Goal: Task Accomplishment & Management: Use online tool/utility

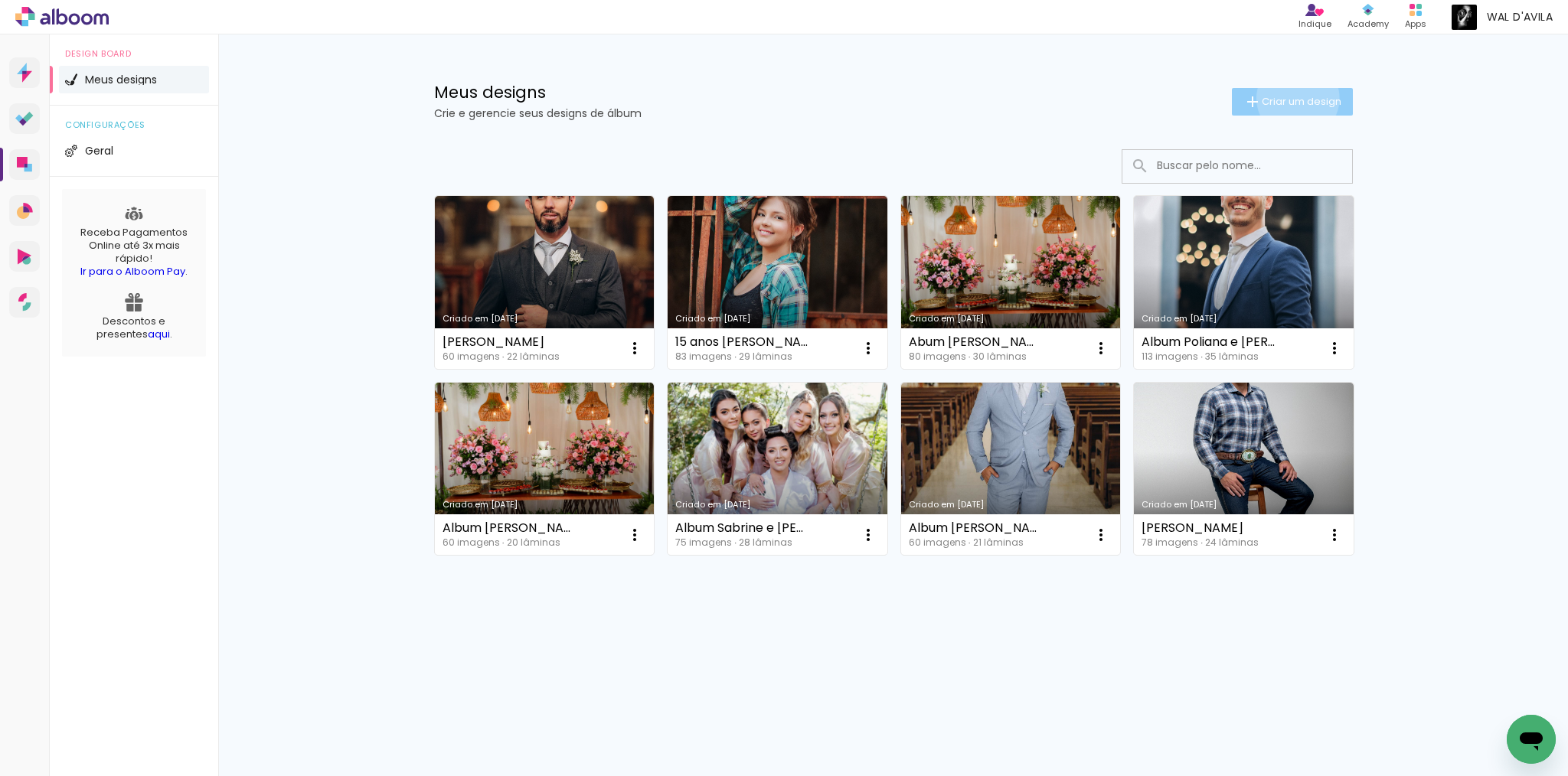
click at [1295, 98] on span "Criar um design" at bounding box center [1302, 102] width 79 height 10
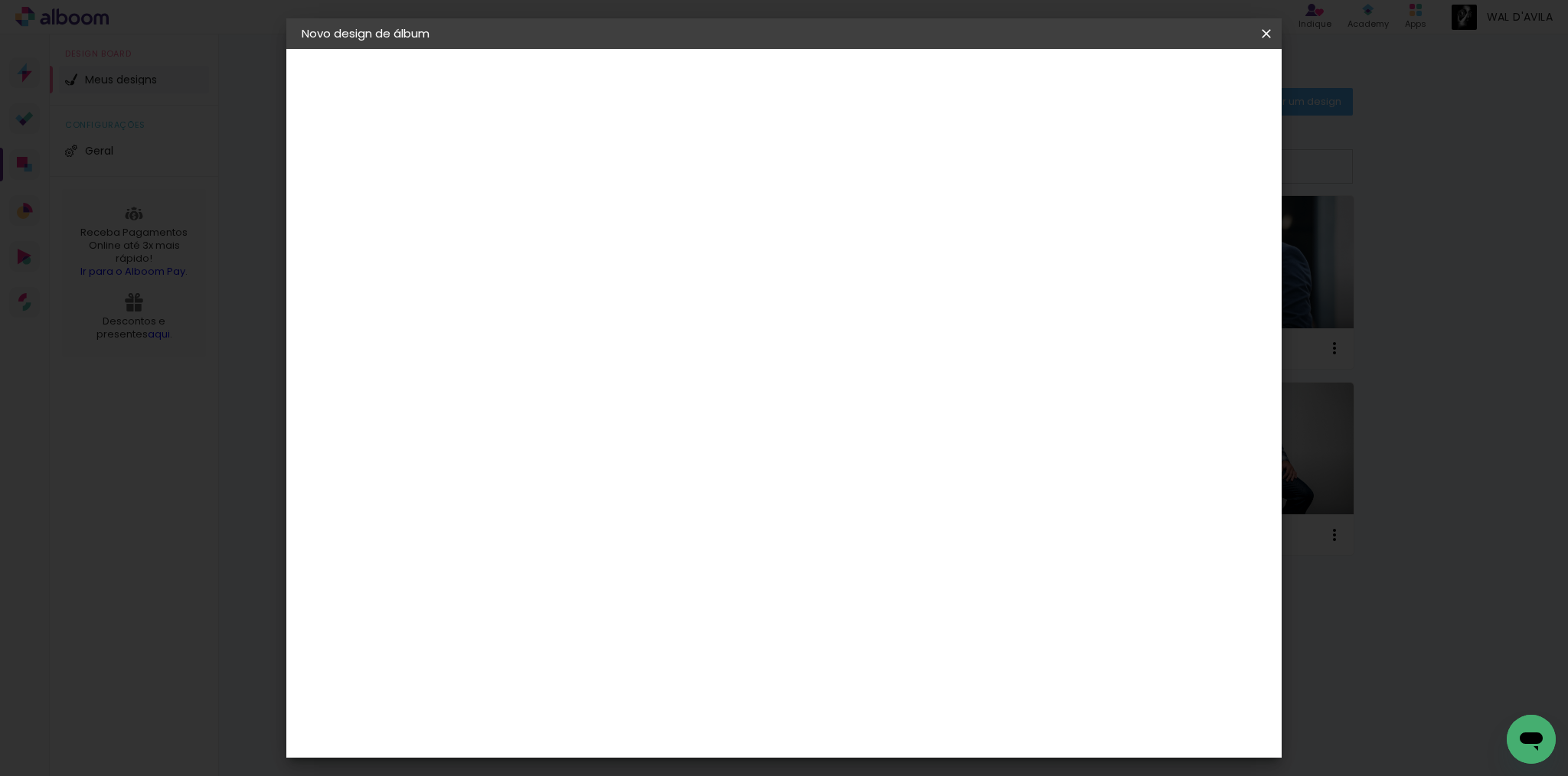
click at [552, 200] on input at bounding box center [552, 205] width 0 height 23
type input "Eyshila 15 anos"
click at [0, 0] on slot "Avançar" at bounding box center [0, 0] width 0 height 0
click at [669, 294] on input at bounding box center [592, 291] width 155 height 20
type input "lu"
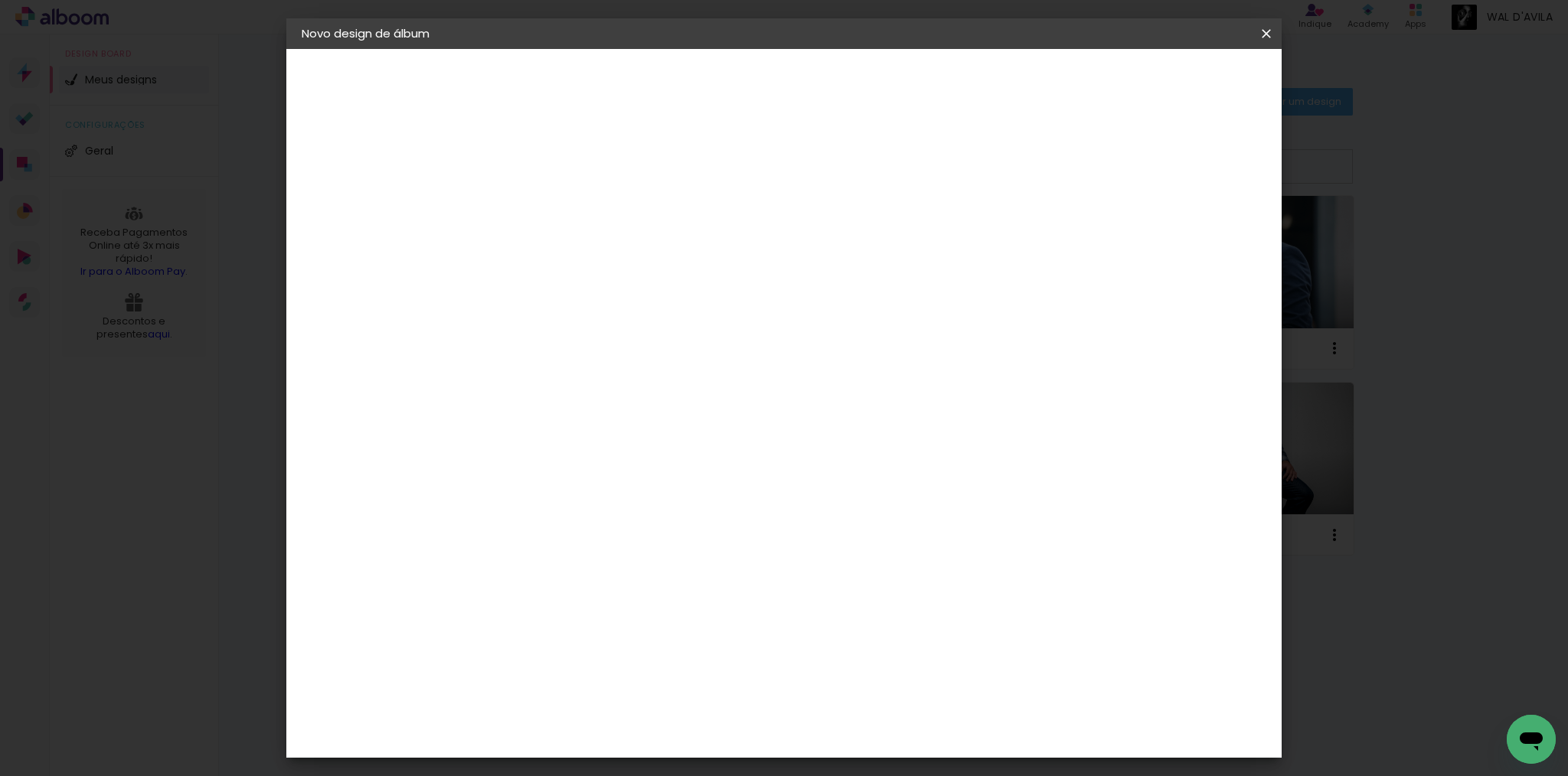
type paper-input "lu"
click at [613, 346] on div "[PERSON_NAME]" at bounding box center [593, 346] width 102 height 12
click at [0, 0] on slot "Avançar" at bounding box center [0, 0] width 0 height 0
click at [630, 257] on iron-icon at bounding box center [621, 266] width 19 height 19
click at [932, 246] on paper-item "Encadernados" at bounding box center [883, 253] width 307 height 31
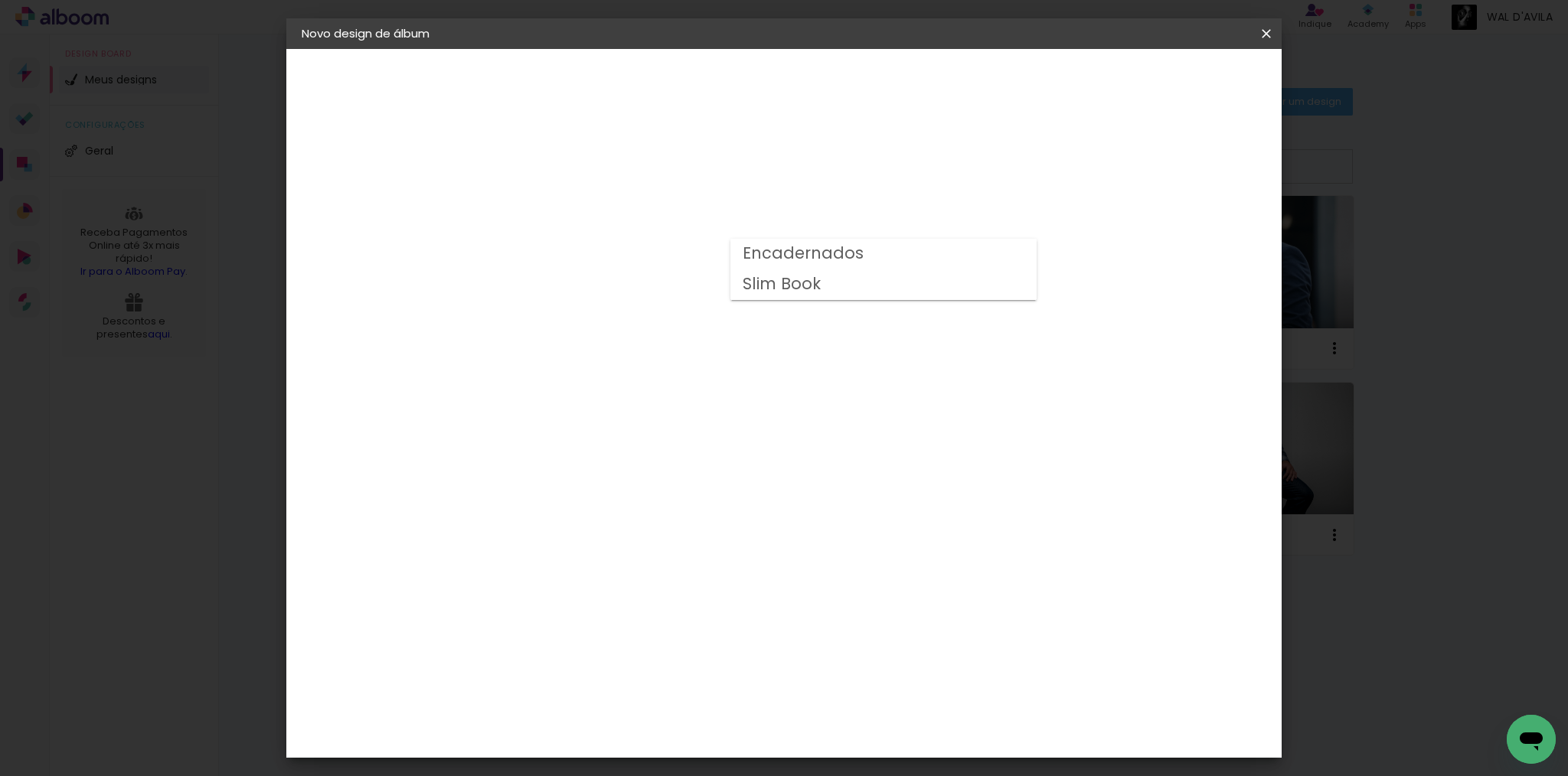
type input "Encadernados"
click at [0, 0] on slot "Avançar" at bounding box center [0, 0] width 0 height 0
click at [1133, 77] on span "Iniciar design" at bounding box center [1098, 81] width 70 height 11
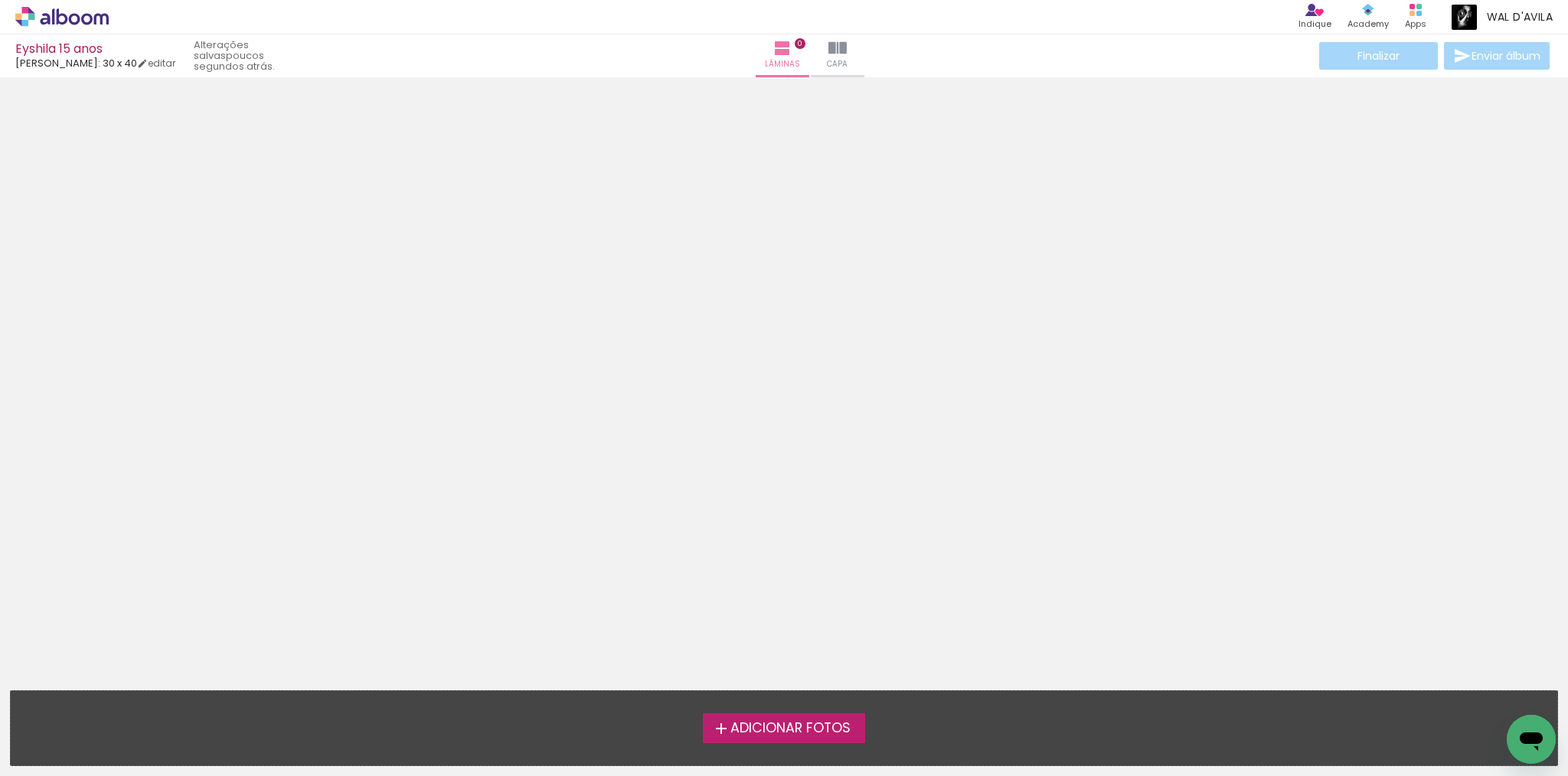
click at [789, 725] on span "Adicionar Fotos" at bounding box center [790, 728] width 120 height 14
click at [0, 0] on input "file" at bounding box center [0, 0] width 0 height 0
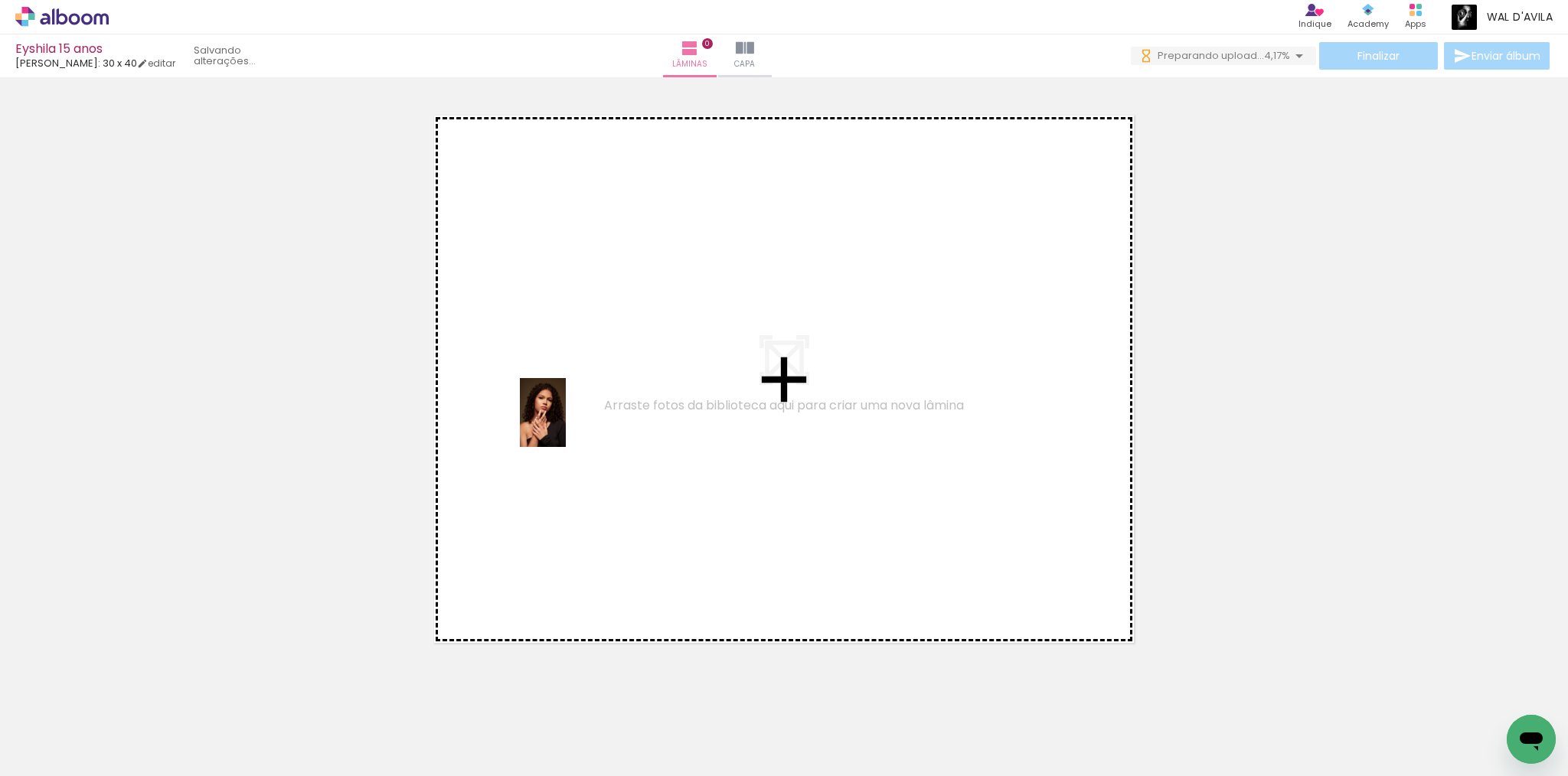
drag, startPoint x: 158, startPoint y: 731, endPoint x: 566, endPoint y: 424, distance: 510.6
click at [566, 424] on quentale-workspace at bounding box center [784, 388] width 1568 height 776
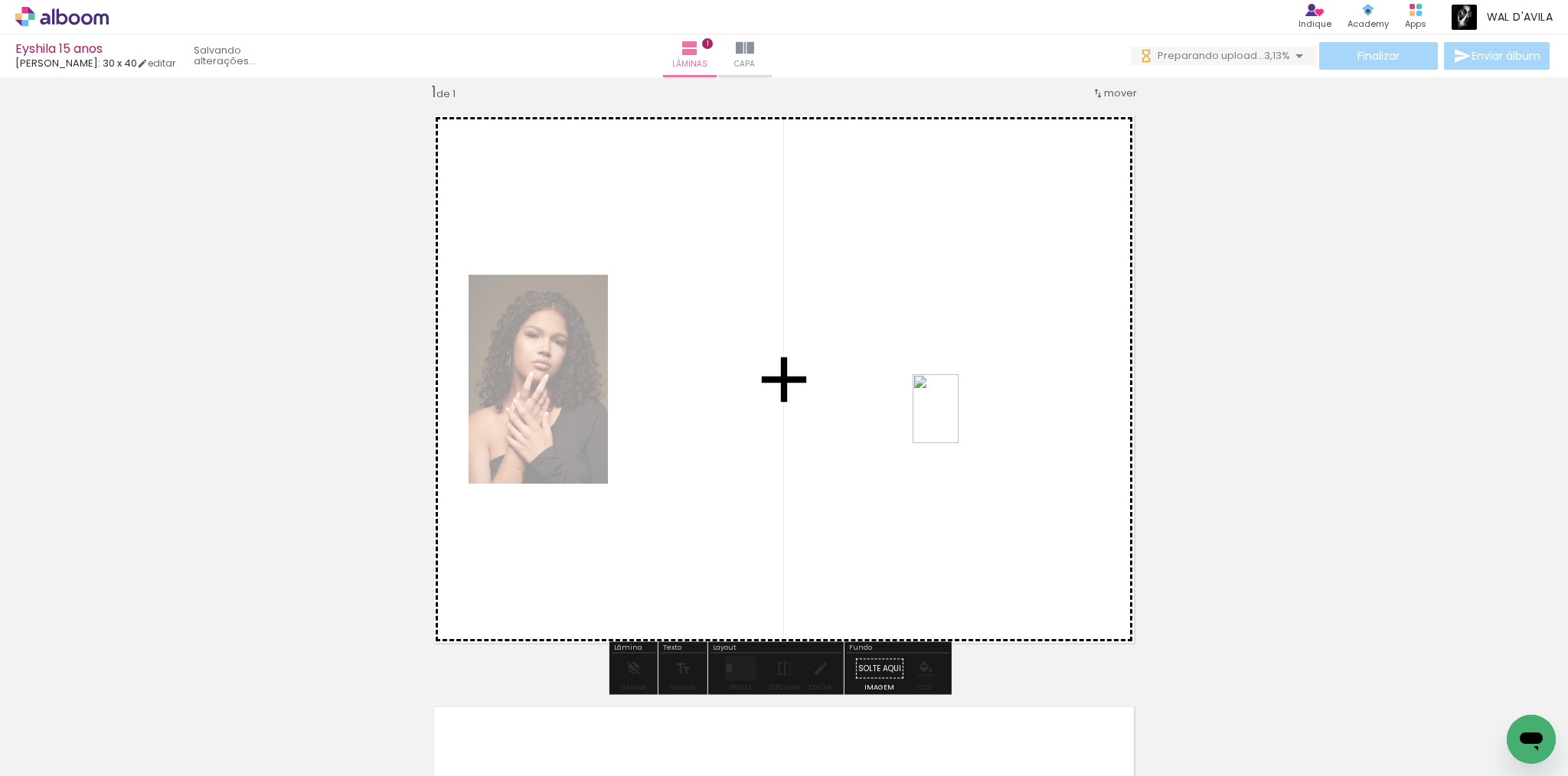
drag, startPoint x: 249, startPoint y: 724, endPoint x: 995, endPoint y: 398, distance: 814.1
click at [995, 398] on quentale-workspace at bounding box center [784, 388] width 1568 height 776
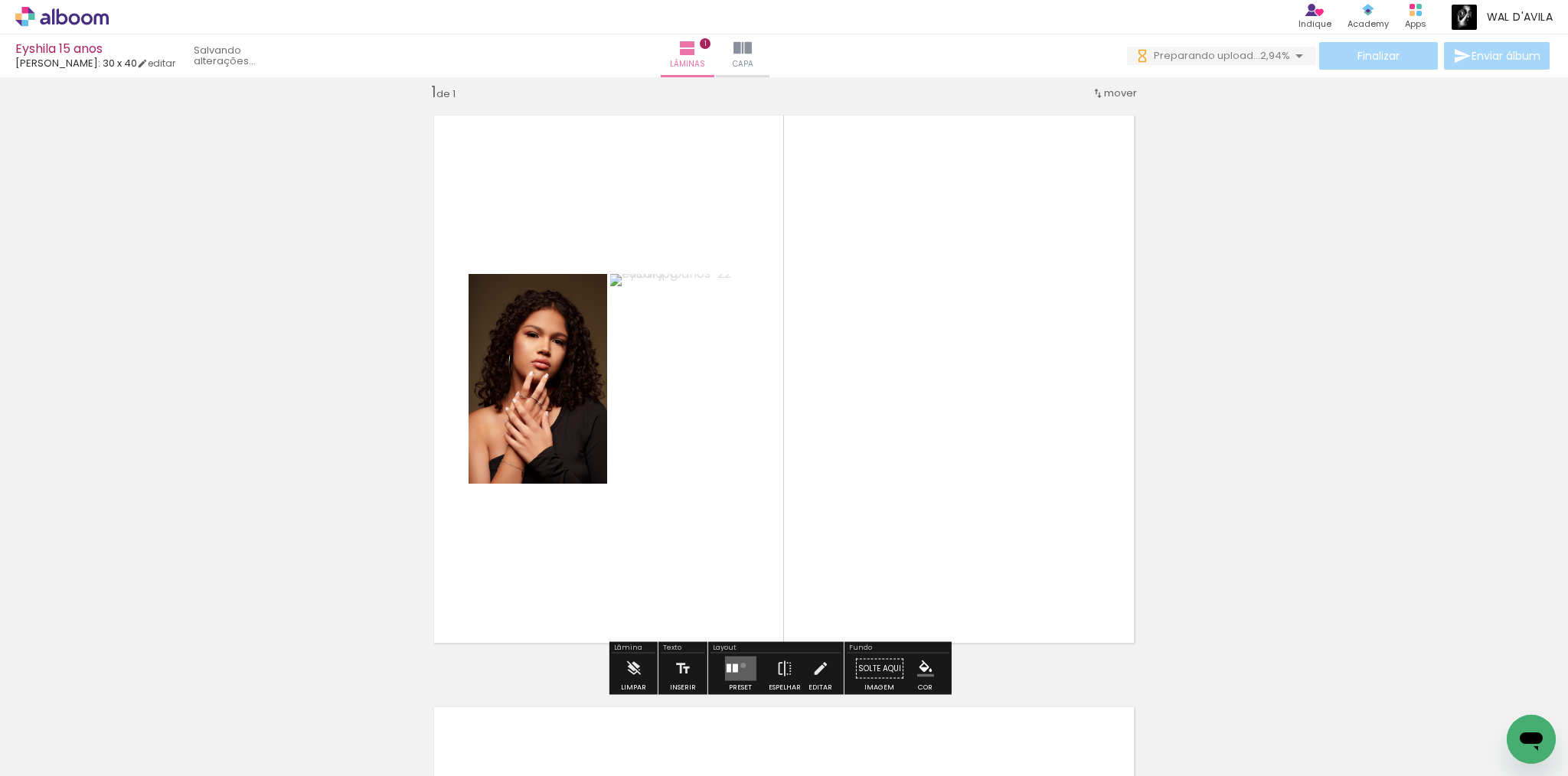
click at [740, 665] on quentale-layouter at bounding box center [741, 669] width 32 height 24
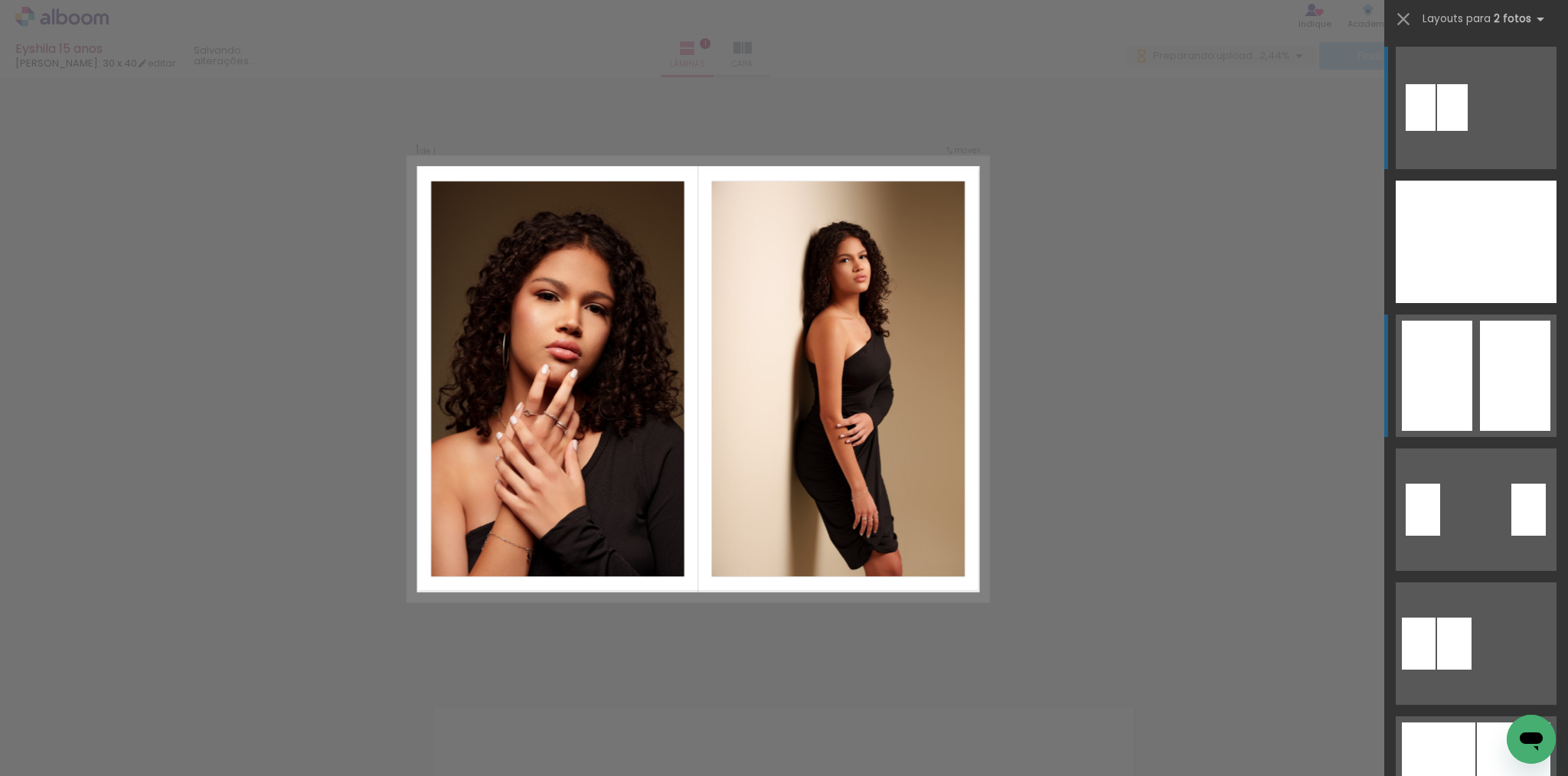
click at [1496, 380] on div at bounding box center [1516, 375] width 71 height 110
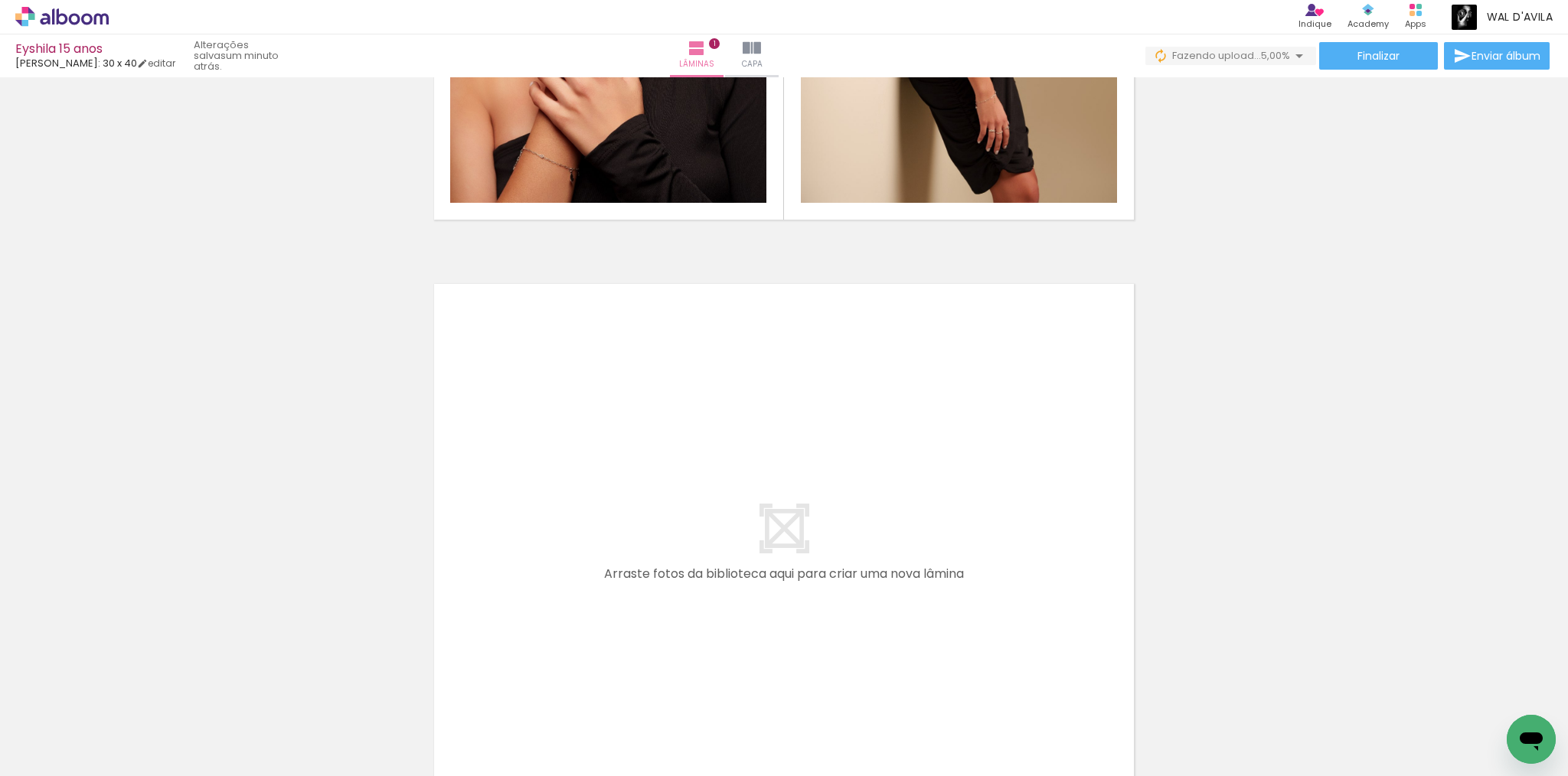
scroll to position [640, 0]
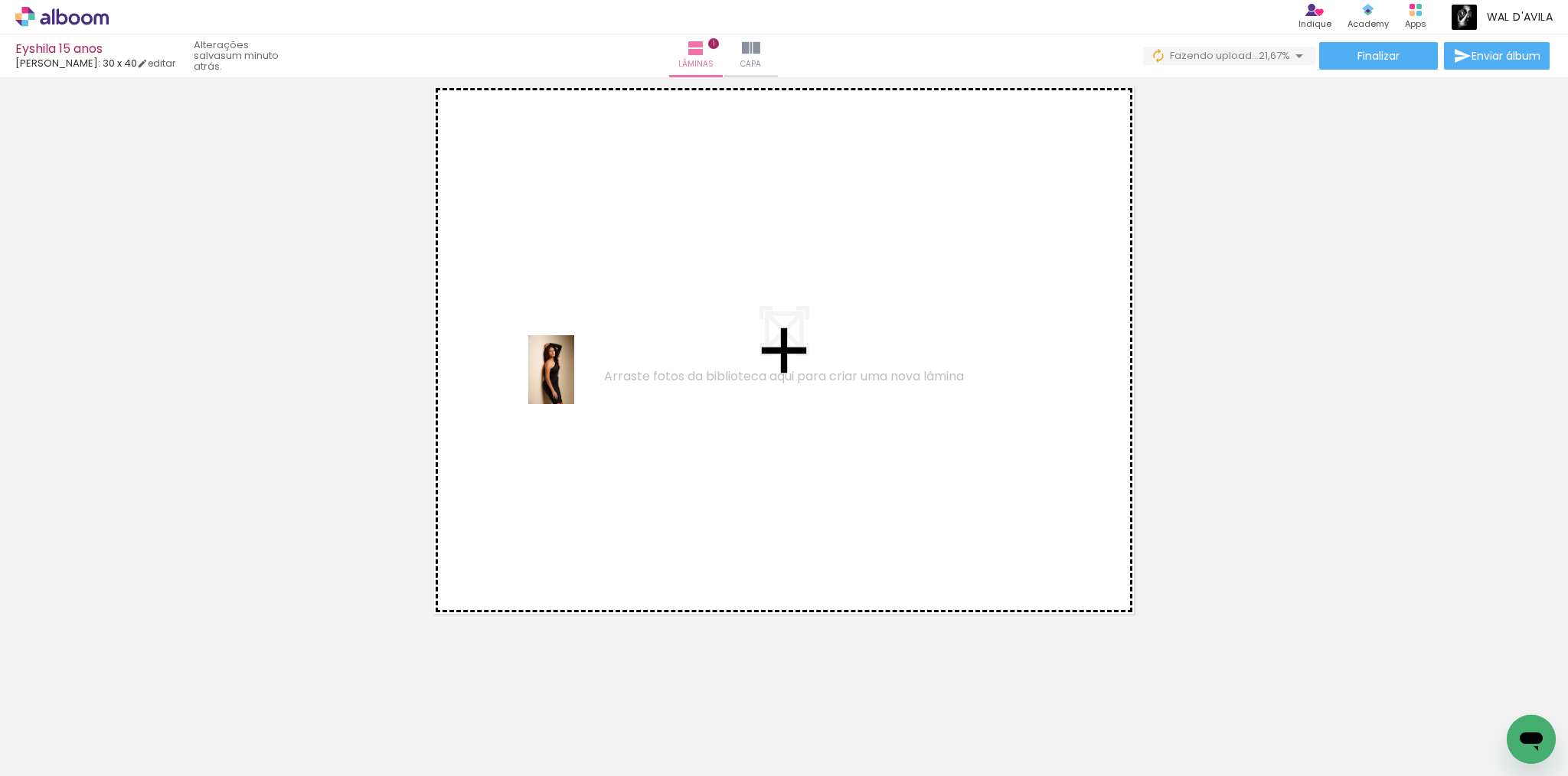
drag, startPoint x: 338, startPoint y: 723, endPoint x: 574, endPoint y: 379, distance: 417.2
click at [574, 379] on quentale-workspace at bounding box center [784, 388] width 1568 height 776
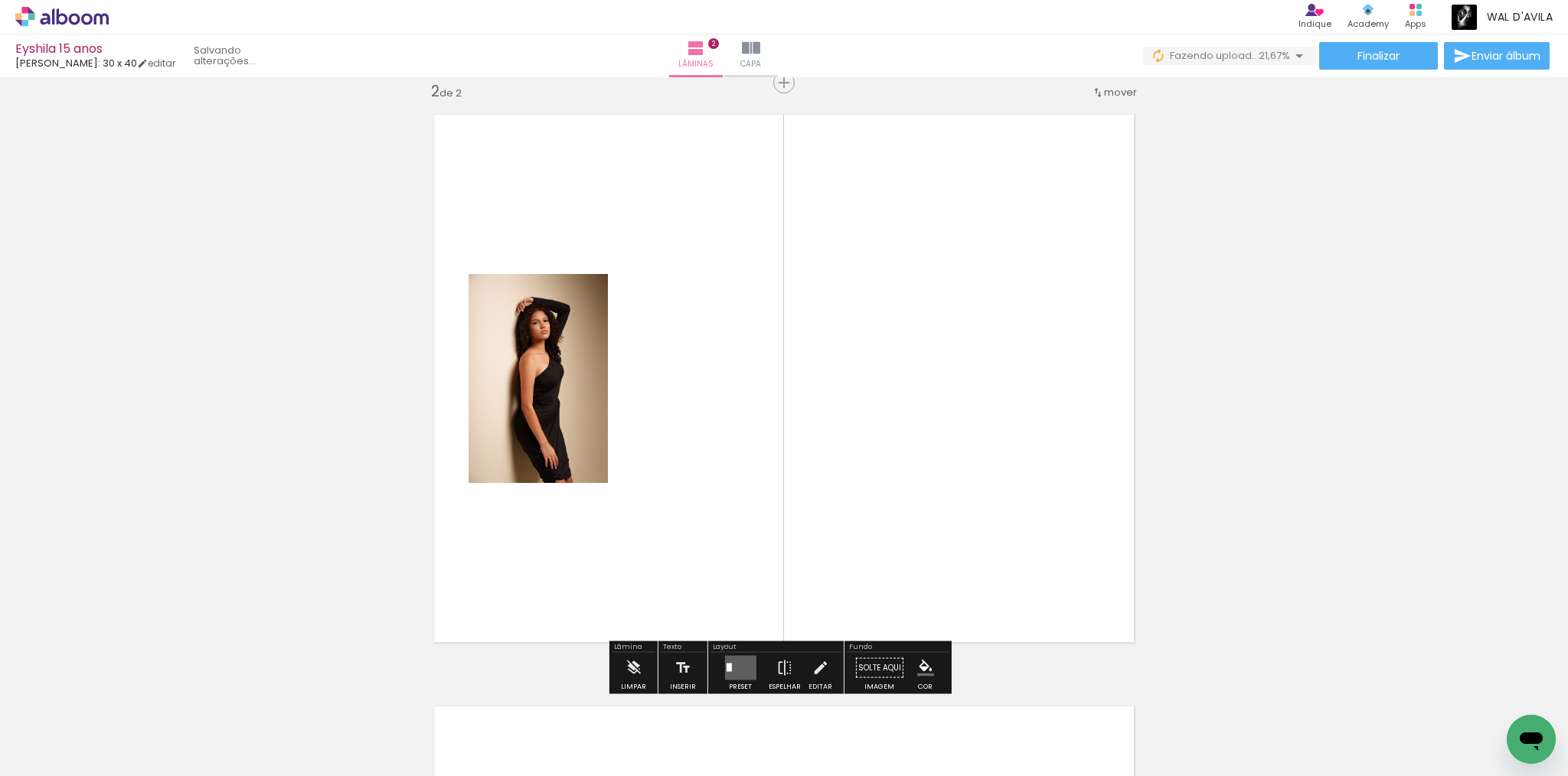
scroll to position [611, 0]
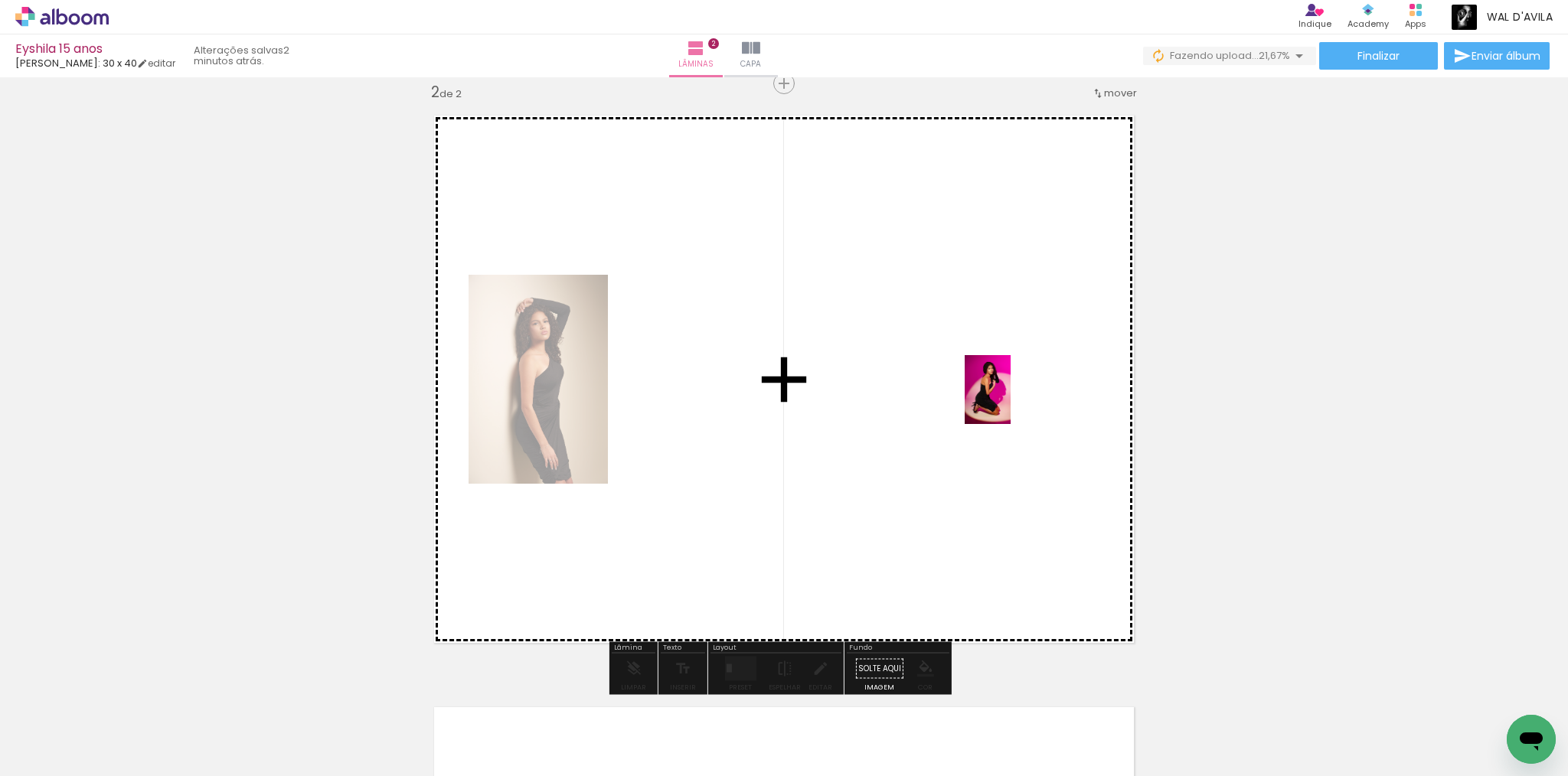
drag, startPoint x: 424, startPoint y: 727, endPoint x: 1011, endPoint y: 402, distance: 671.0
click at [1011, 402] on quentale-workspace at bounding box center [784, 388] width 1568 height 776
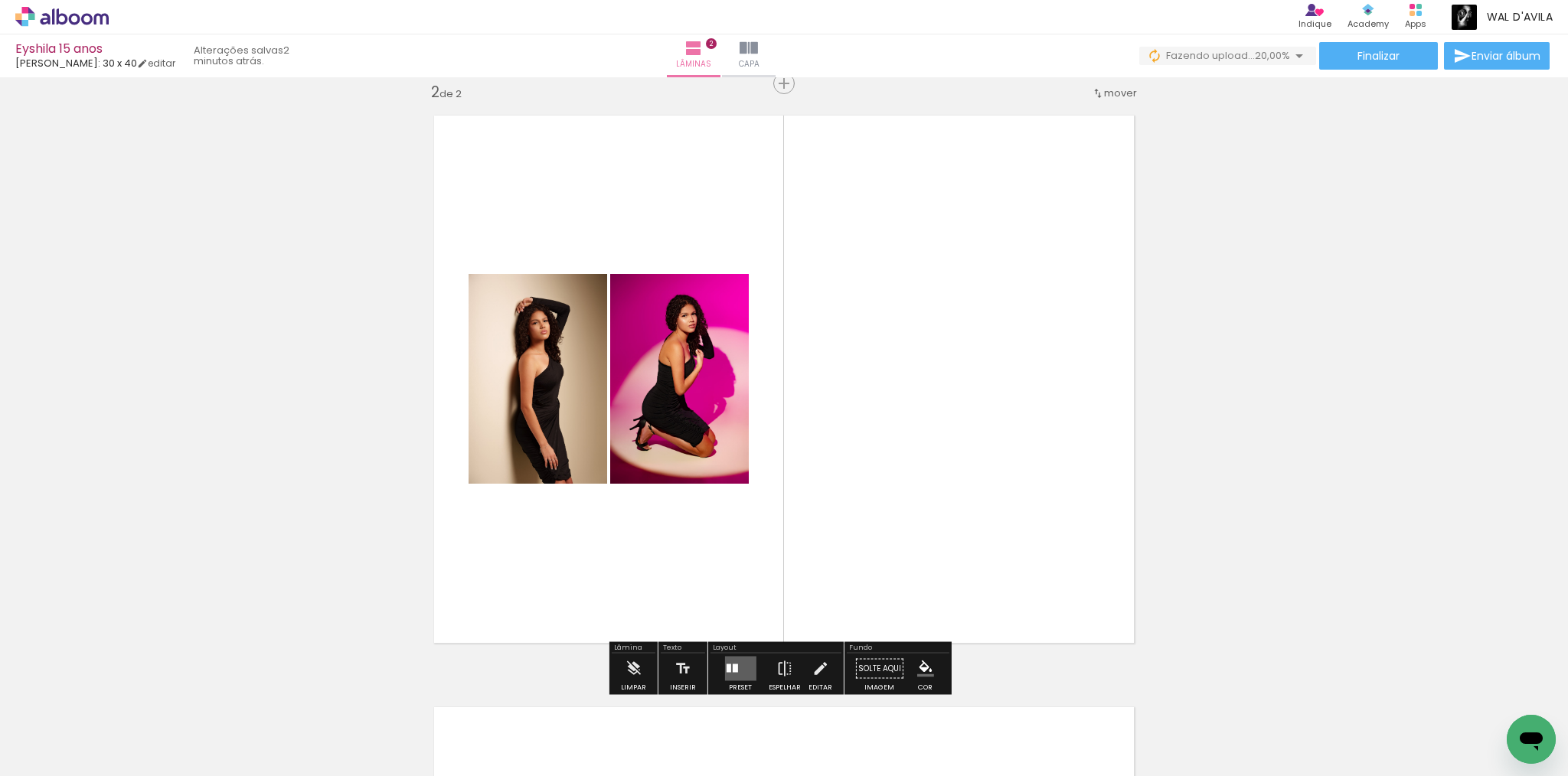
click at [732, 669] on div at bounding box center [735, 668] width 6 height 8
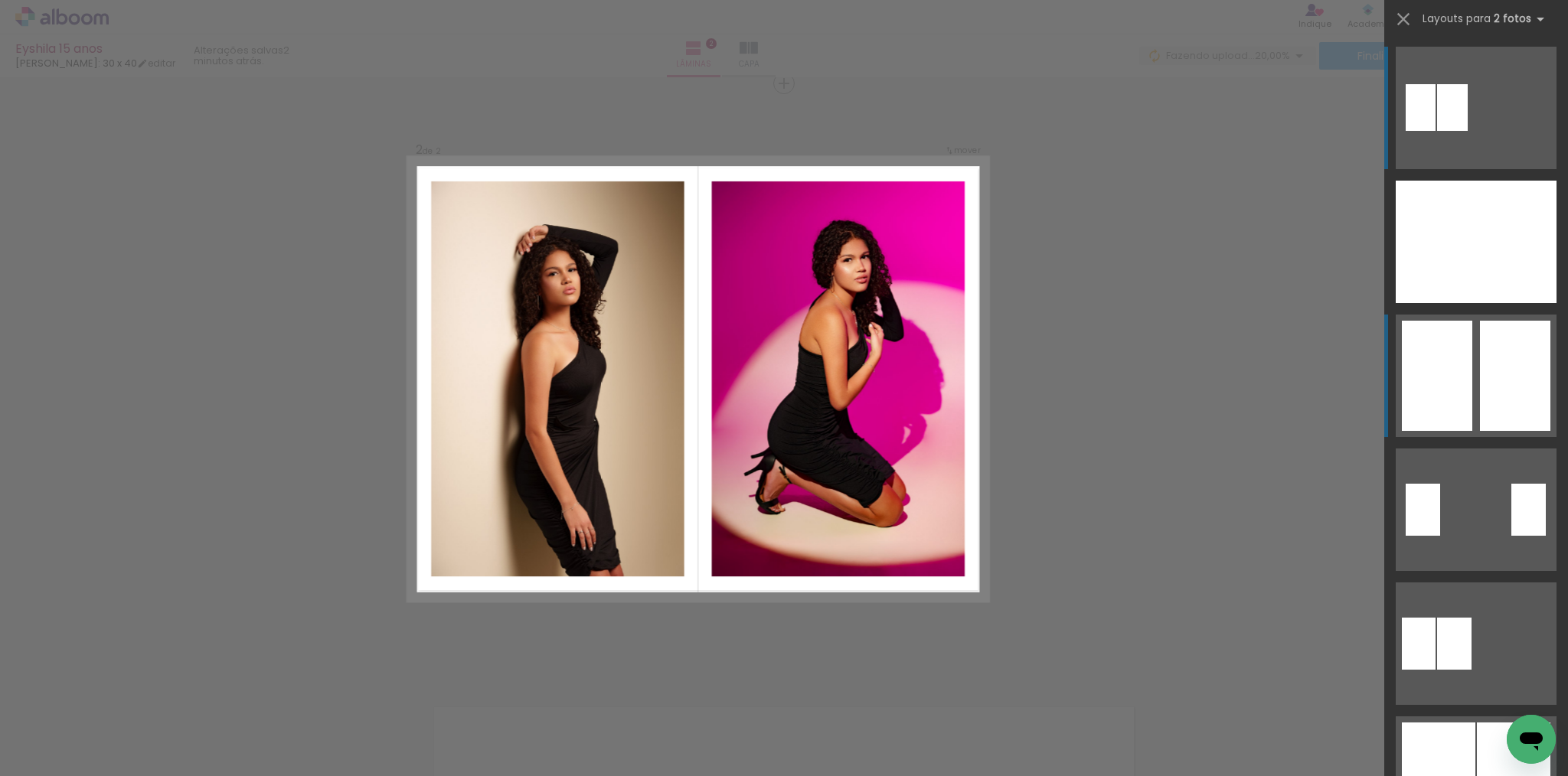
click at [1494, 352] on div at bounding box center [1516, 375] width 71 height 110
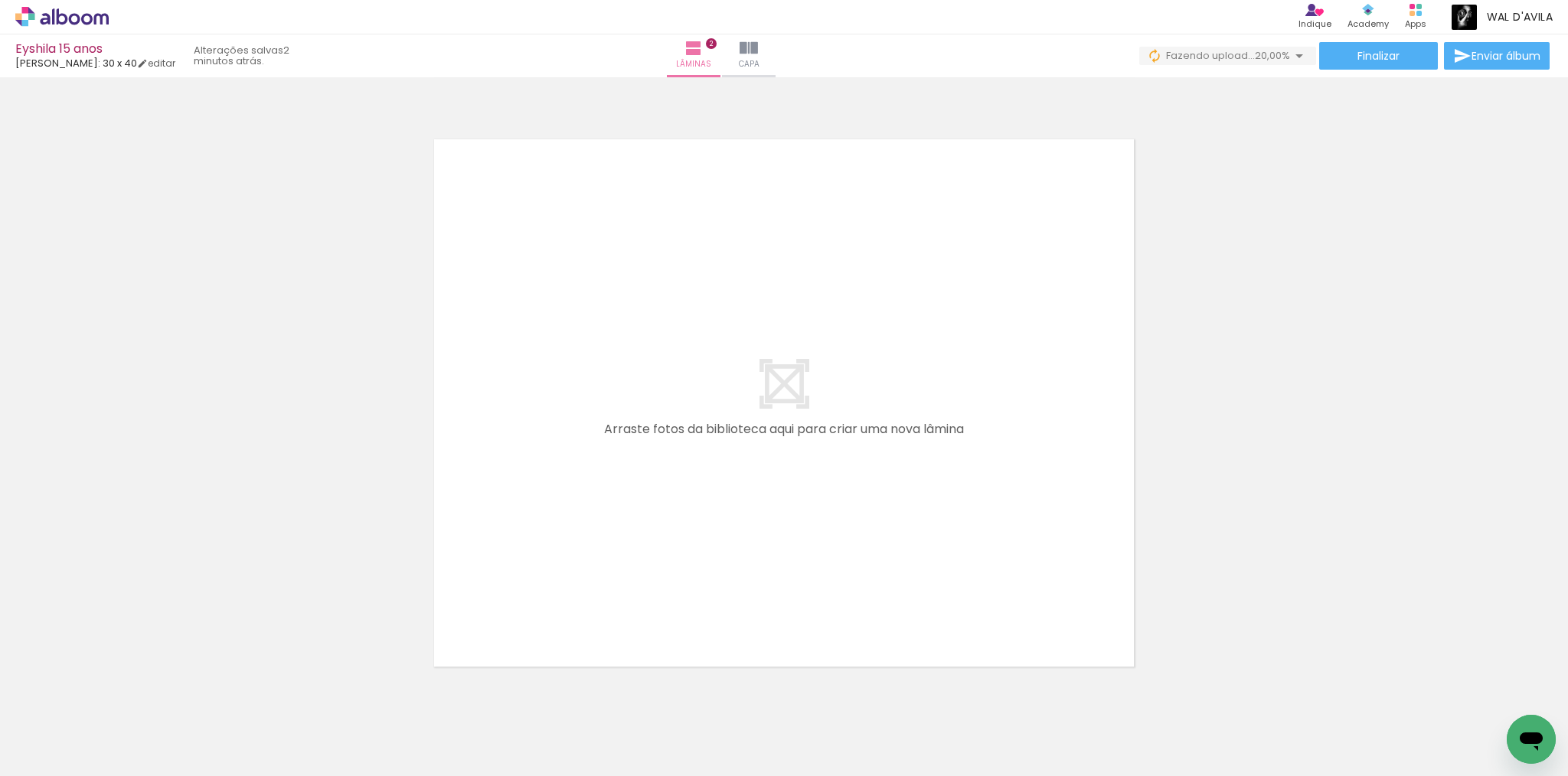
scroll to position [1232, 0]
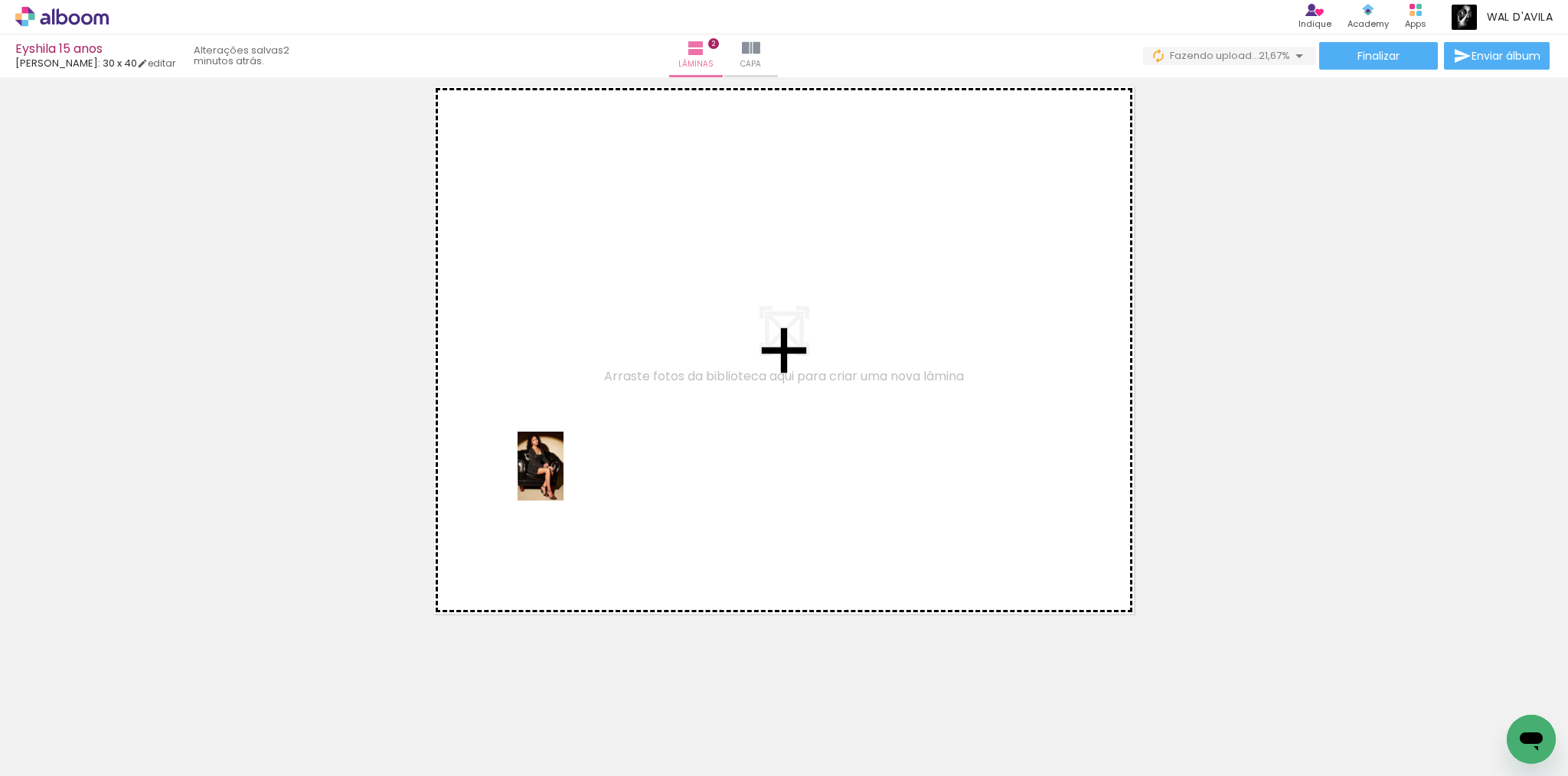
drag, startPoint x: 507, startPoint y: 719, endPoint x: 620, endPoint y: 630, distance: 143.8
click at [574, 419] on quentale-workspace at bounding box center [784, 388] width 1568 height 776
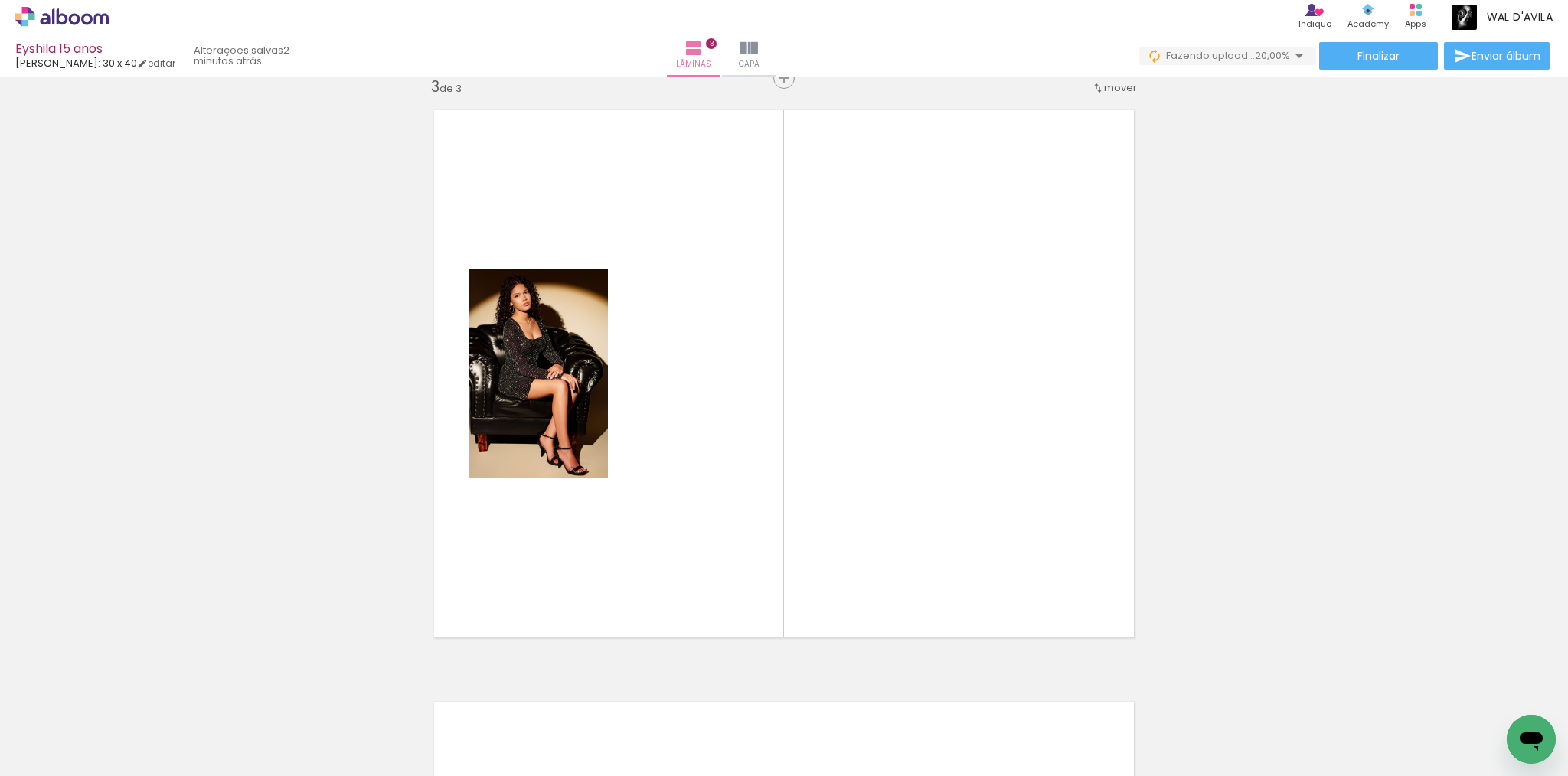
scroll to position [1203, 0]
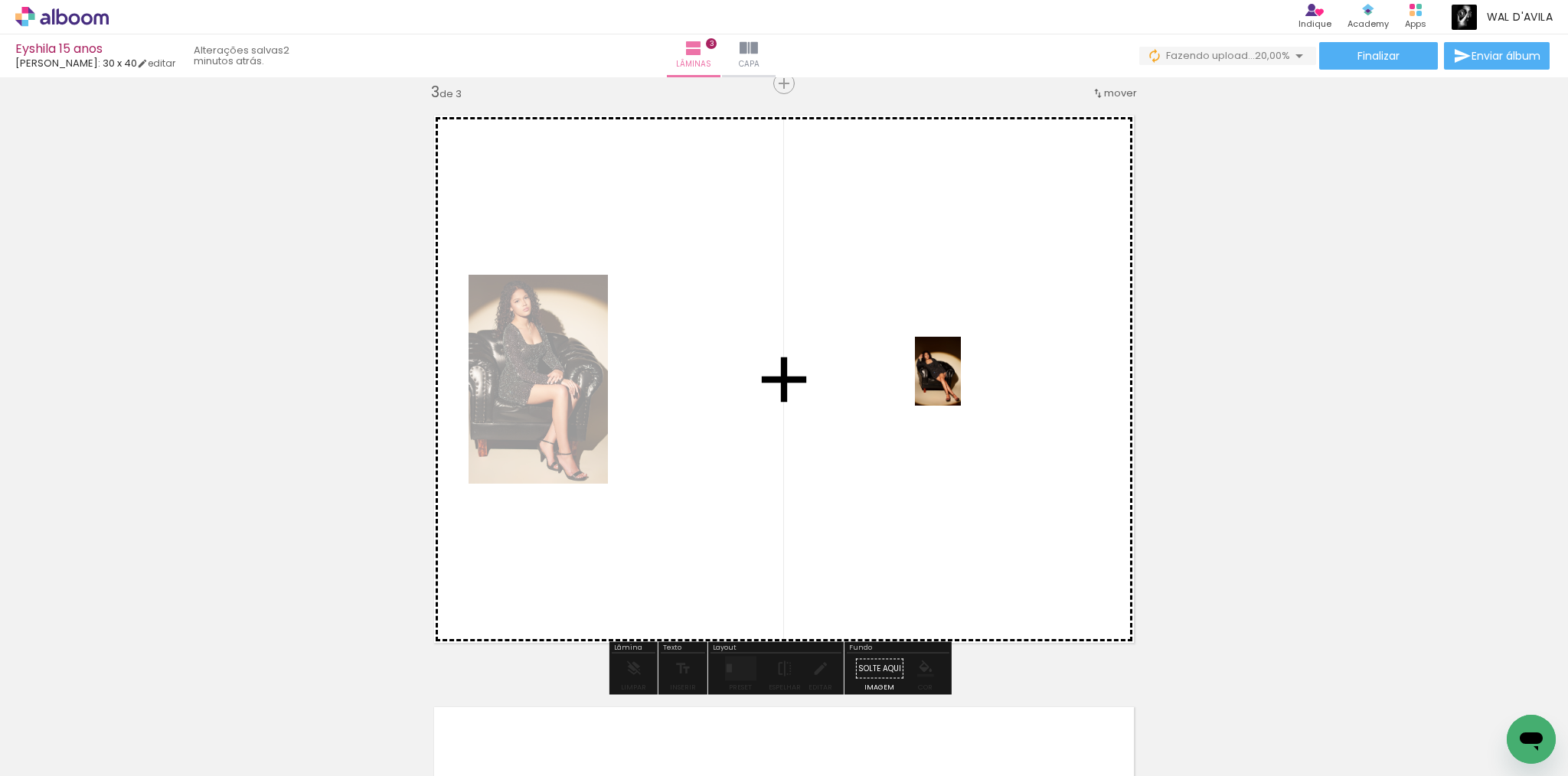
drag, startPoint x: 595, startPoint y: 720, endPoint x: 961, endPoint y: 382, distance: 498.2
click at [961, 382] on quentale-workspace at bounding box center [784, 388] width 1568 height 776
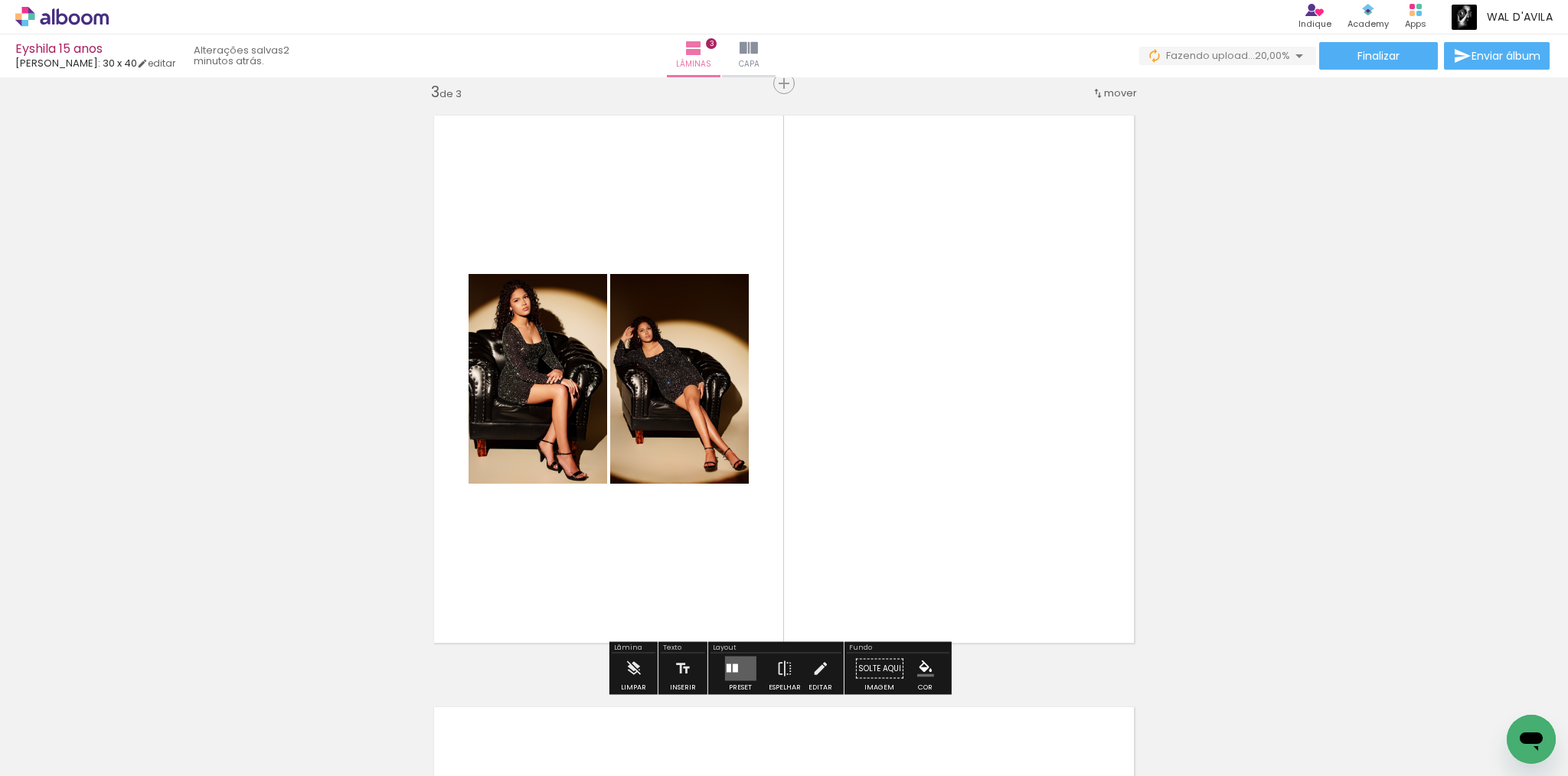
click at [737, 662] on quentale-layouter at bounding box center [741, 669] width 32 height 24
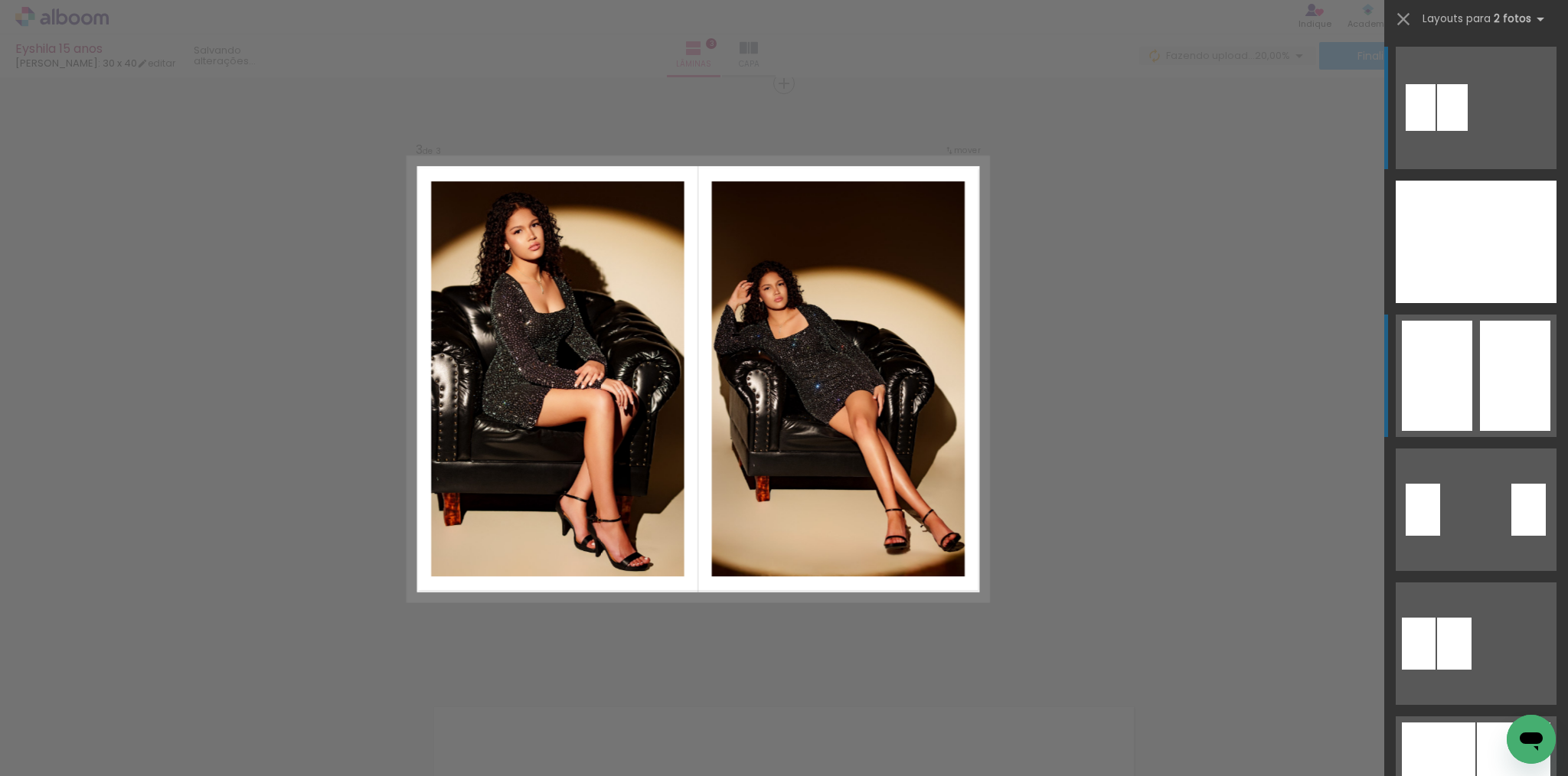
click at [1442, 402] on div at bounding box center [1438, 375] width 71 height 110
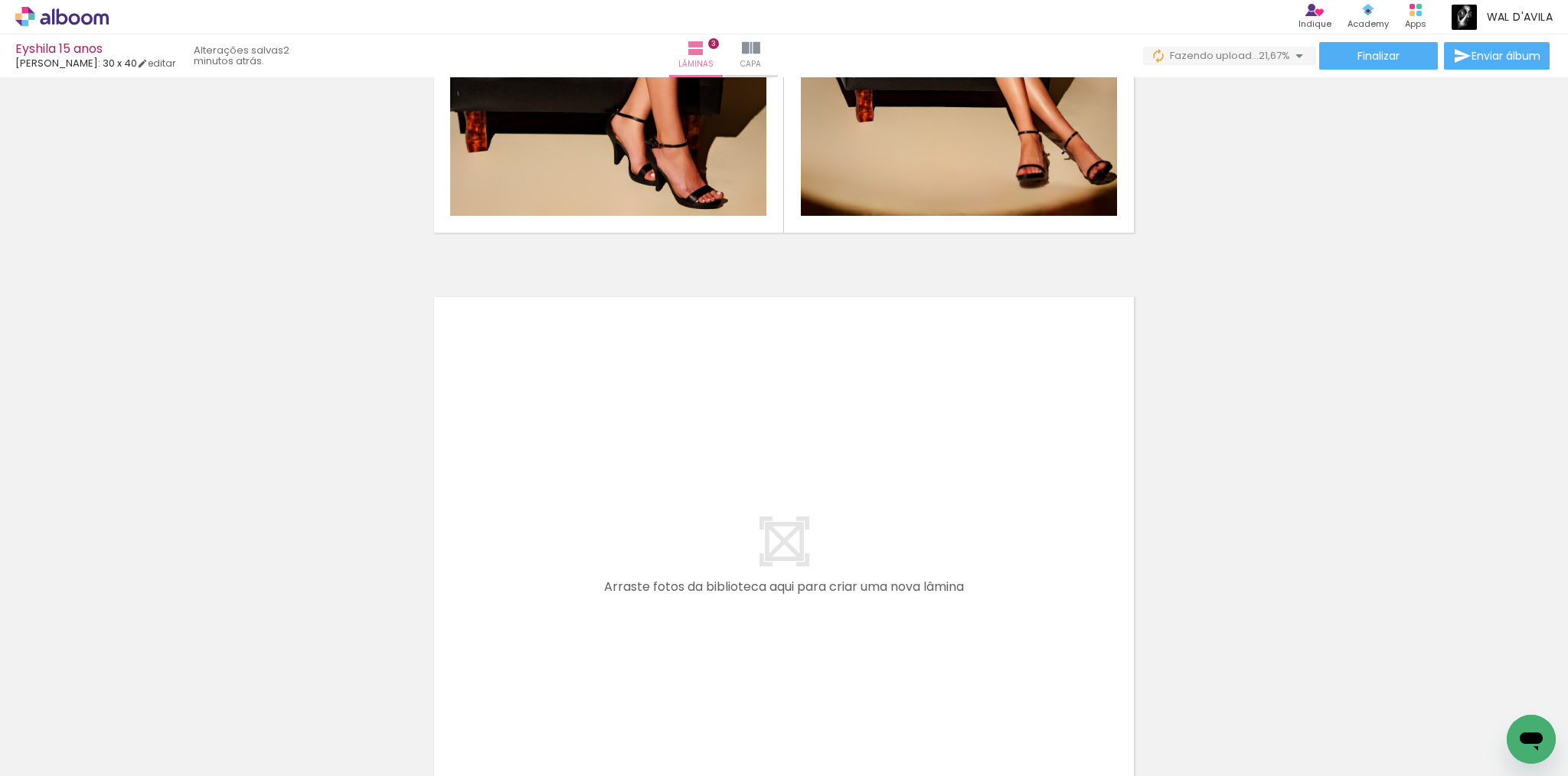
scroll to position [1824, 0]
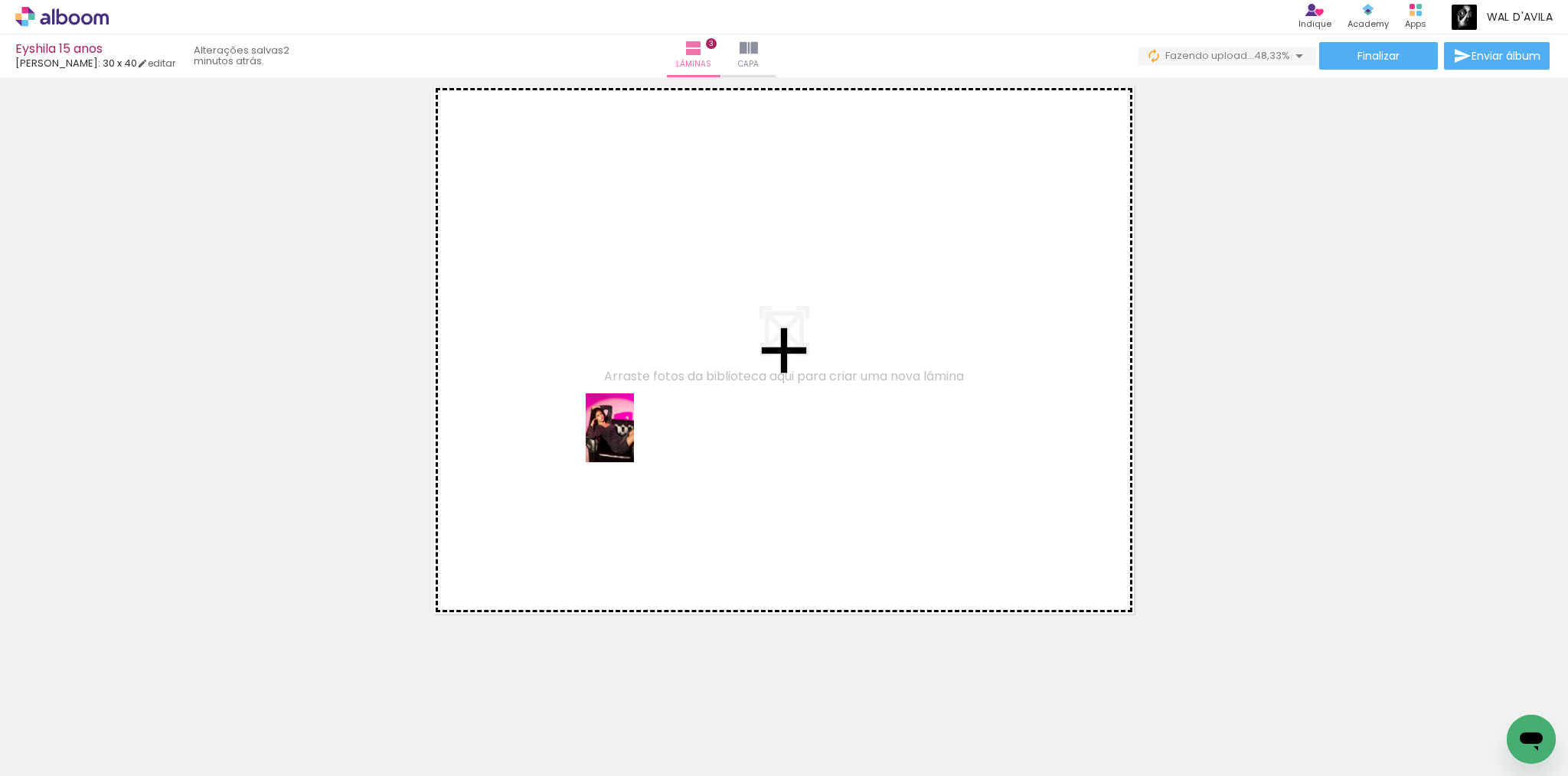
drag, startPoint x: 669, startPoint y: 732, endPoint x: 632, endPoint y: 440, distance: 294.3
click at [632, 440] on quentale-workspace at bounding box center [784, 388] width 1568 height 776
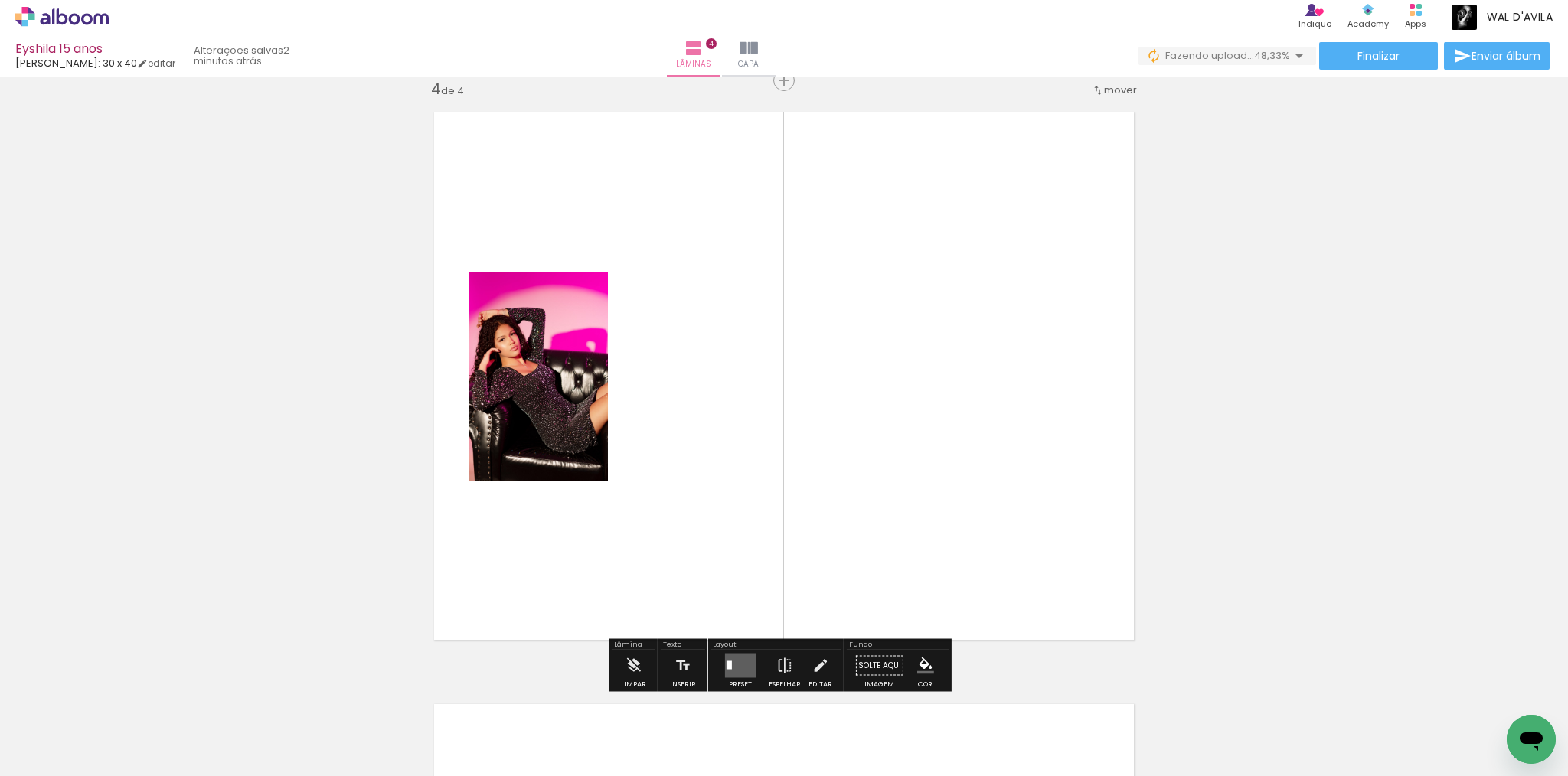
scroll to position [1795, 0]
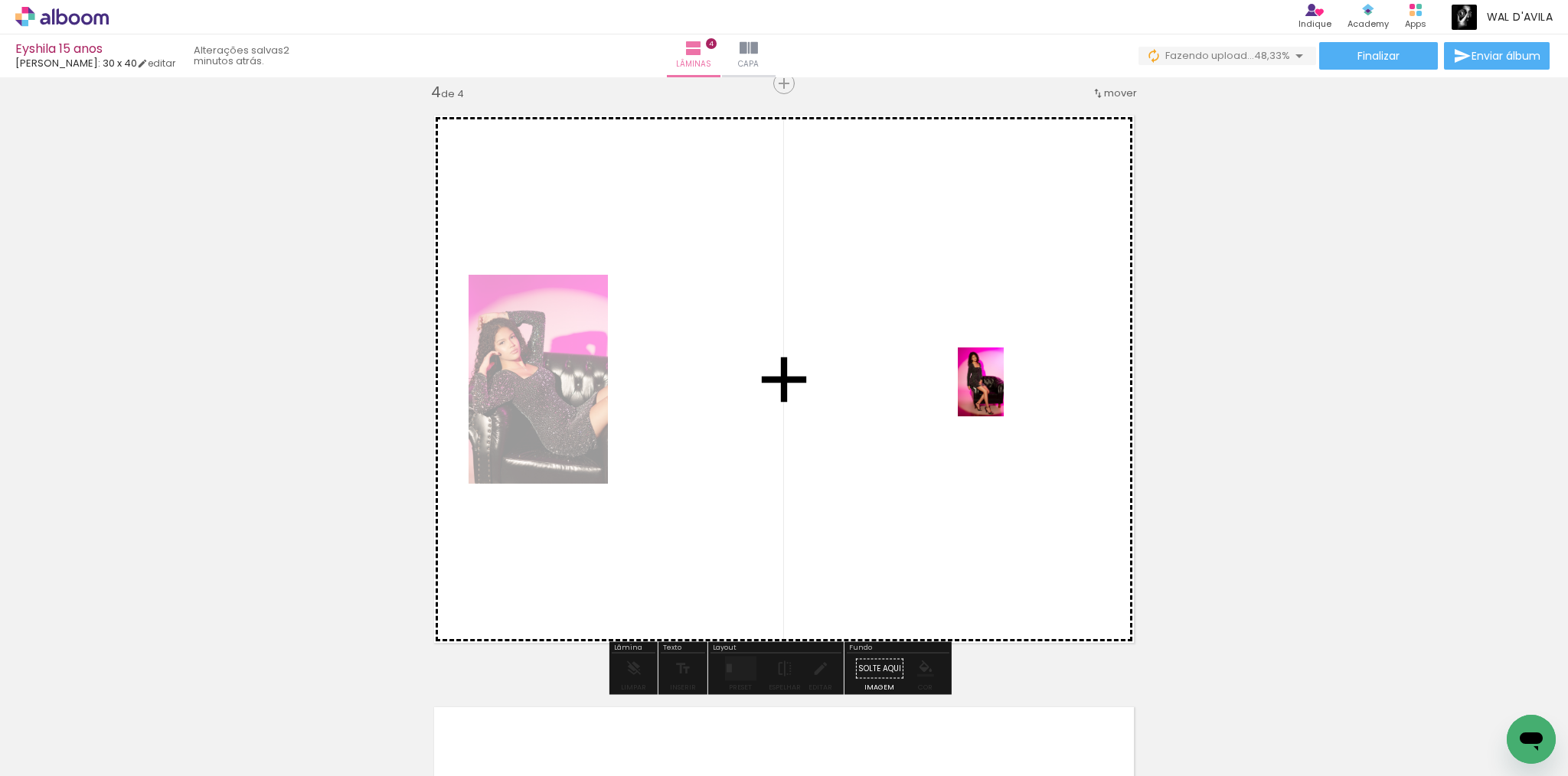
drag, startPoint x: 753, startPoint y: 731, endPoint x: 1004, endPoint y: 393, distance: 421.0
click at [1004, 393] on quentale-workspace at bounding box center [784, 388] width 1568 height 776
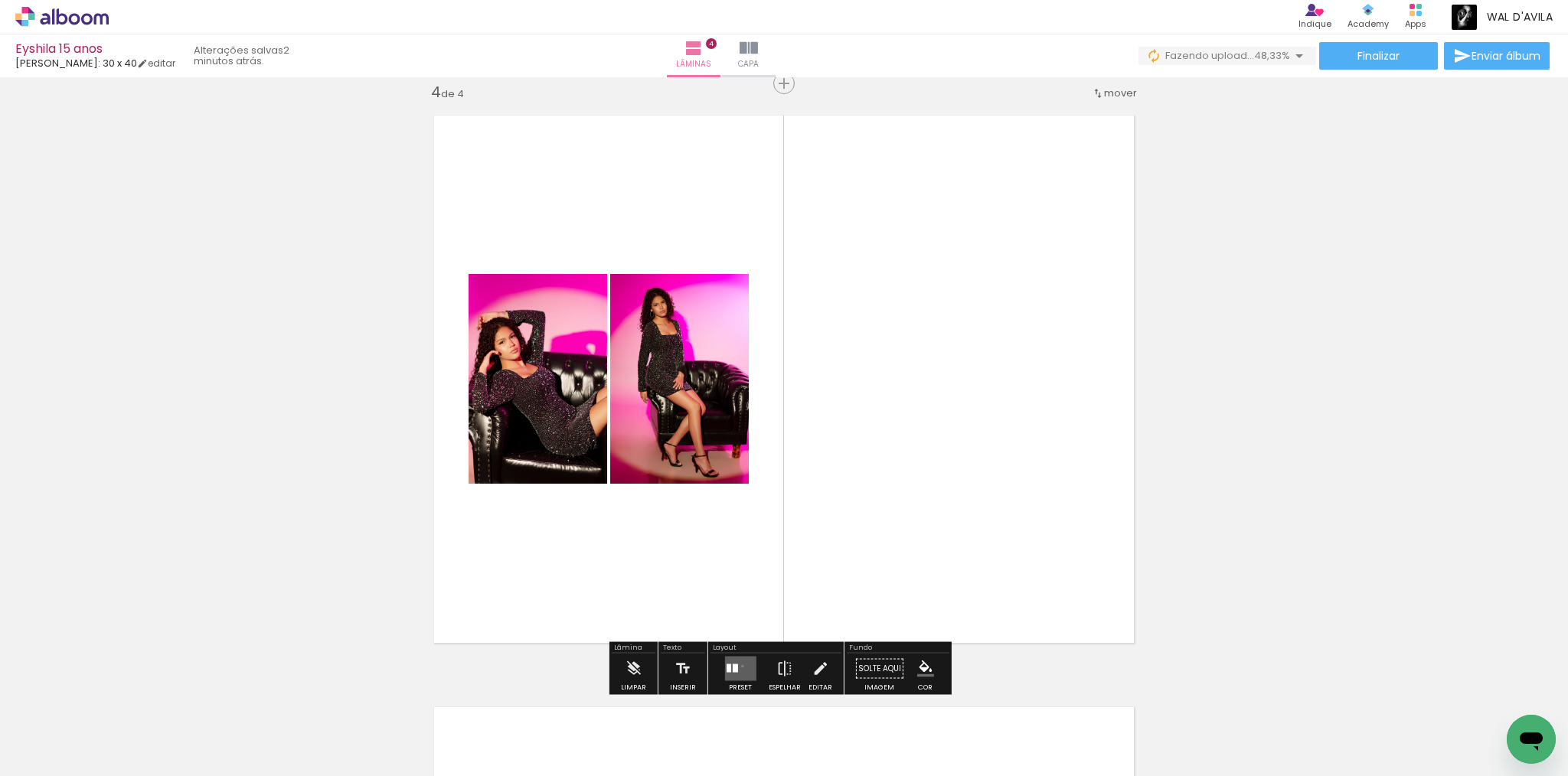
click at [739, 666] on quentale-layouter at bounding box center [741, 669] width 32 height 24
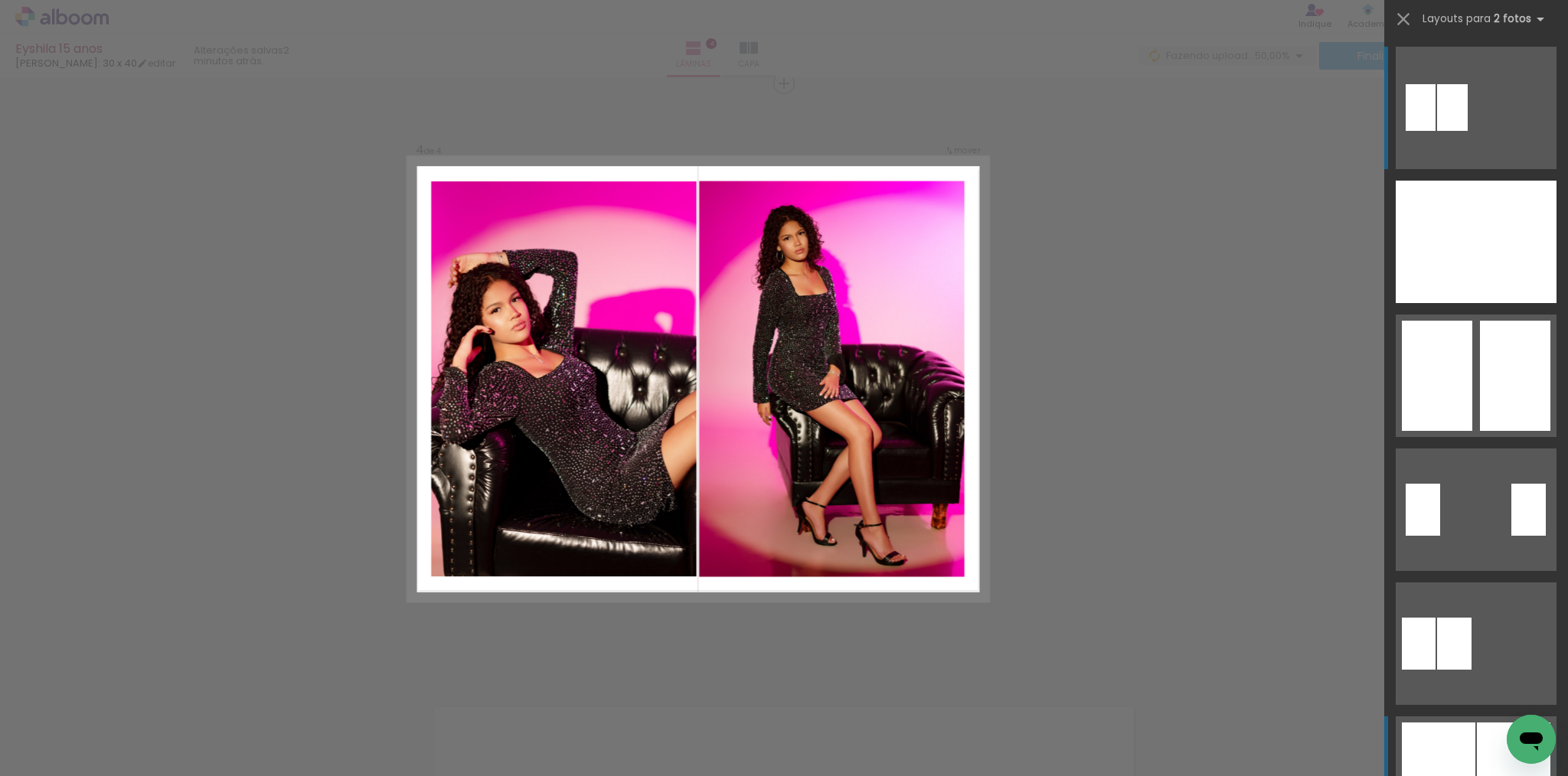
click at [1445, 735] on div at bounding box center [1438, 778] width 74 height 110
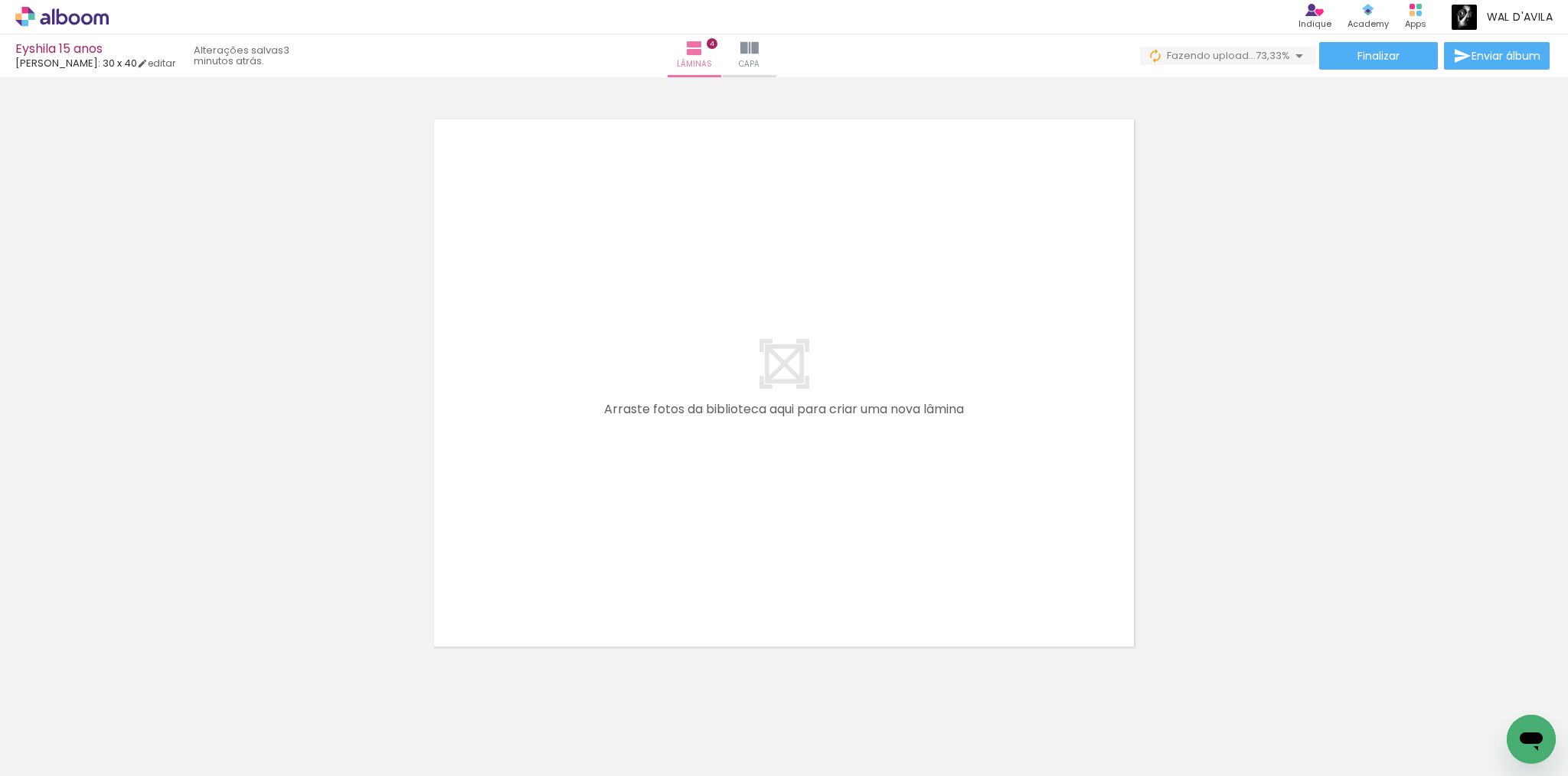
scroll to position [2416, 0]
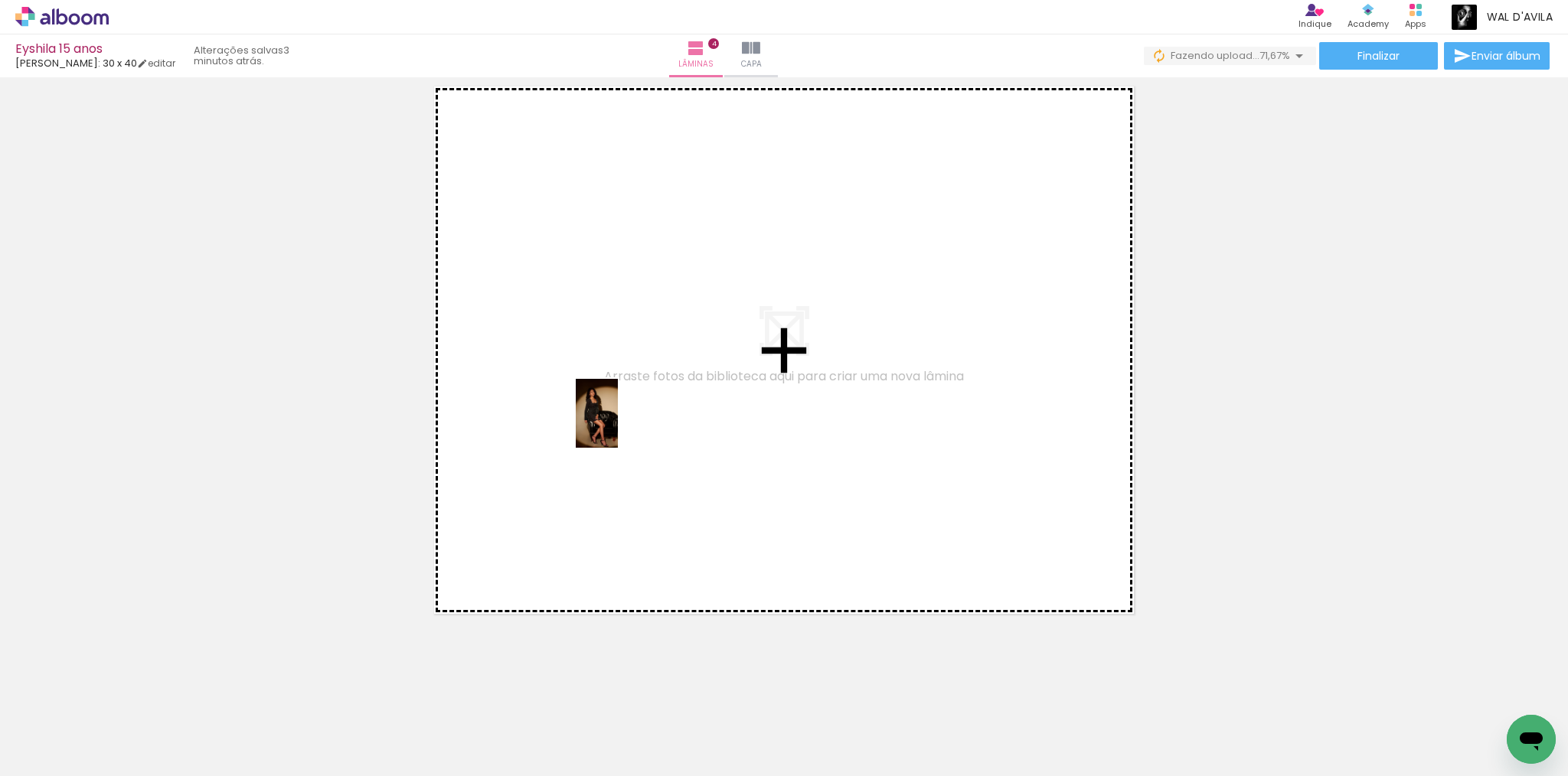
drag, startPoint x: 840, startPoint y: 729, endPoint x: 596, endPoint y: 380, distance: 425.8
click at [596, 380] on quentale-workspace at bounding box center [784, 388] width 1568 height 776
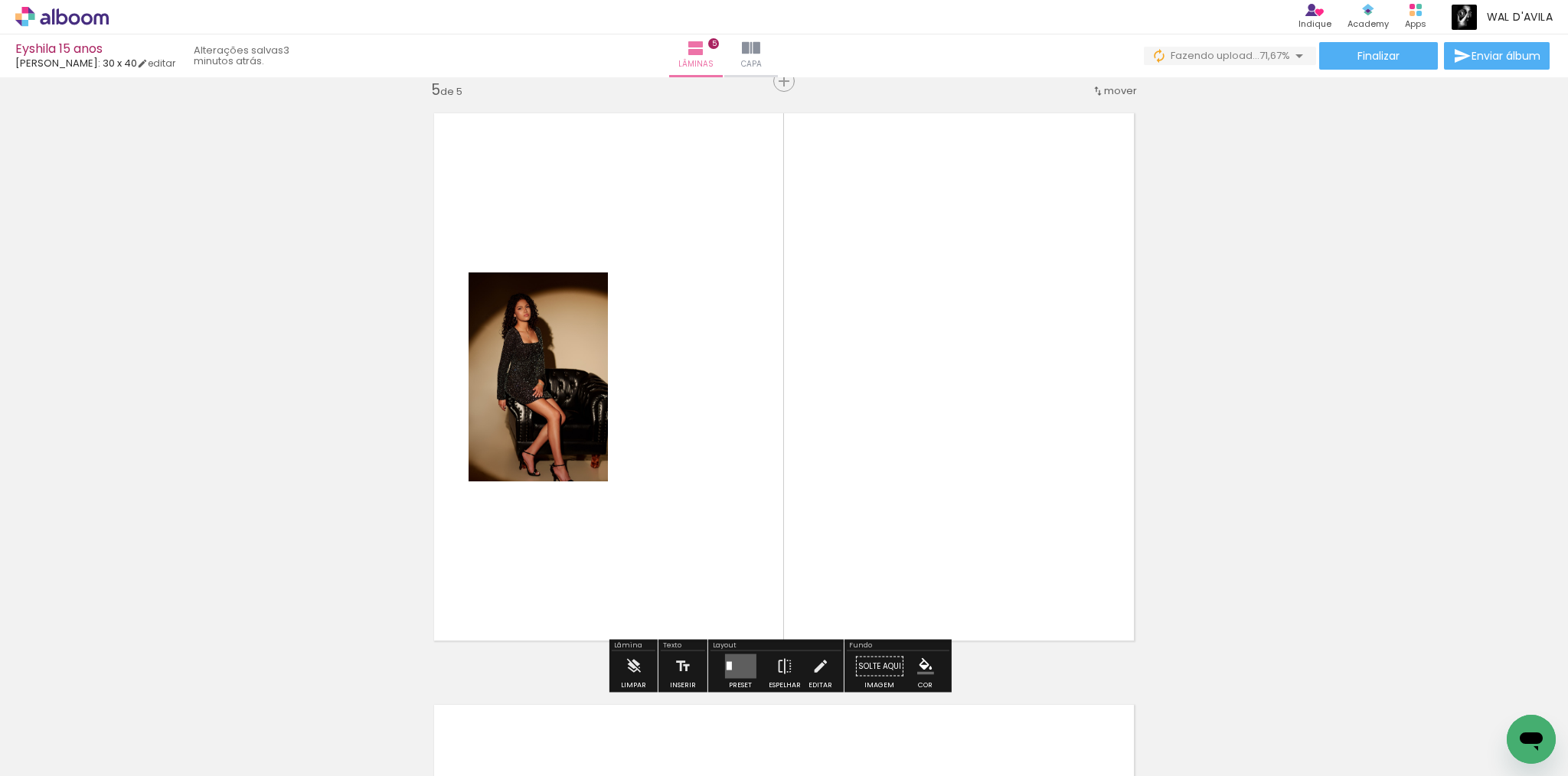
scroll to position [2387, 0]
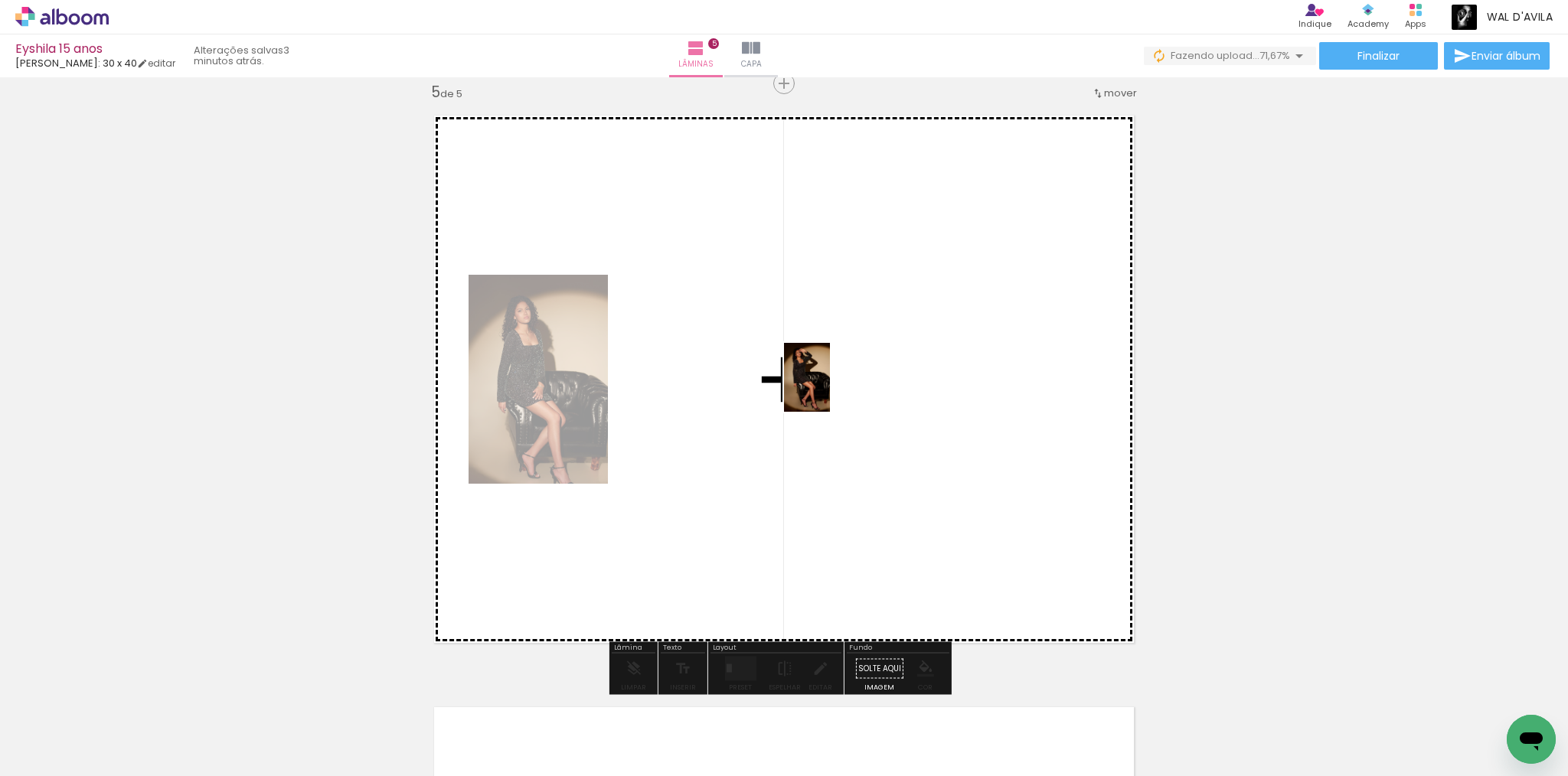
drag, startPoint x: 927, startPoint y: 726, endPoint x: 829, endPoint y: 388, distance: 351.9
click at [829, 388] on quentale-workspace at bounding box center [784, 388] width 1568 height 776
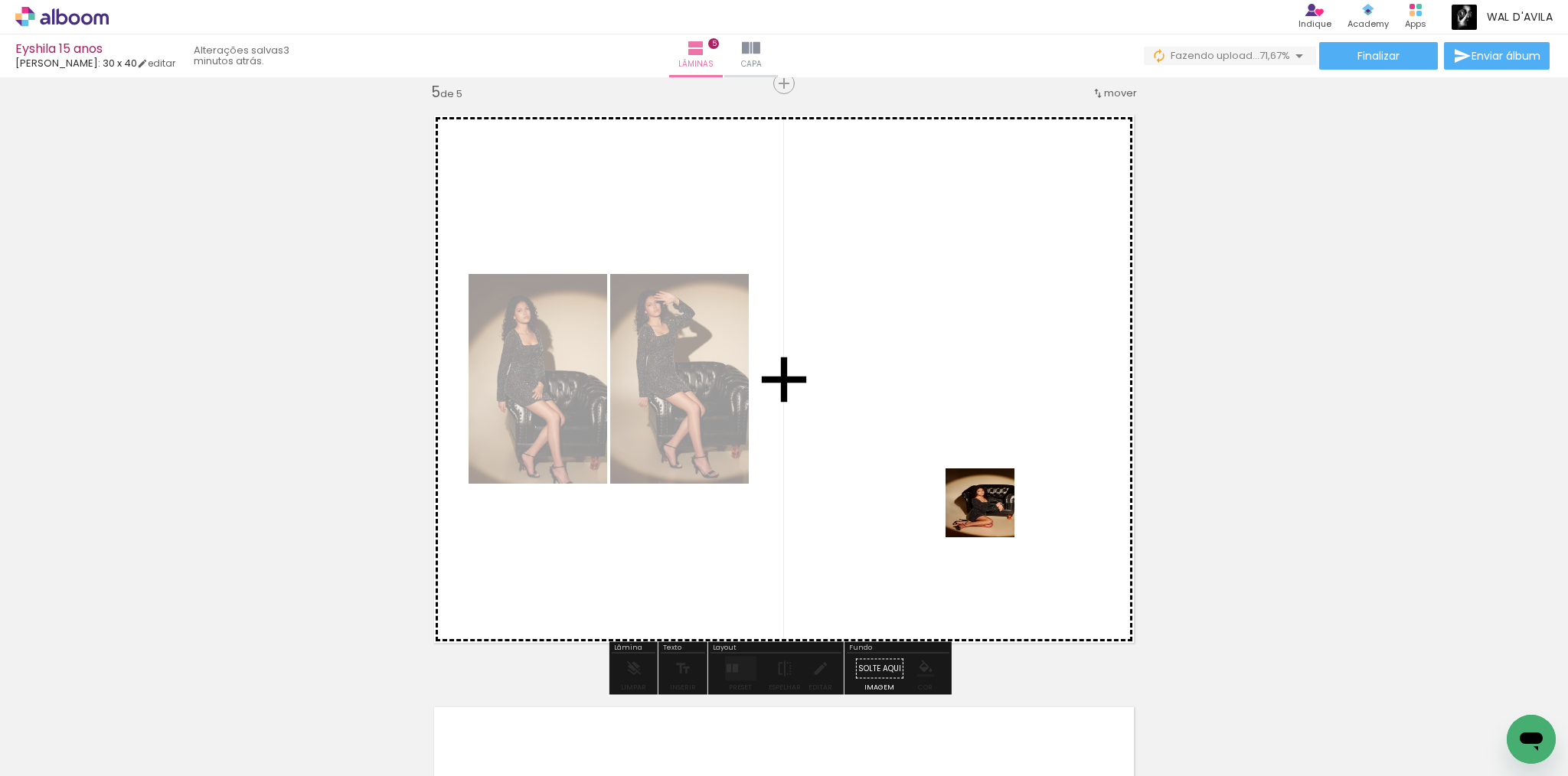
drag, startPoint x: 1021, startPoint y: 726, endPoint x: 969, endPoint y: 404, distance: 326.2
click at [969, 404] on quentale-workspace at bounding box center [784, 388] width 1568 height 776
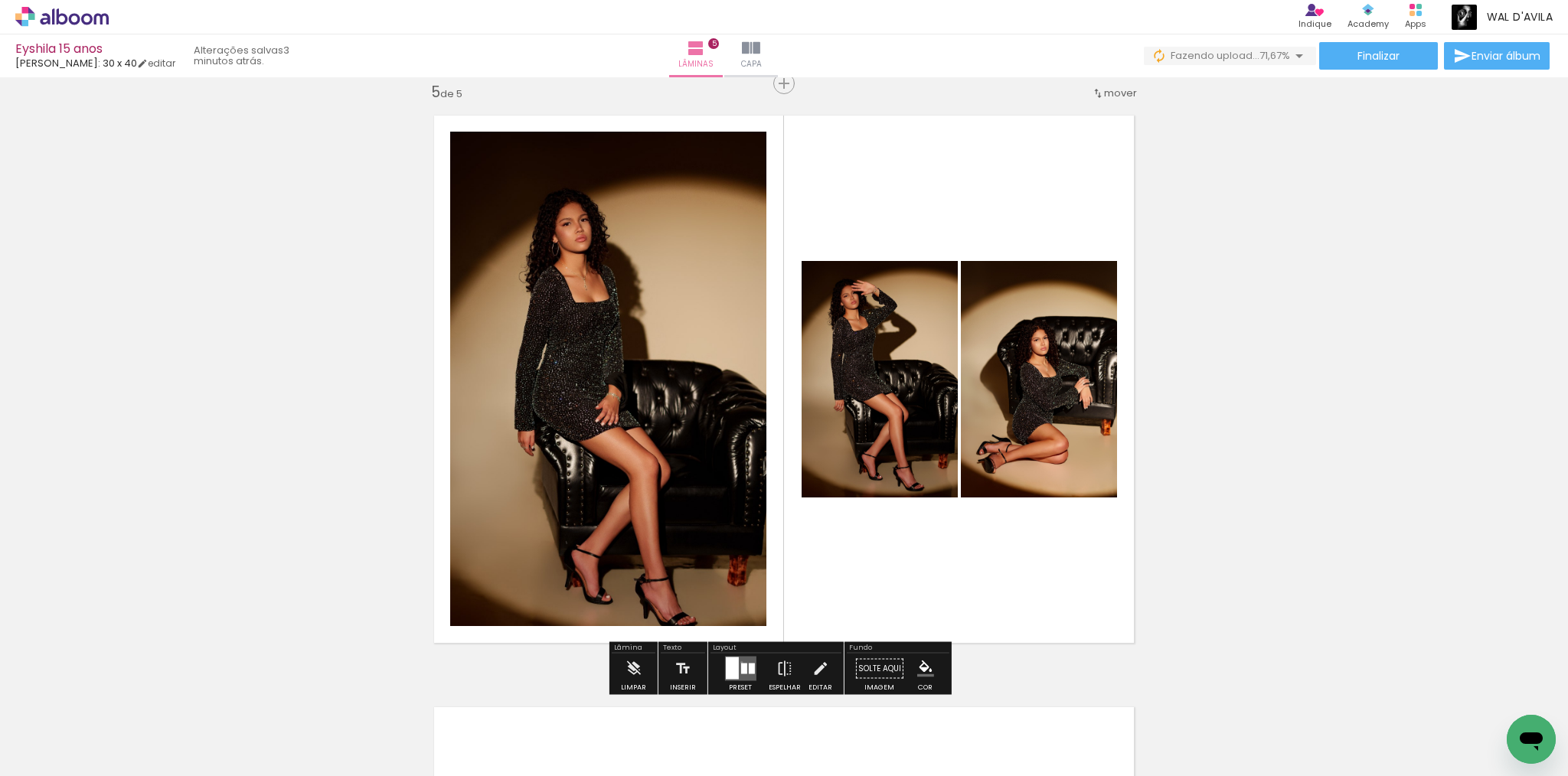
click at [738, 662] on quentale-layouter at bounding box center [741, 669] width 32 height 24
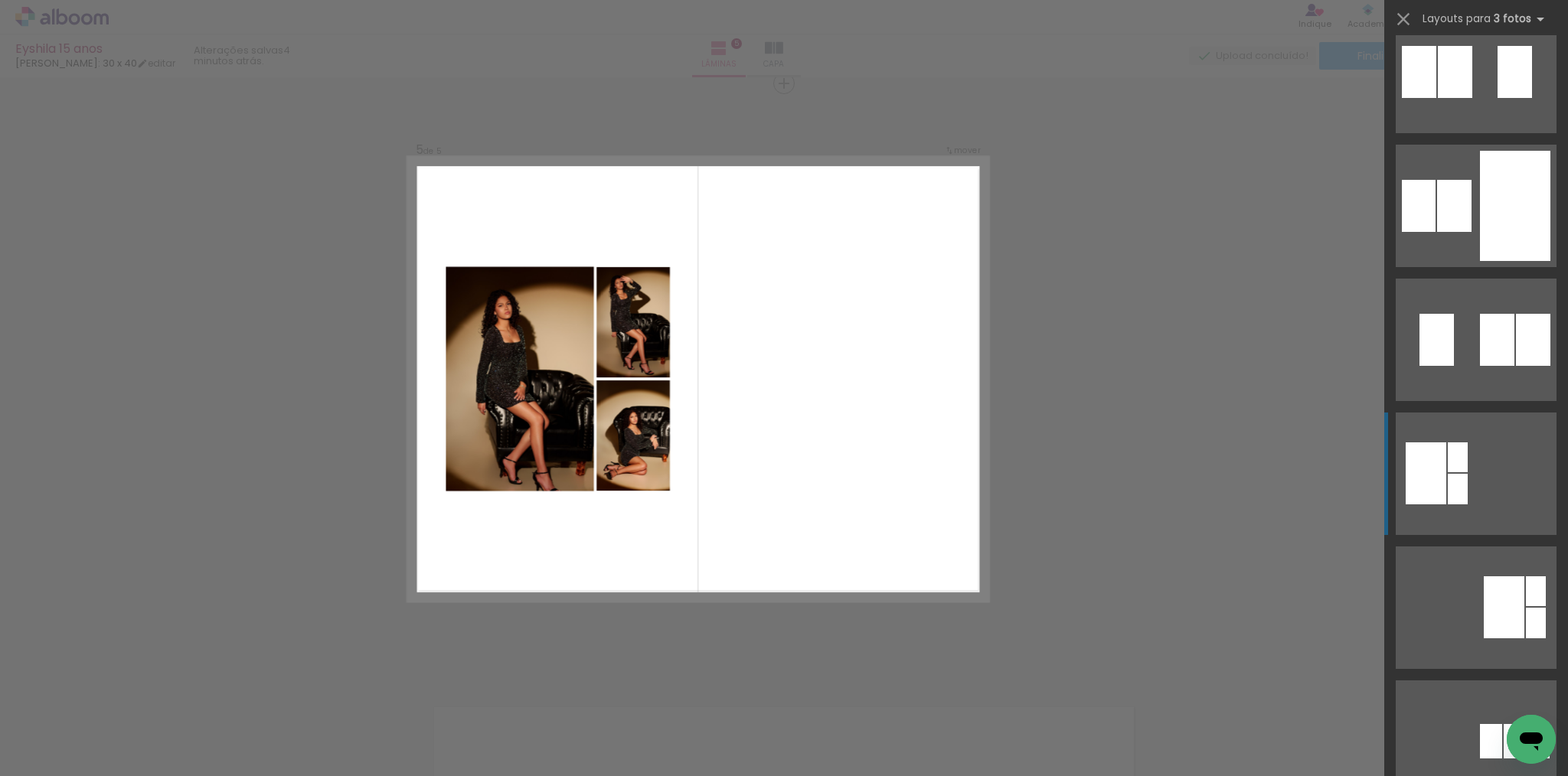
scroll to position [593, 0]
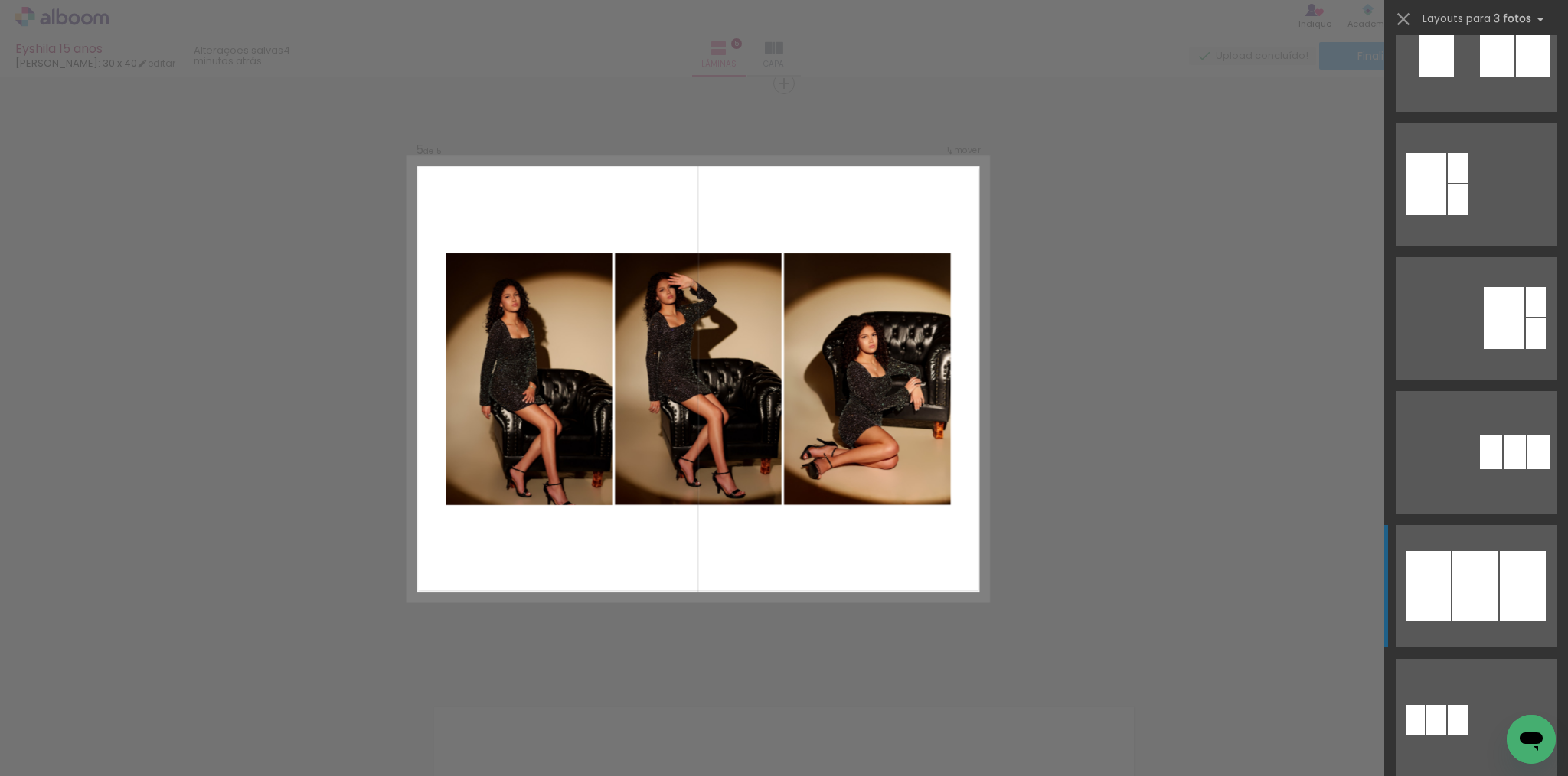
click at [1503, 574] on div at bounding box center [1522, 586] width 46 height 70
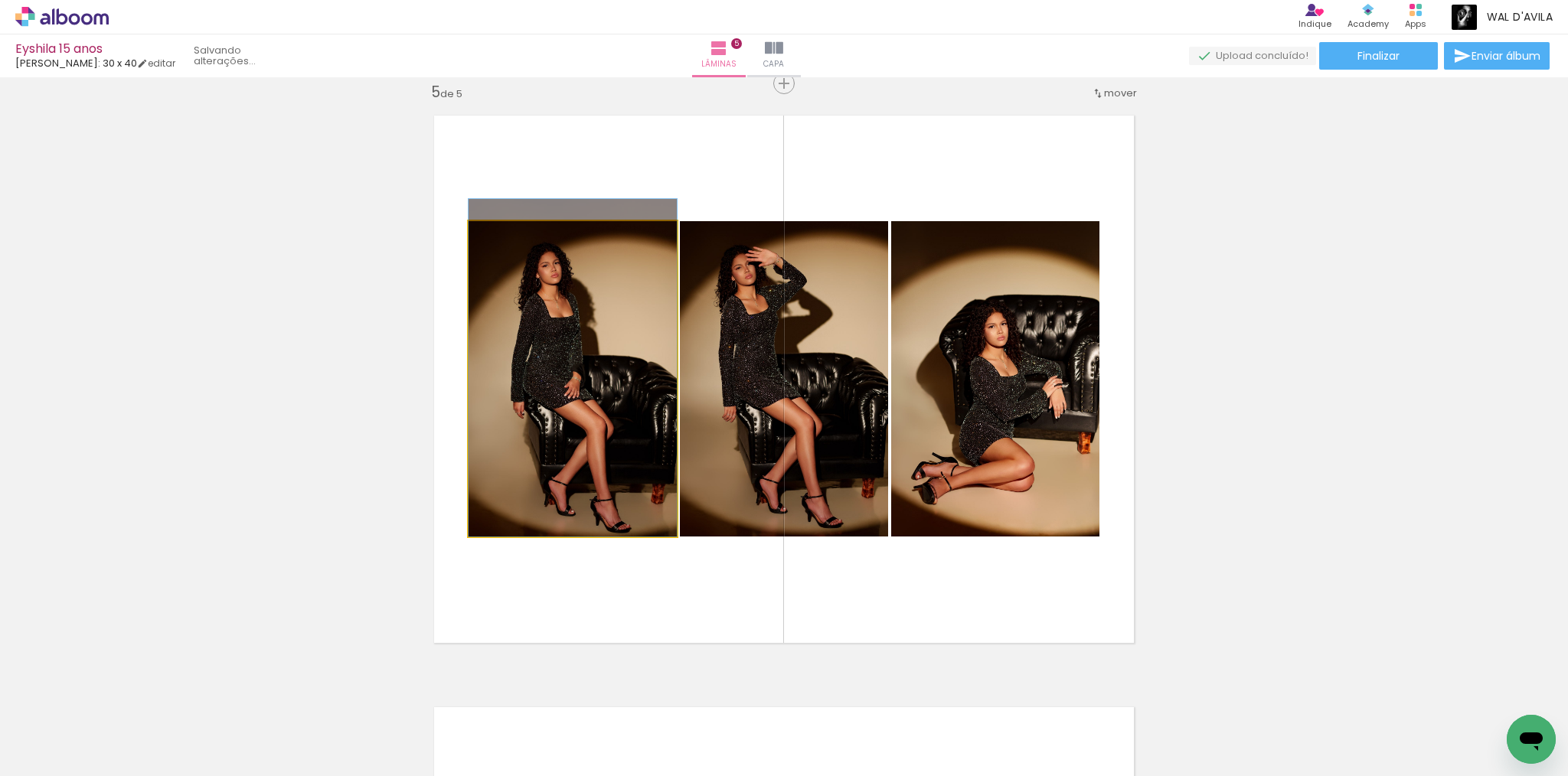
drag, startPoint x: 602, startPoint y: 418, endPoint x: 602, endPoint y: 389, distance: 29.0
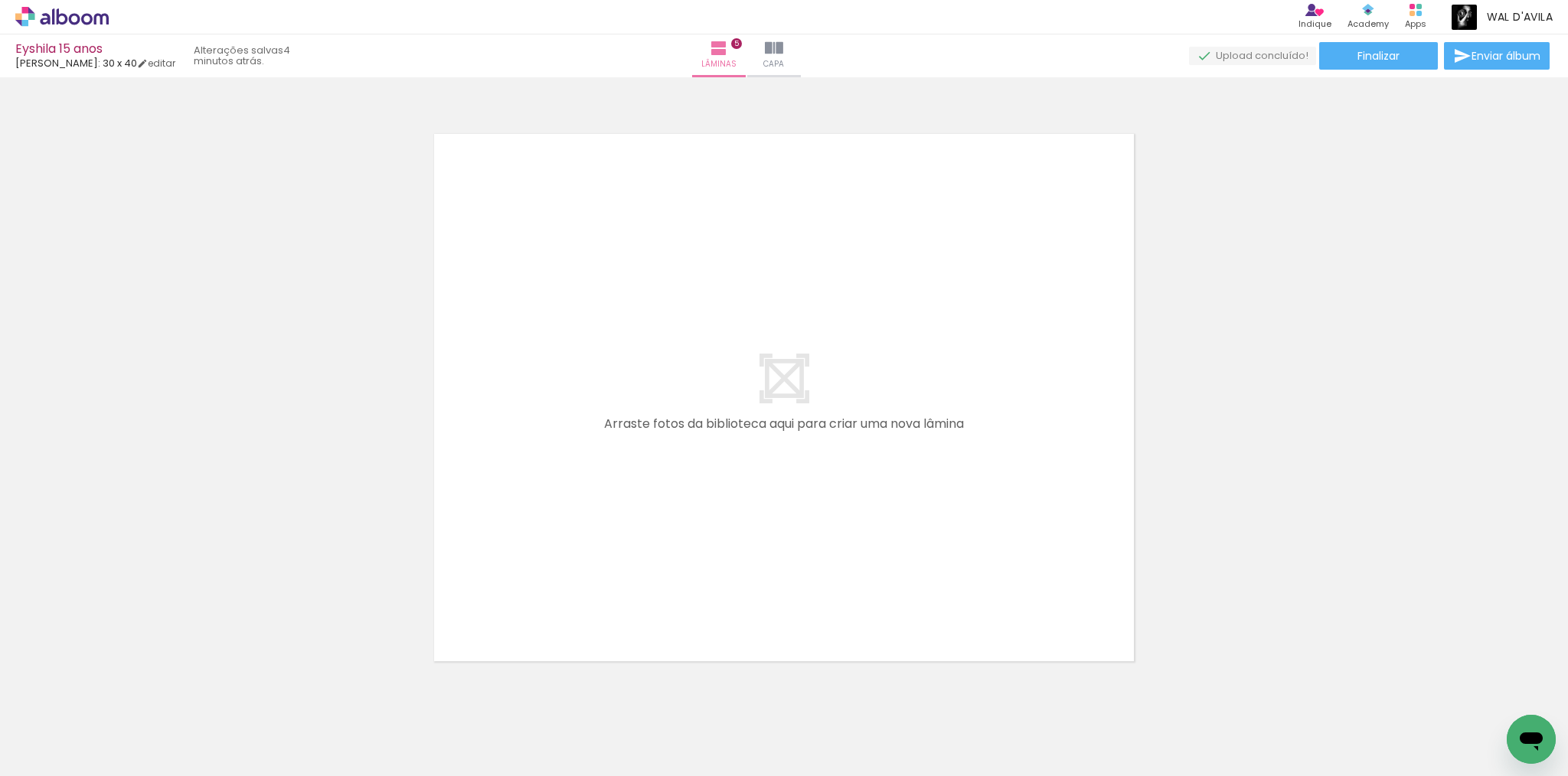
scroll to position [3007, 0]
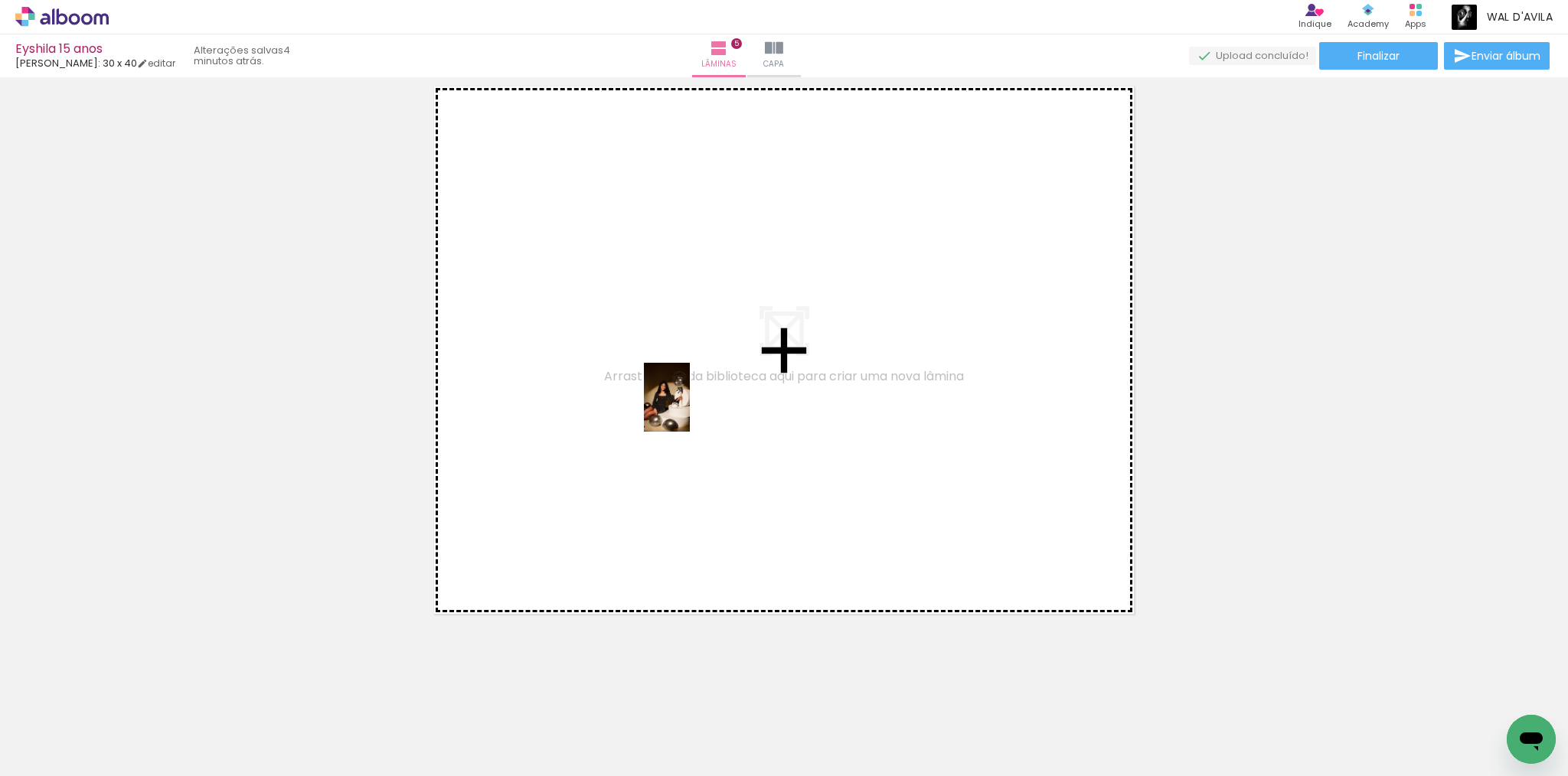
drag, startPoint x: 1047, startPoint y: 680, endPoint x: 690, endPoint y: 409, distance: 448.2
click at [690, 409] on quentale-workspace at bounding box center [784, 388] width 1568 height 776
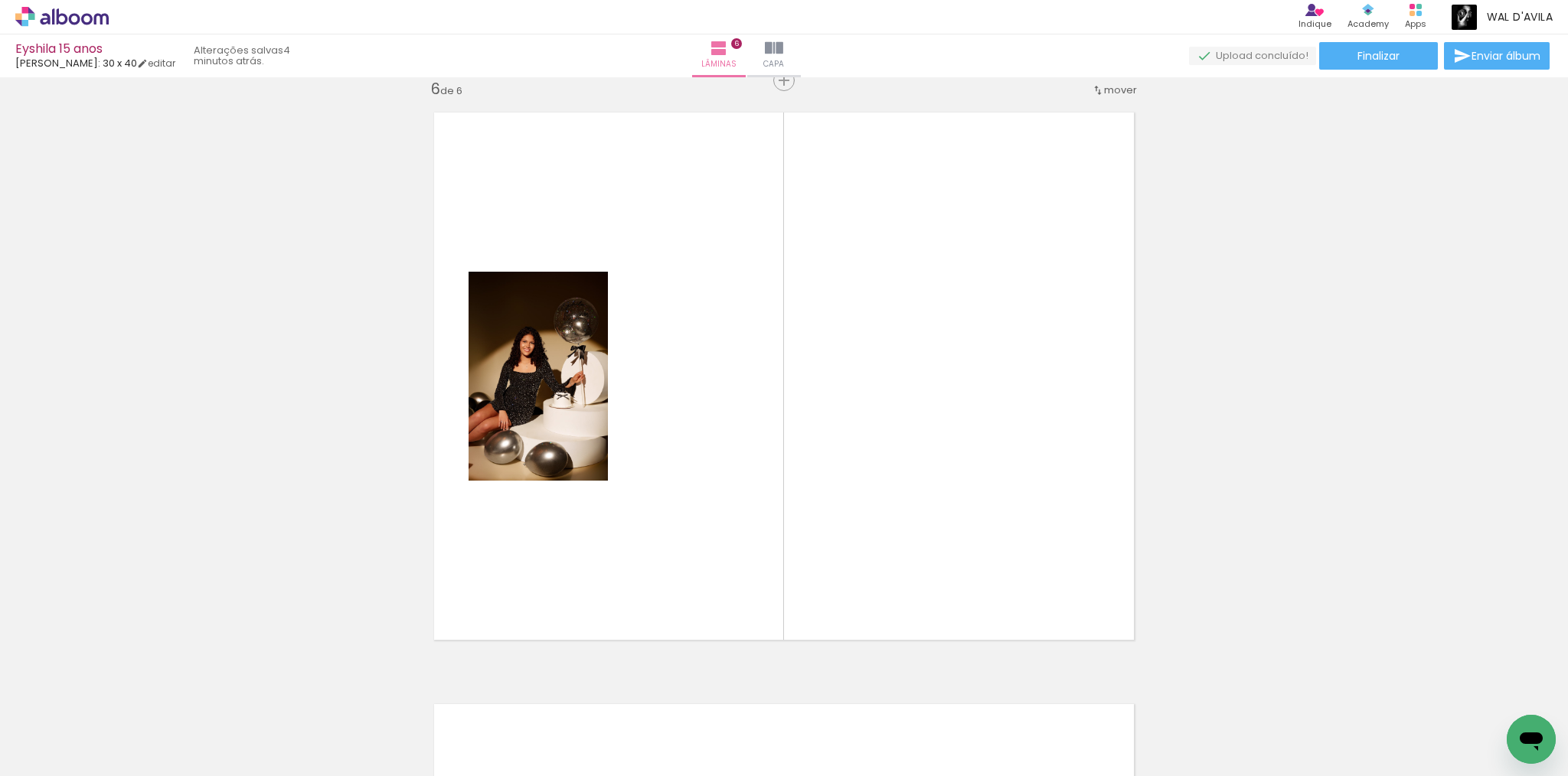
scroll to position [2978, 0]
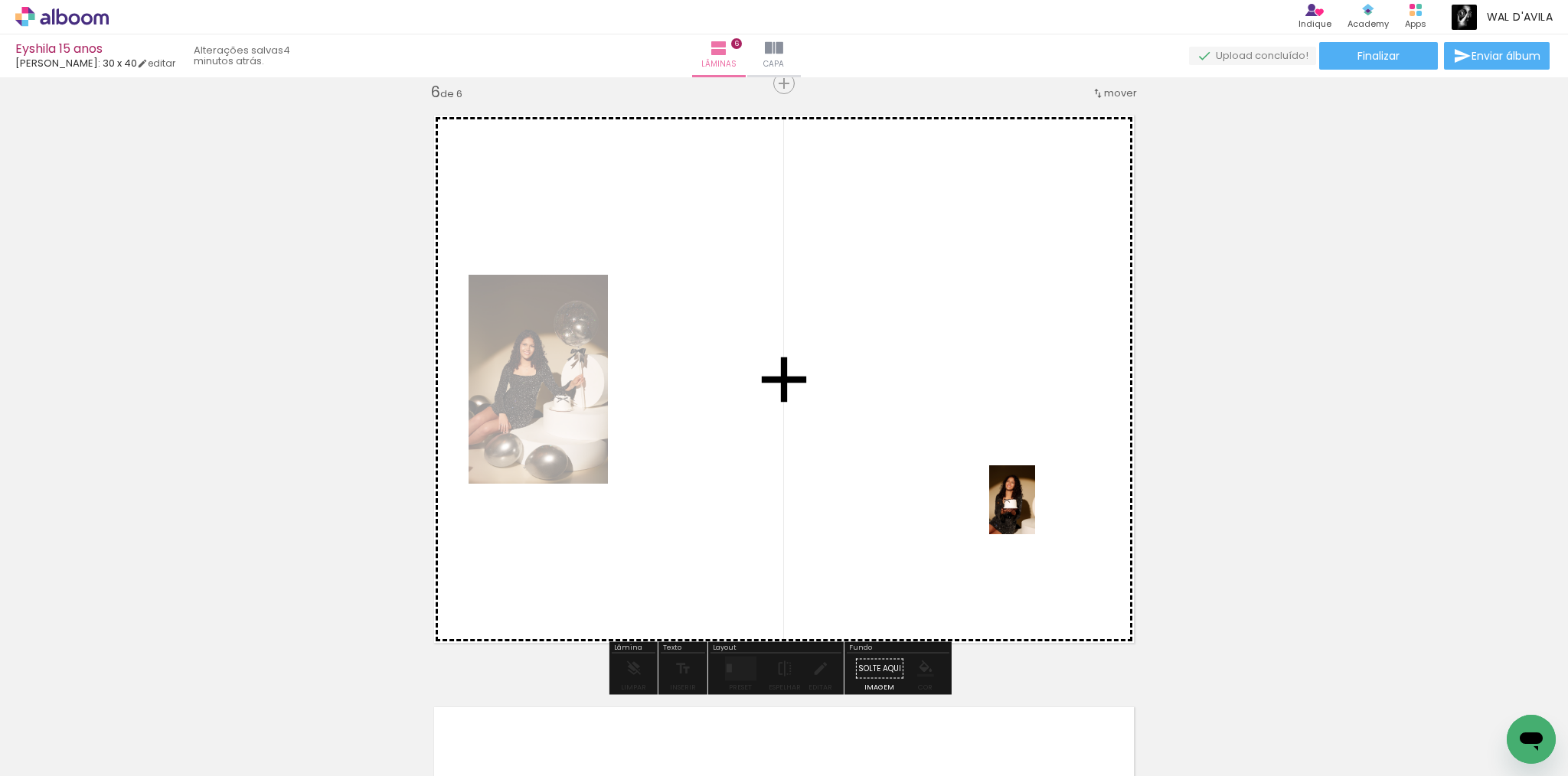
drag, startPoint x: 1192, startPoint y: 728, endPoint x: 1015, endPoint y: 469, distance: 313.7
click at [1015, 469] on quentale-workspace at bounding box center [784, 388] width 1568 height 776
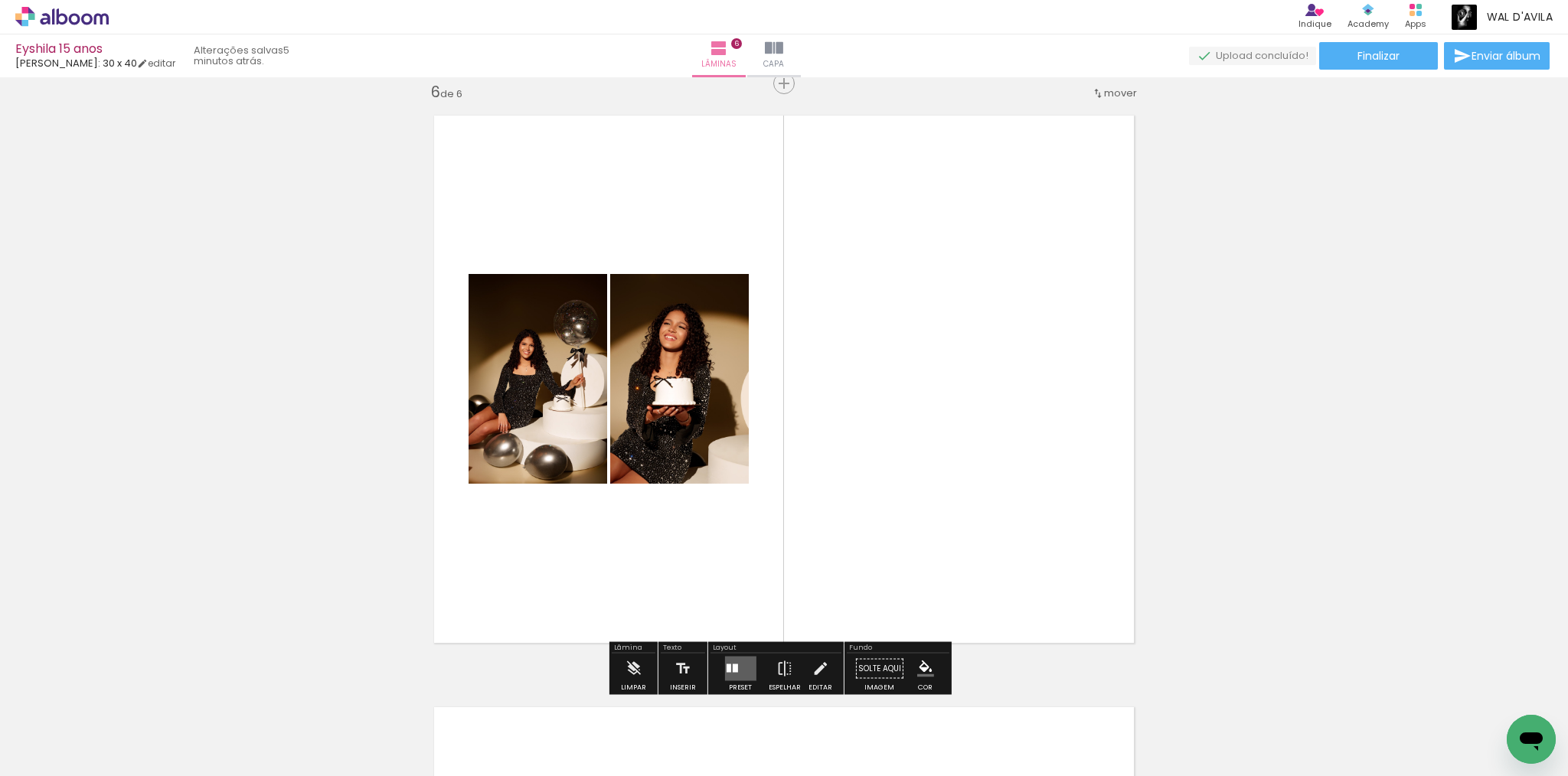
click at [742, 663] on quentale-layouter at bounding box center [741, 669] width 32 height 24
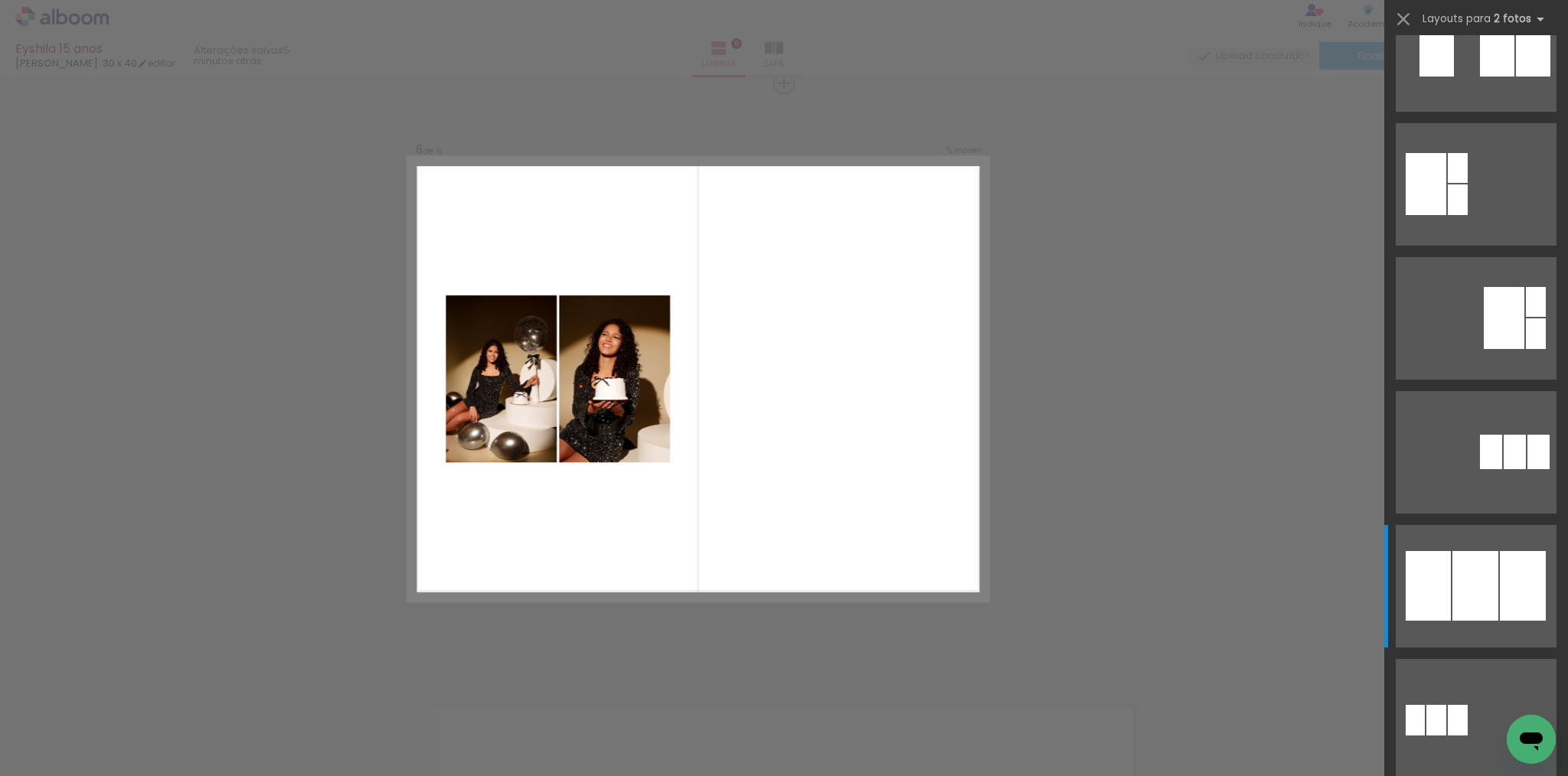
scroll to position [0, 0]
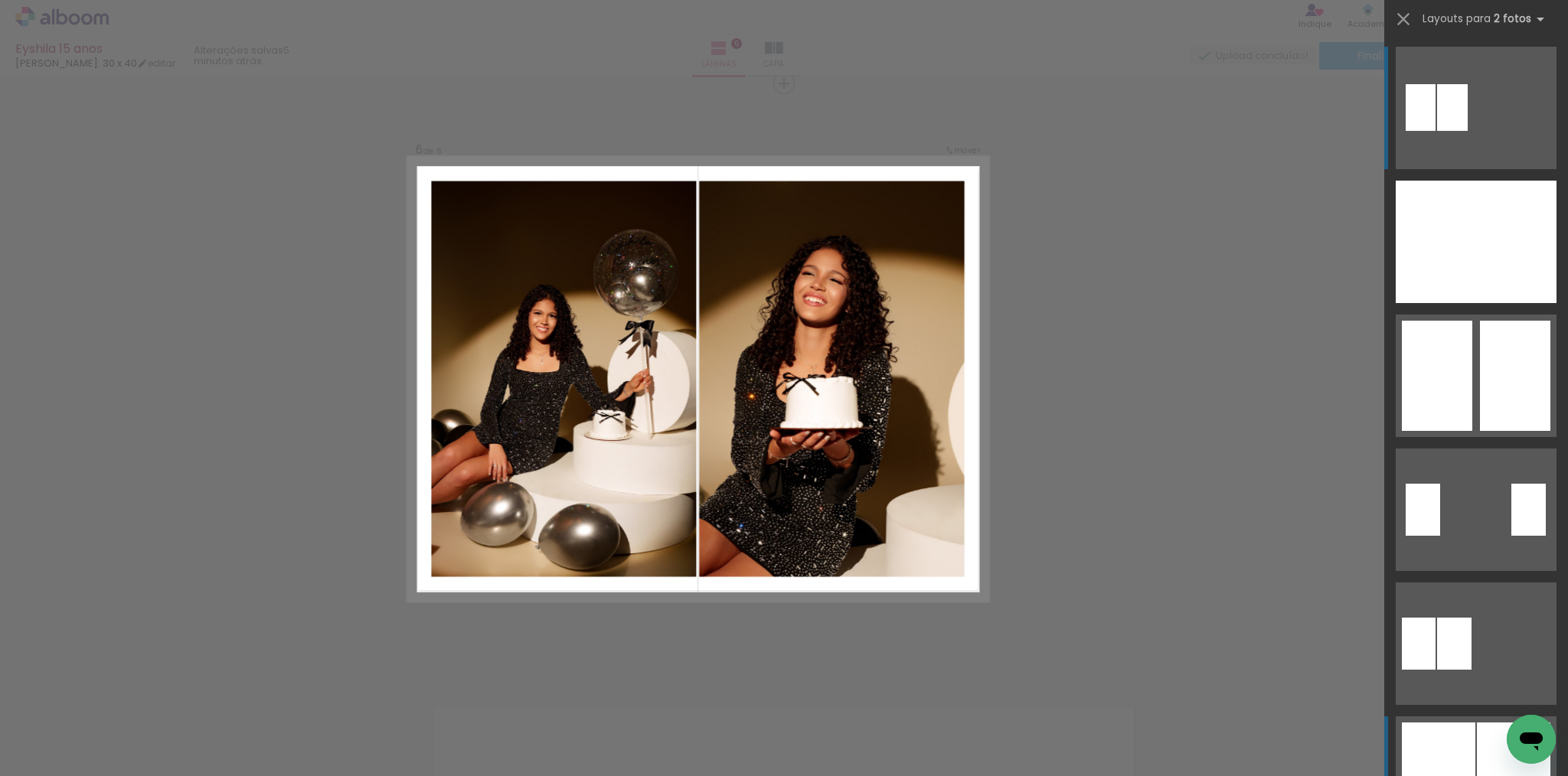
click at [1423, 751] on div at bounding box center [1438, 778] width 74 height 110
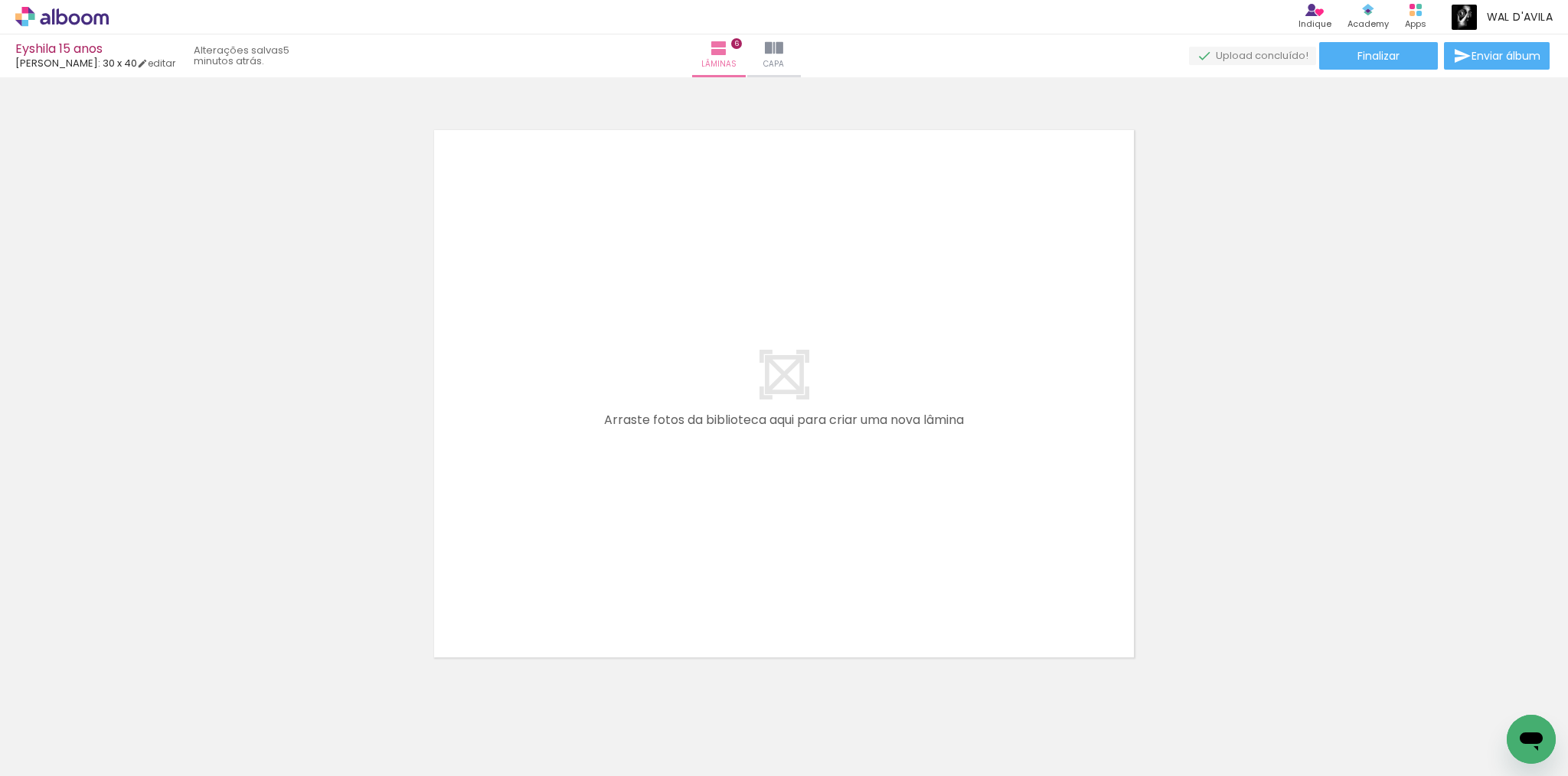
scroll to position [3600, 0]
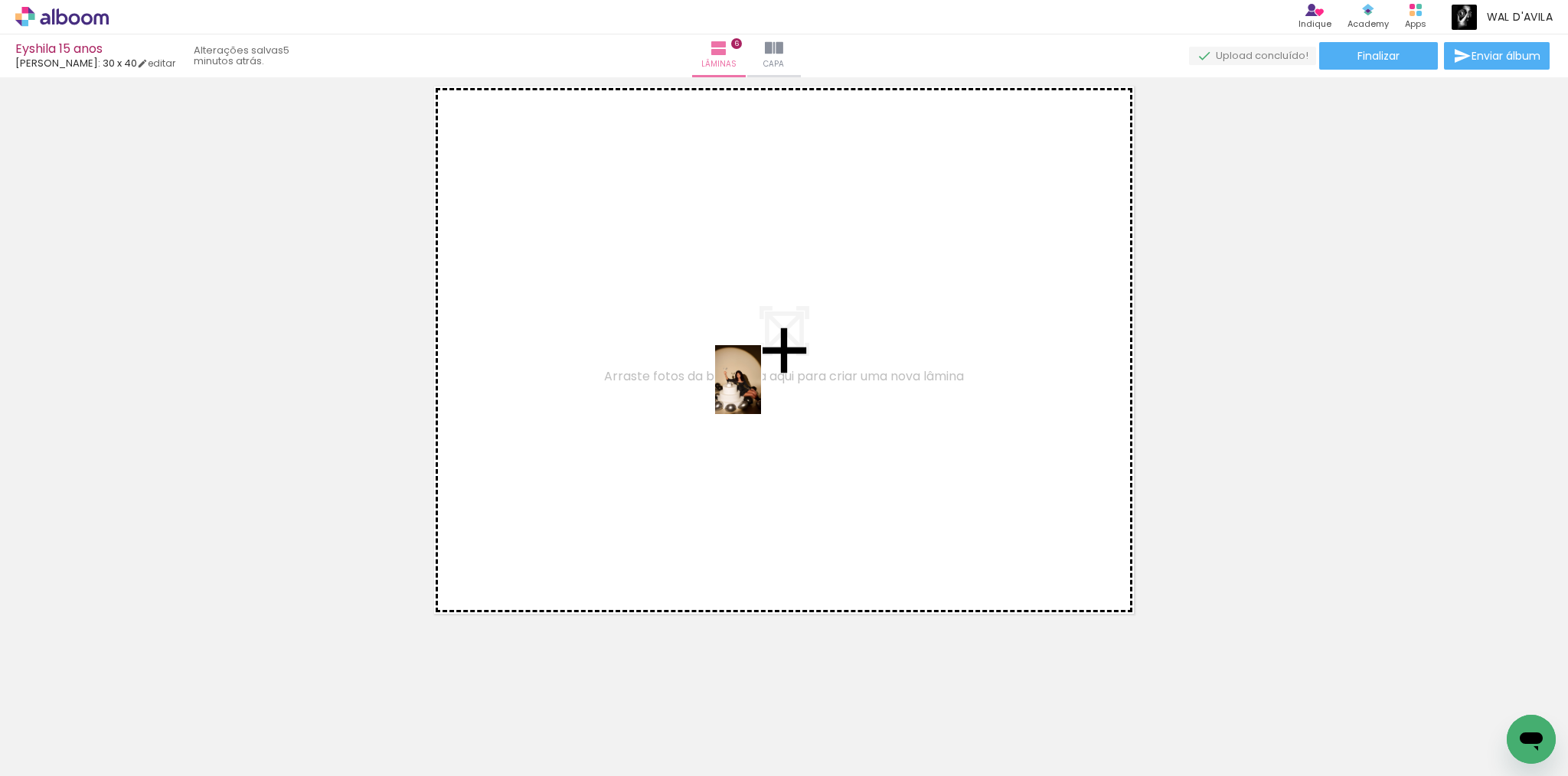
drag, startPoint x: 1277, startPoint y: 728, endPoint x: 719, endPoint y: 376, distance: 659.7
click at [719, 376] on quentale-workspace at bounding box center [784, 388] width 1568 height 776
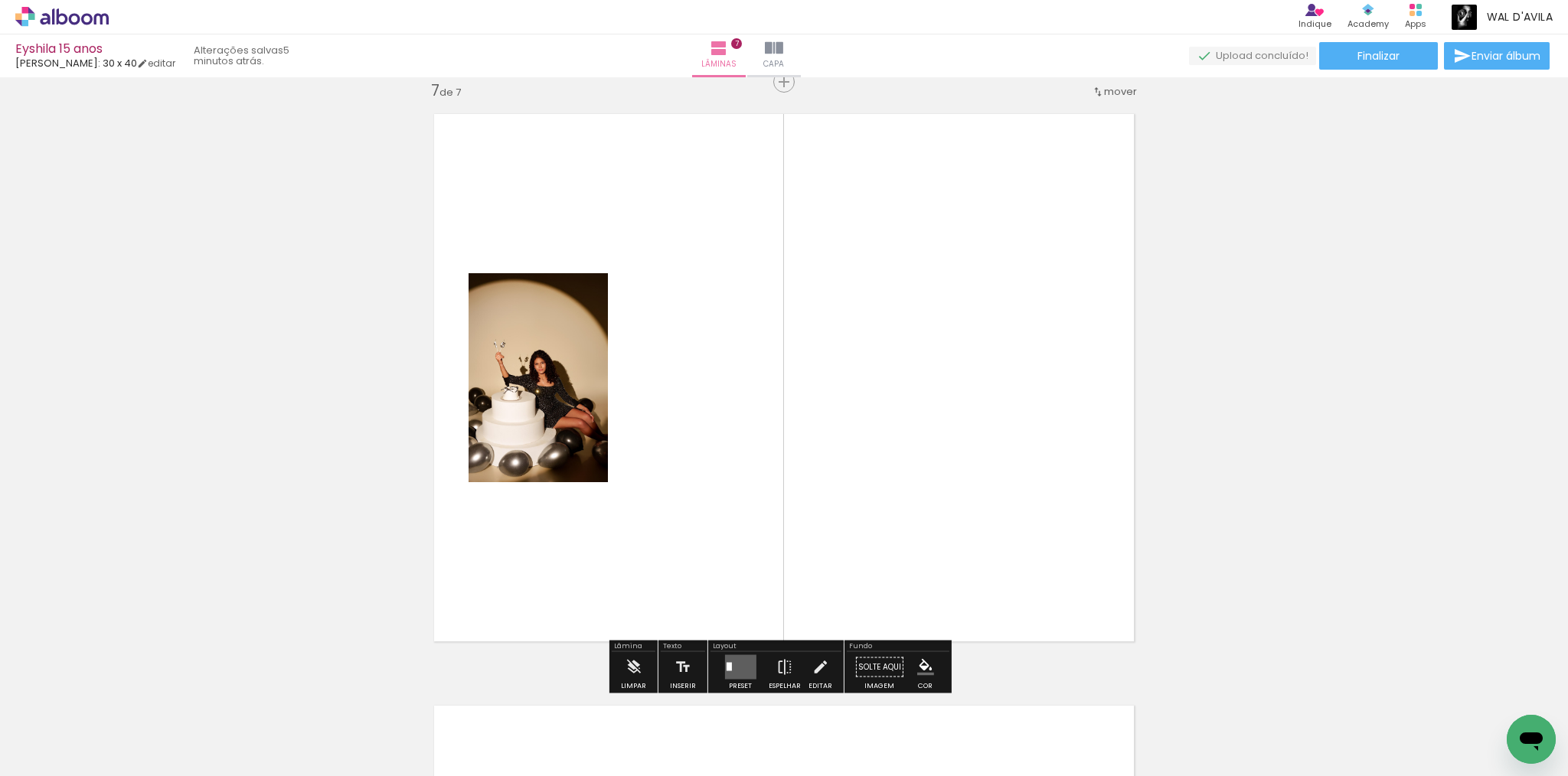
scroll to position [3571, 0]
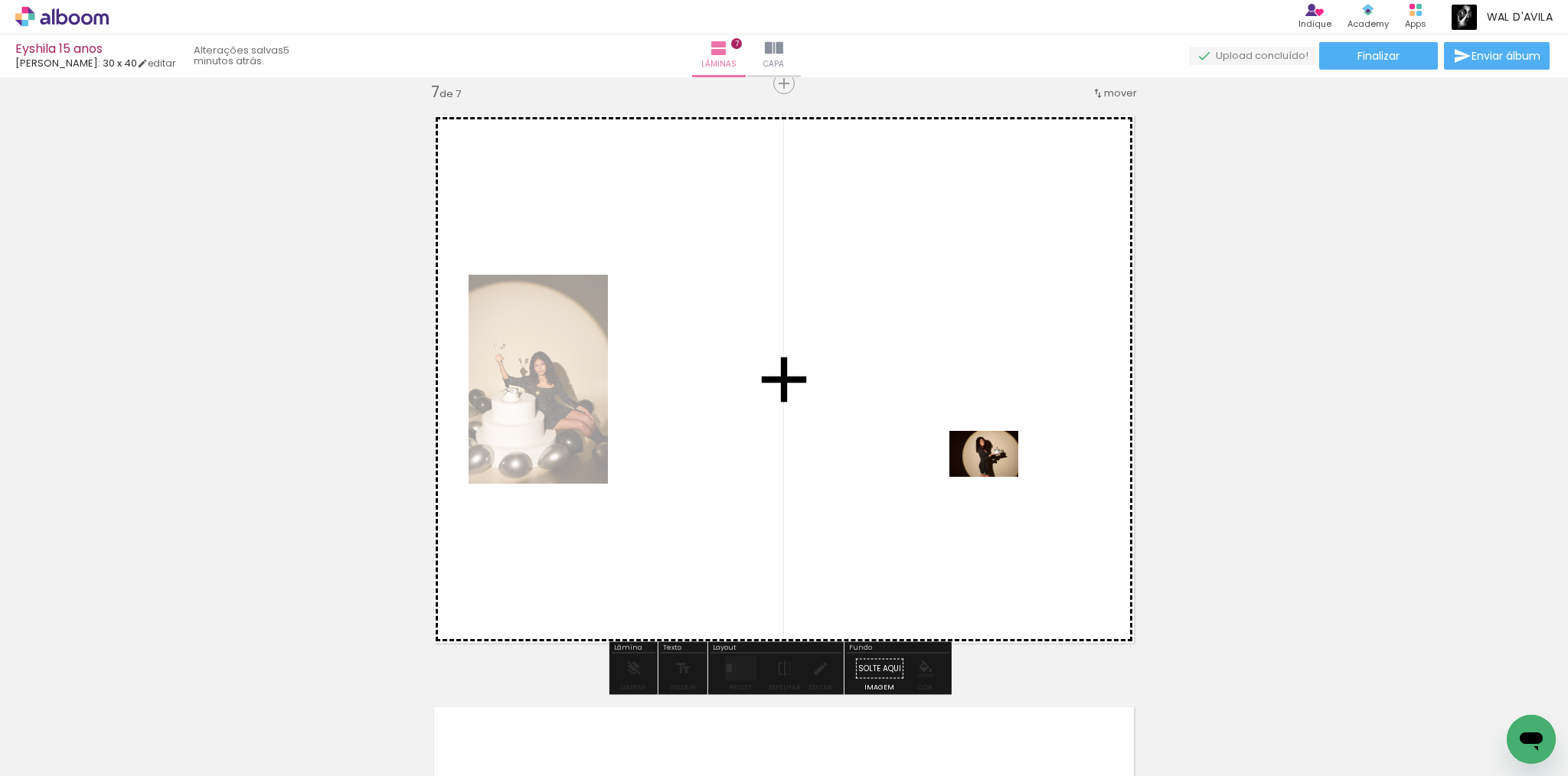
drag, startPoint x: 1356, startPoint y: 718, endPoint x: 832, endPoint y: 365, distance: 631.8
click at [832, 365] on quentale-workspace at bounding box center [784, 388] width 1568 height 776
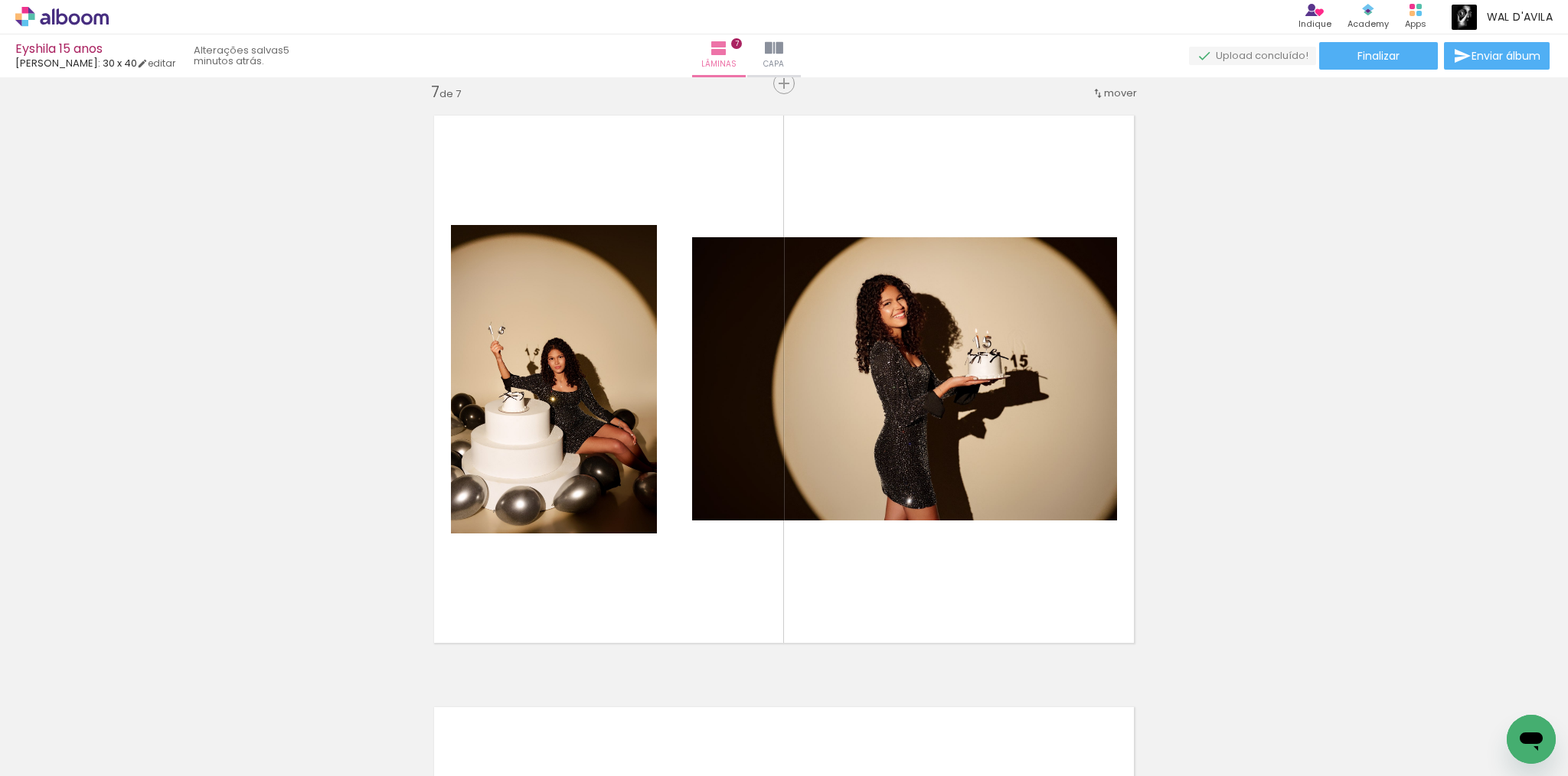
scroll to position [0, 536]
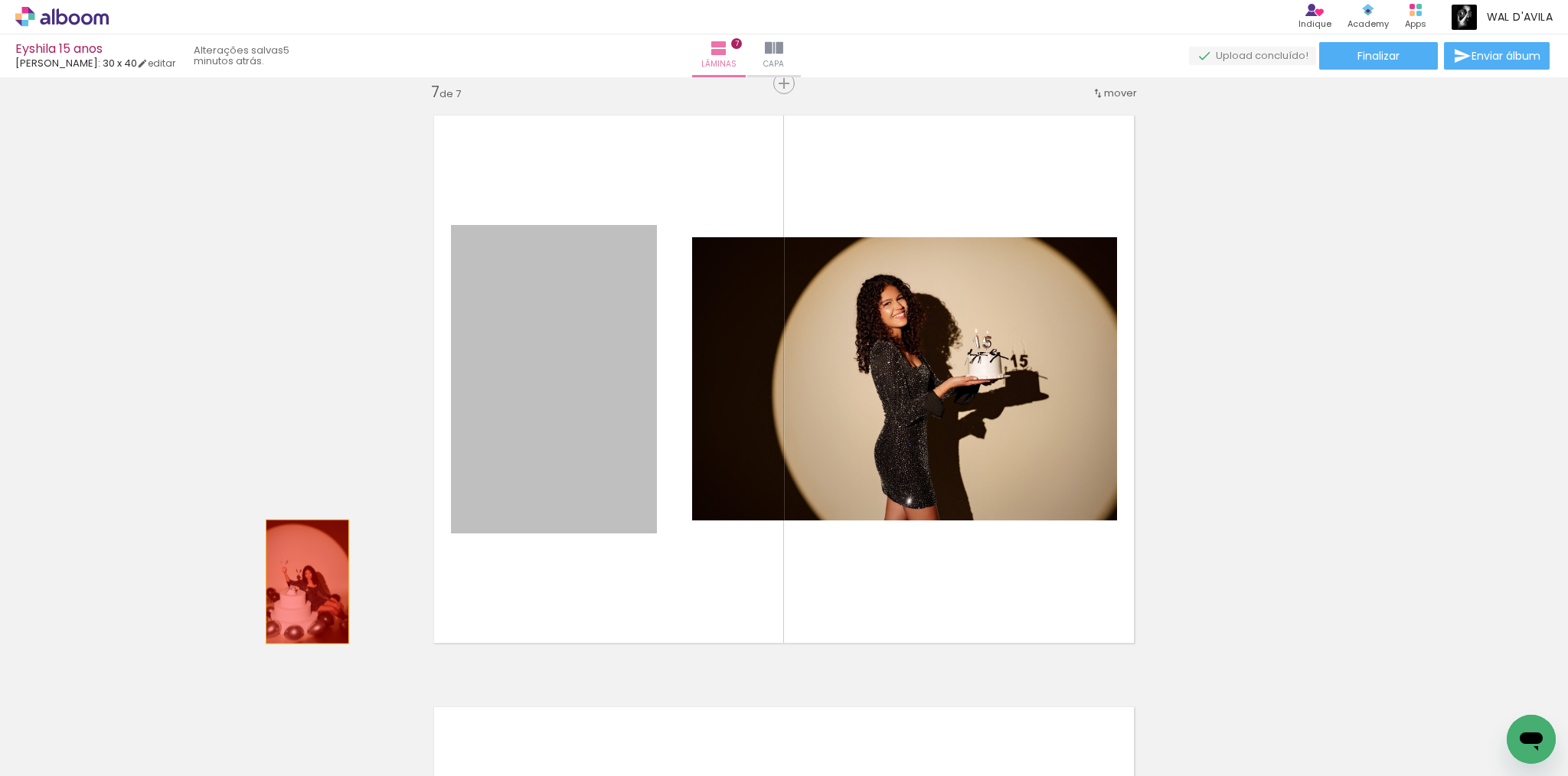
drag, startPoint x: 562, startPoint y: 412, endPoint x: 302, endPoint y: 582, distance: 310.6
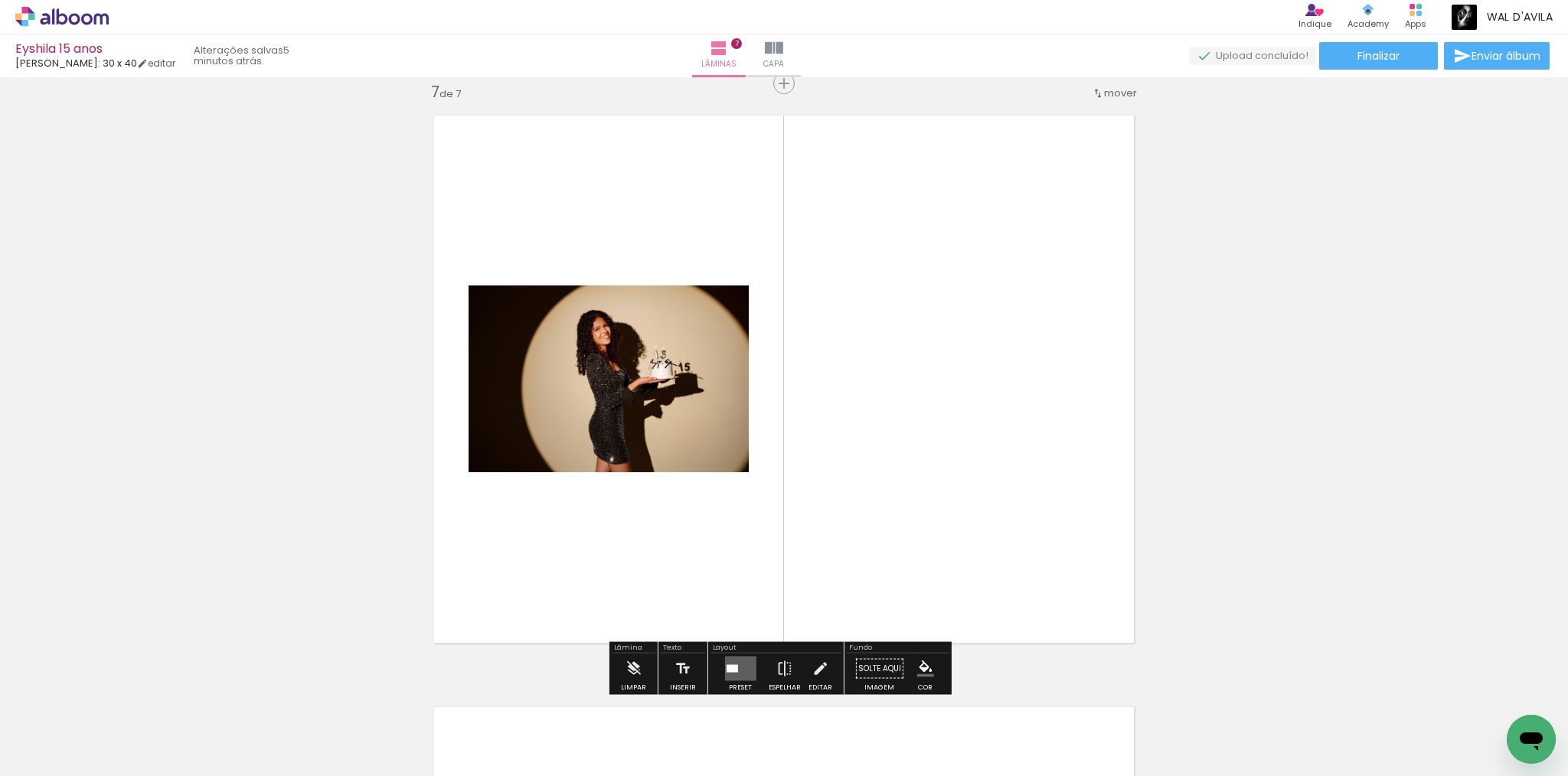
click at [731, 670] on div at bounding box center [731, 669] width 11 height 7
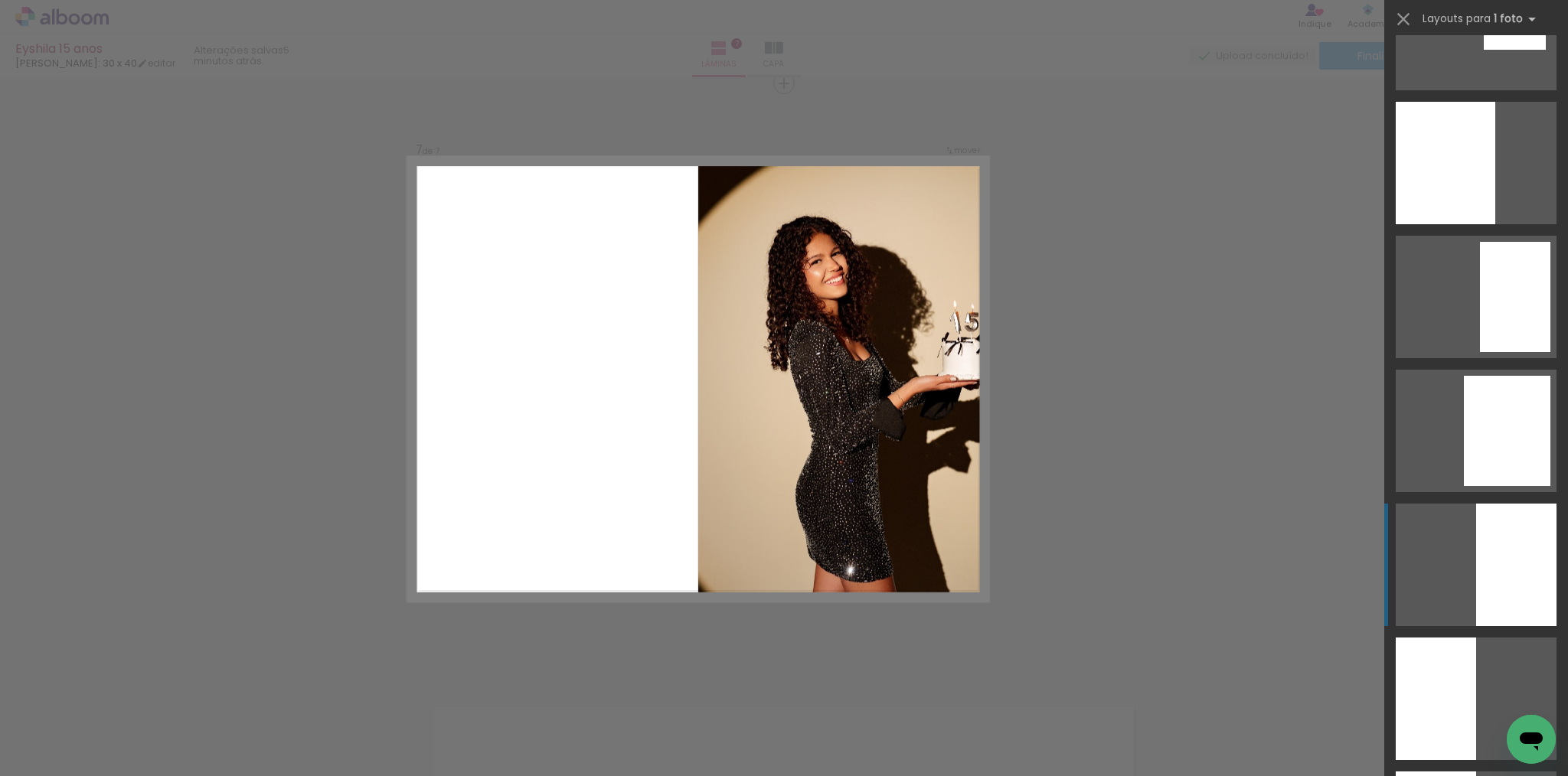
scroll to position [1580, 0]
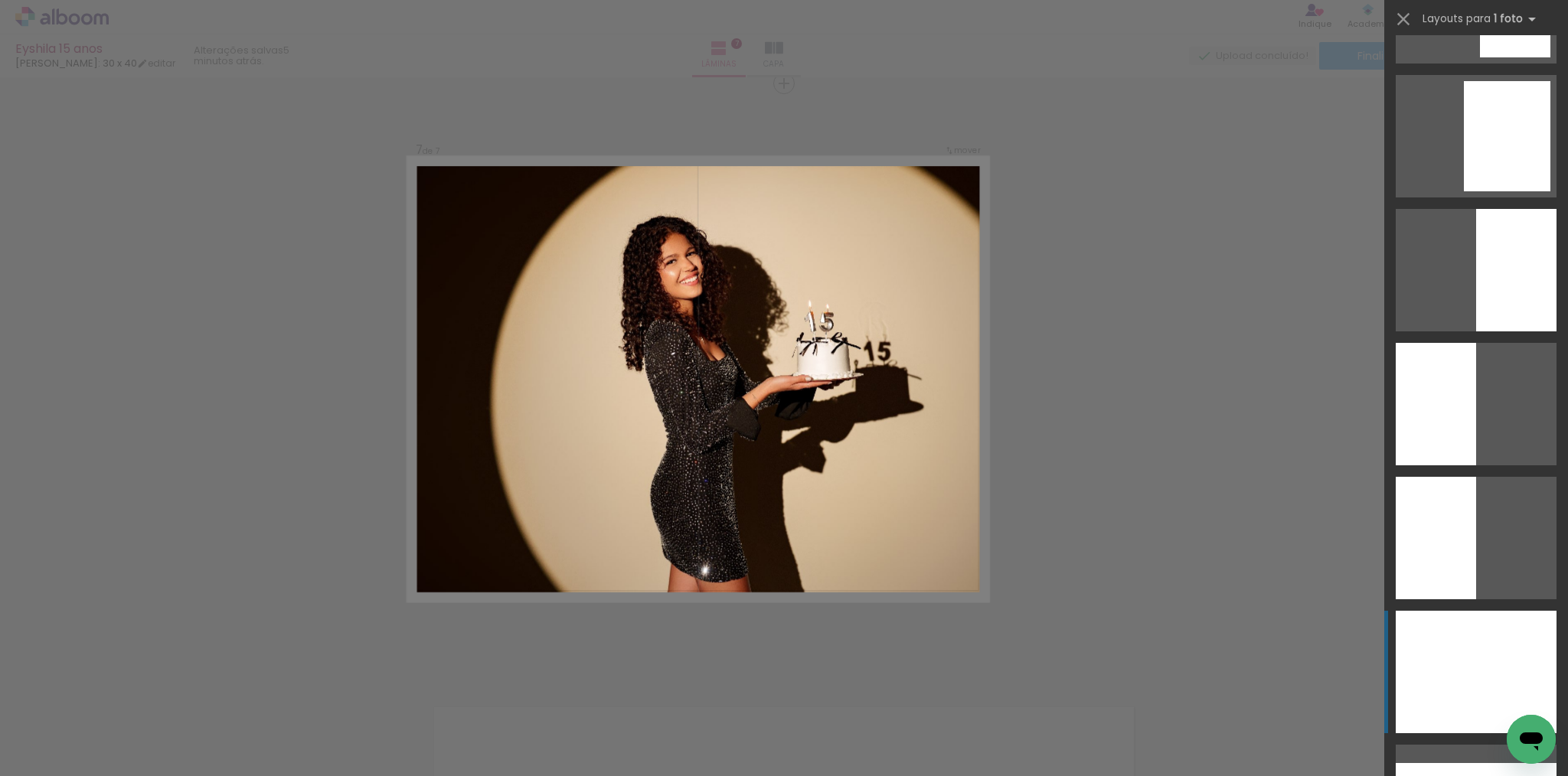
click at [1477, 669] on div at bounding box center [1476, 673] width 161 height 123
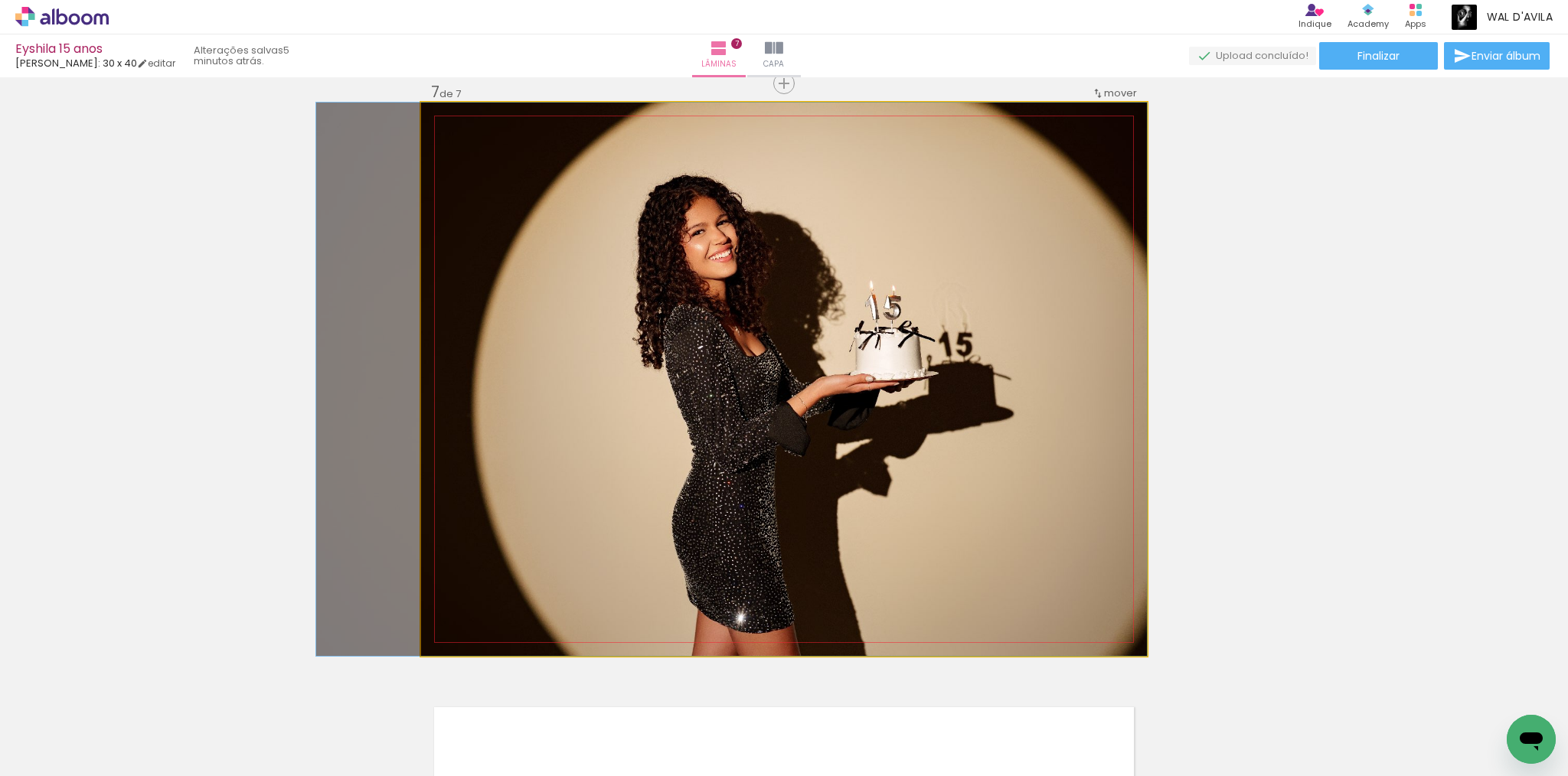
drag, startPoint x: 900, startPoint y: 472, endPoint x: 836, endPoint y: 442, distance: 70.7
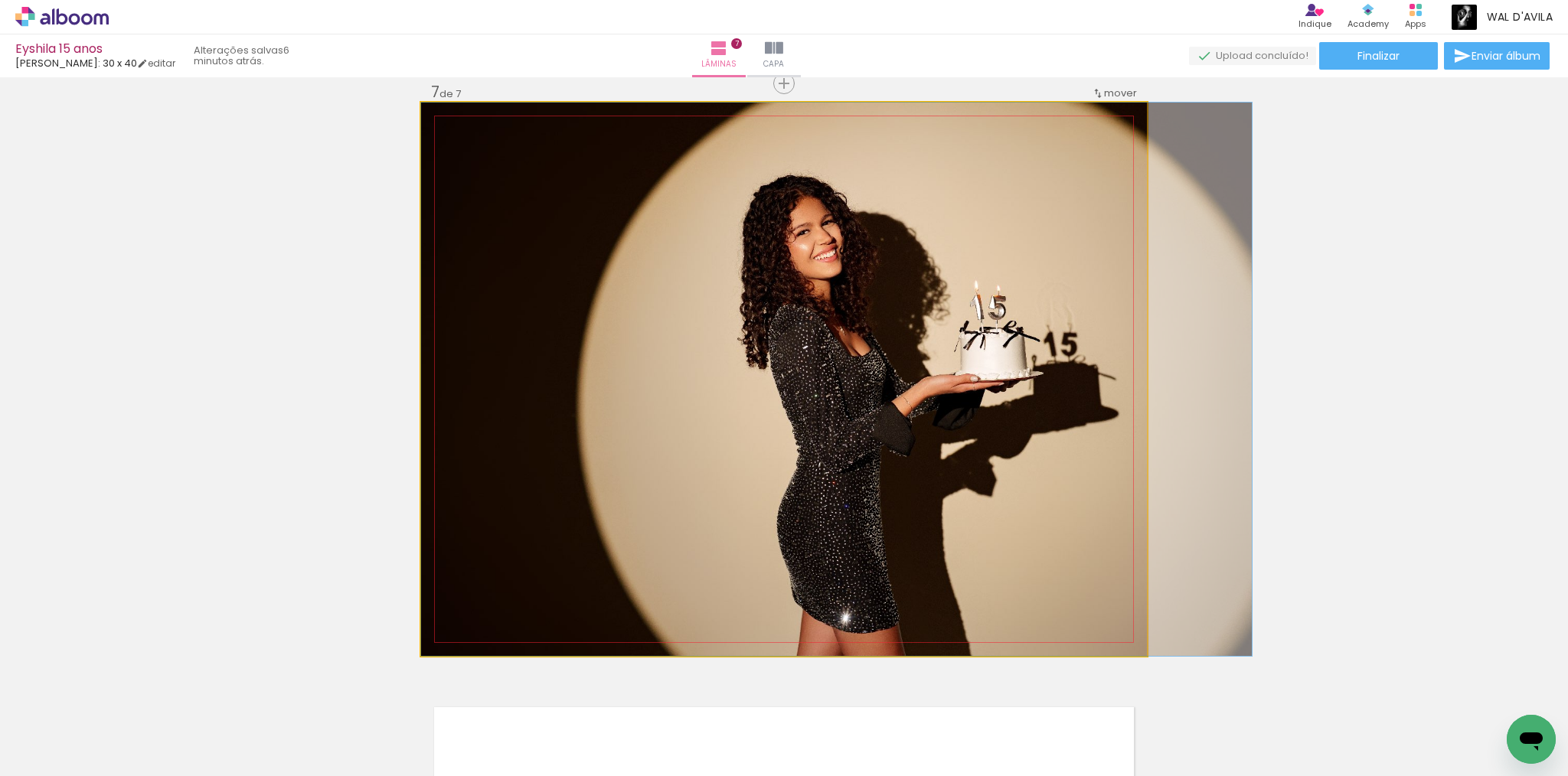
drag, startPoint x: 871, startPoint y: 458, endPoint x: 997, endPoint y: 458, distance: 126.0
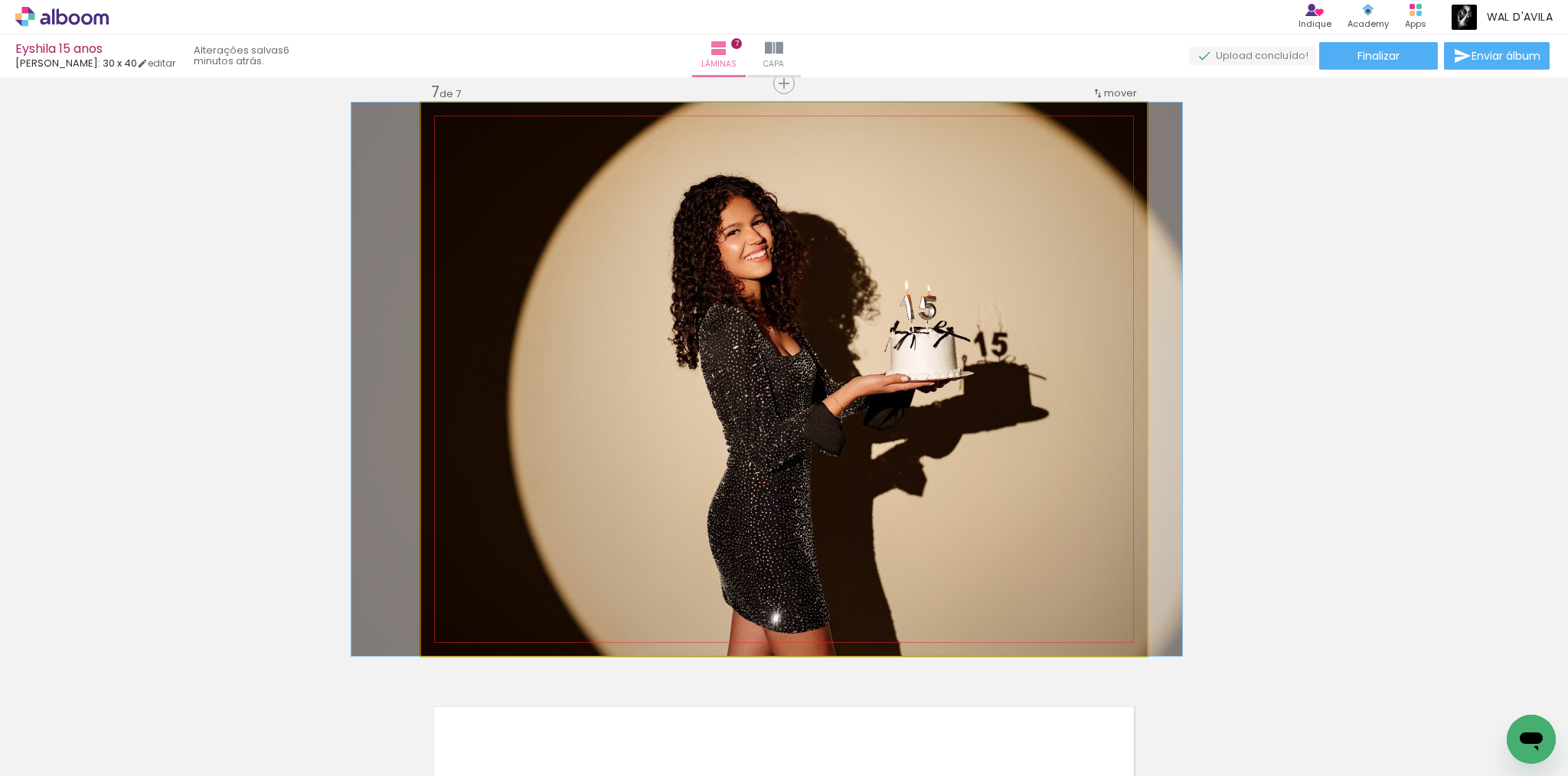
drag, startPoint x: 977, startPoint y: 496, endPoint x: 907, endPoint y: 495, distance: 70.0
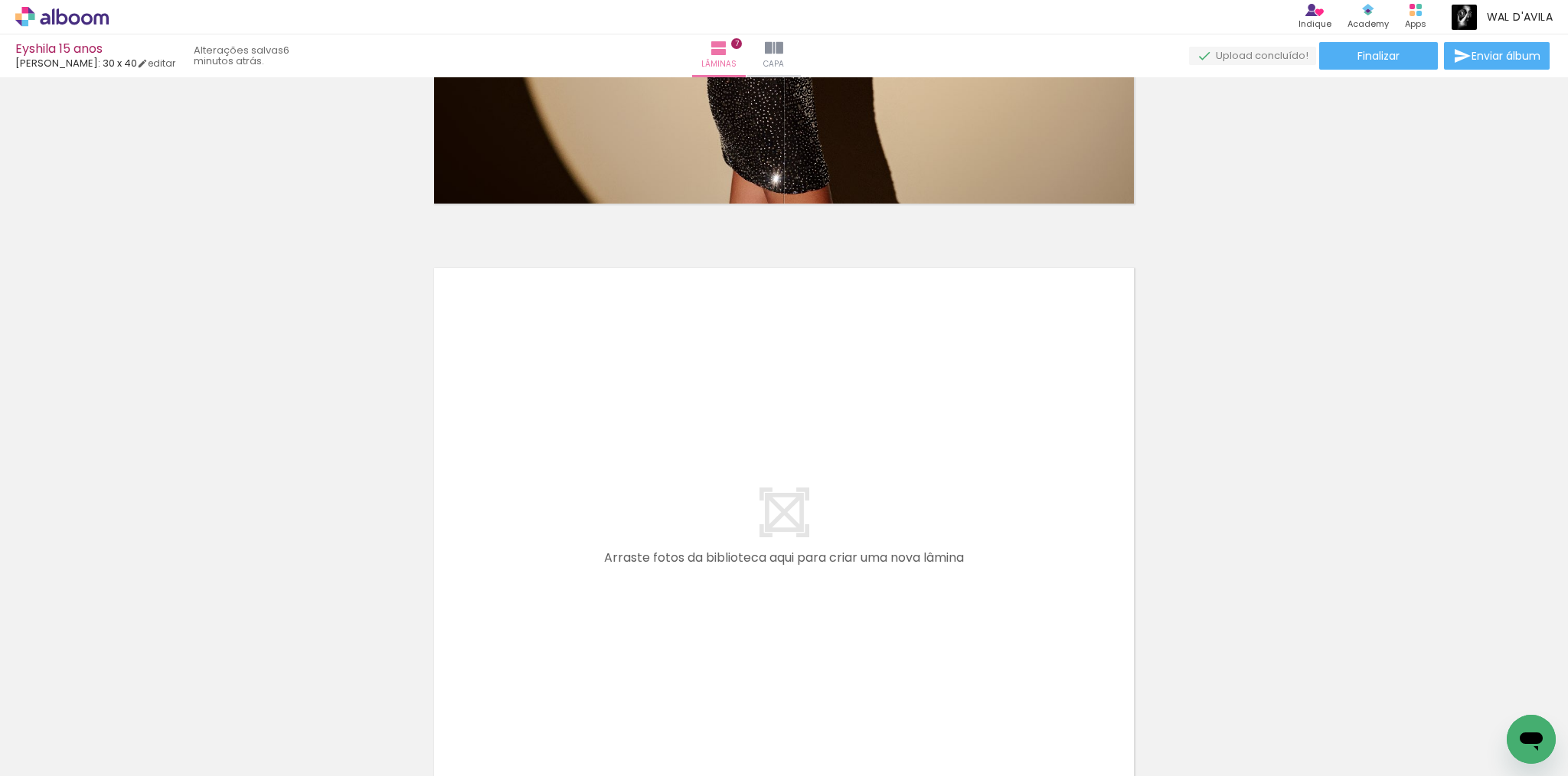
scroll to position [4191, 0]
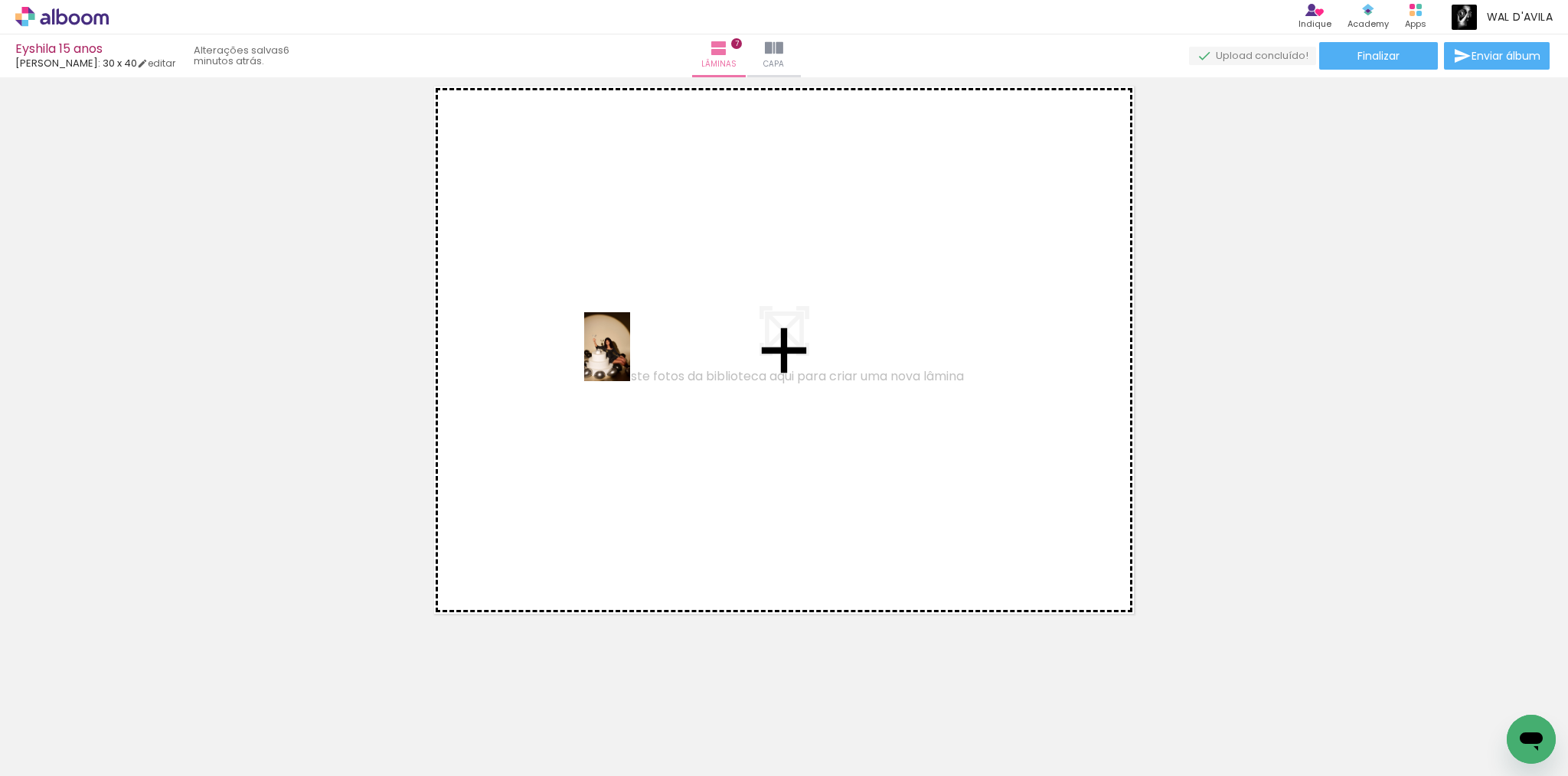
drag, startPoint x: 737, startPoint y: 726, endPoint x: 629, endPoint y: 358, distance: 383.5
click at [629, 358] on quentale-workspace at bounding box center [784, 388] width 1568 height 776
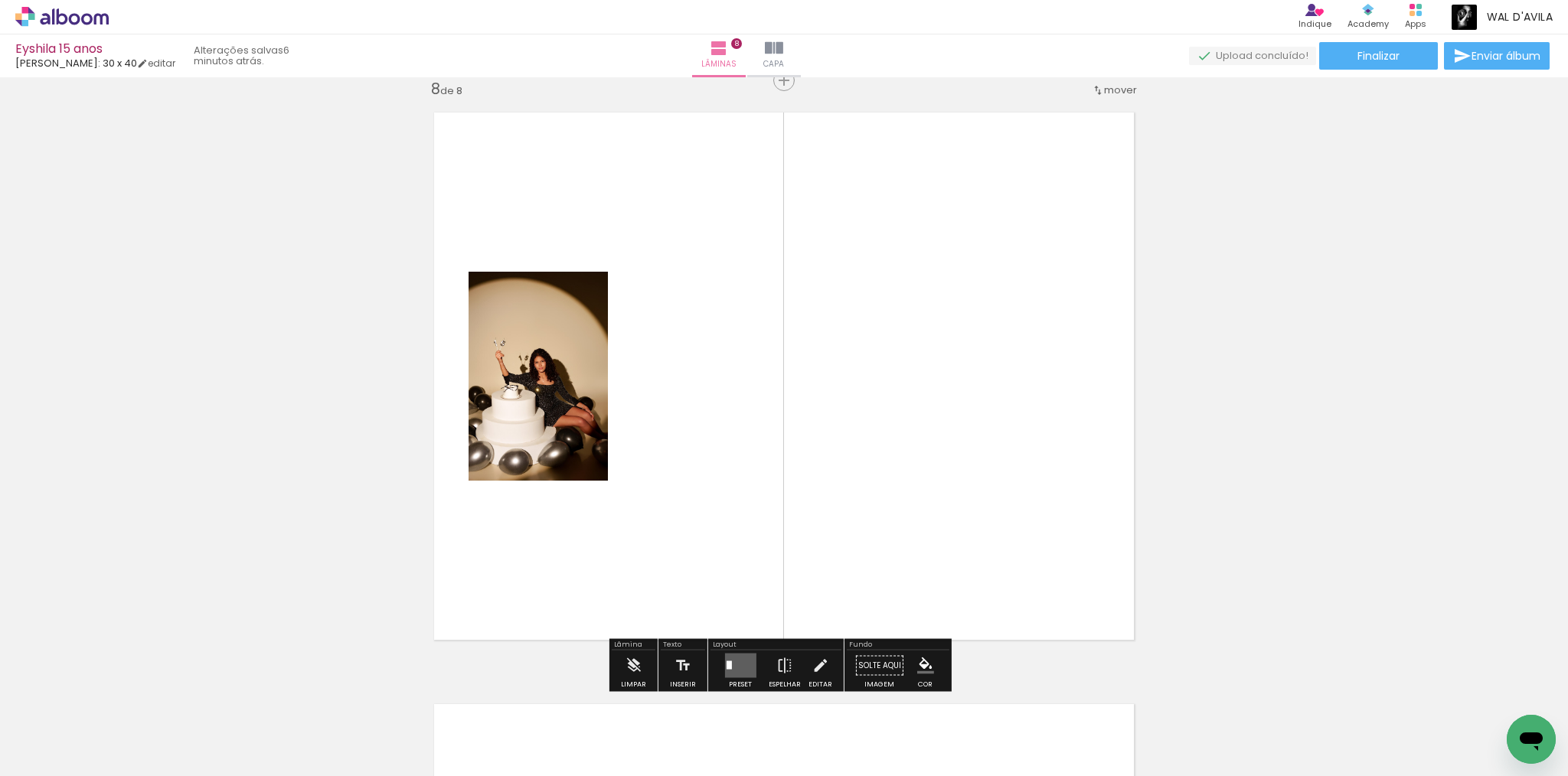
scroll to position [4162, 0]
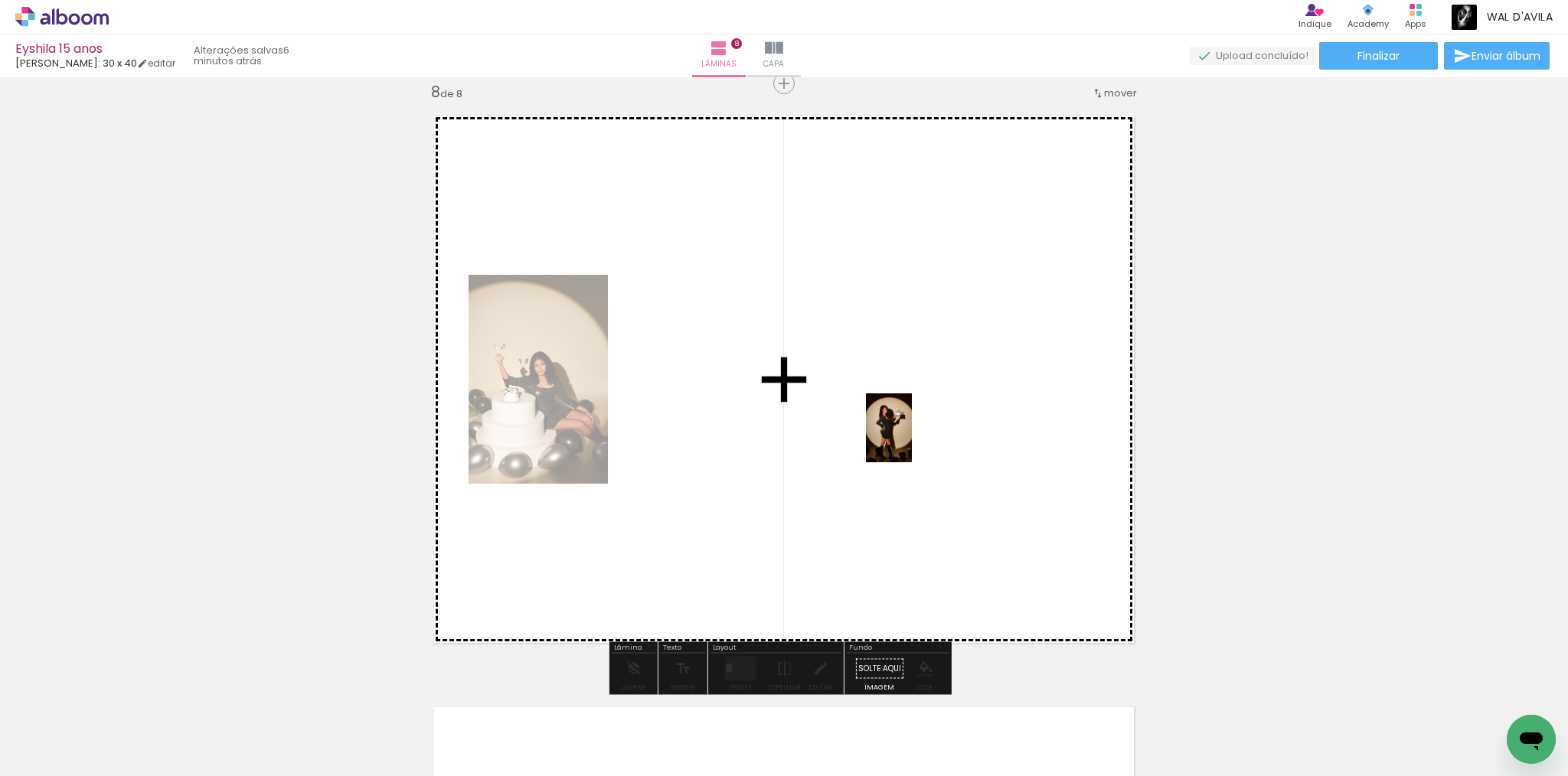
drag, startPoint x: 909, startPoint y: 733, endPoint x: 918, endPoint y: 440, distance: 293.1
click at [913, 437] on quentale-workspace at bounding box center [784, 388] width 1568 height 776
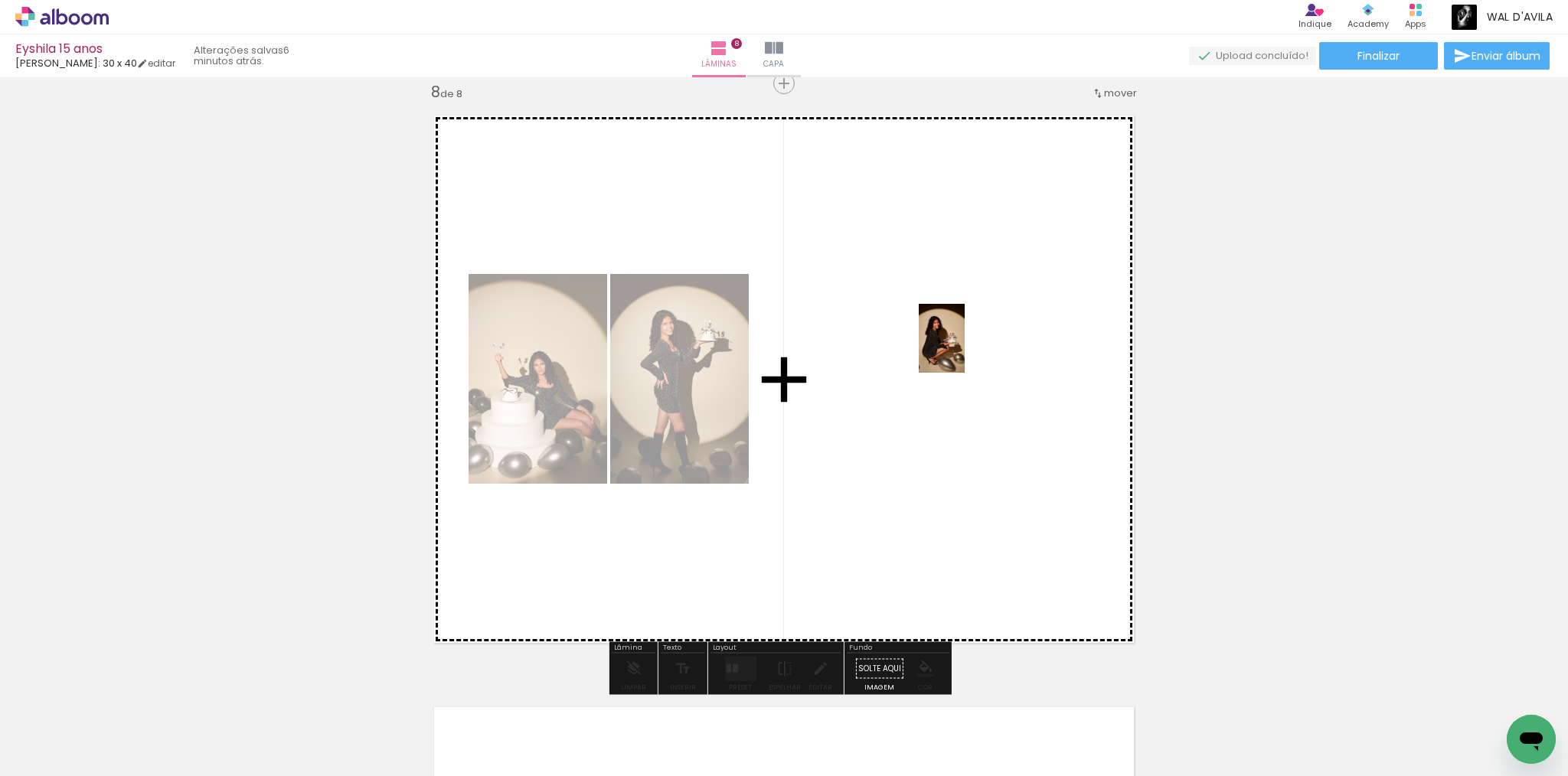
drag, startPoint x: 994, startPoint y: 723, endPoint x: 964, endPoint y: 334, distance: 390.2
click at [964, 334] on quentale-workspace at bounding box center [784, 388] width 1568 height 776
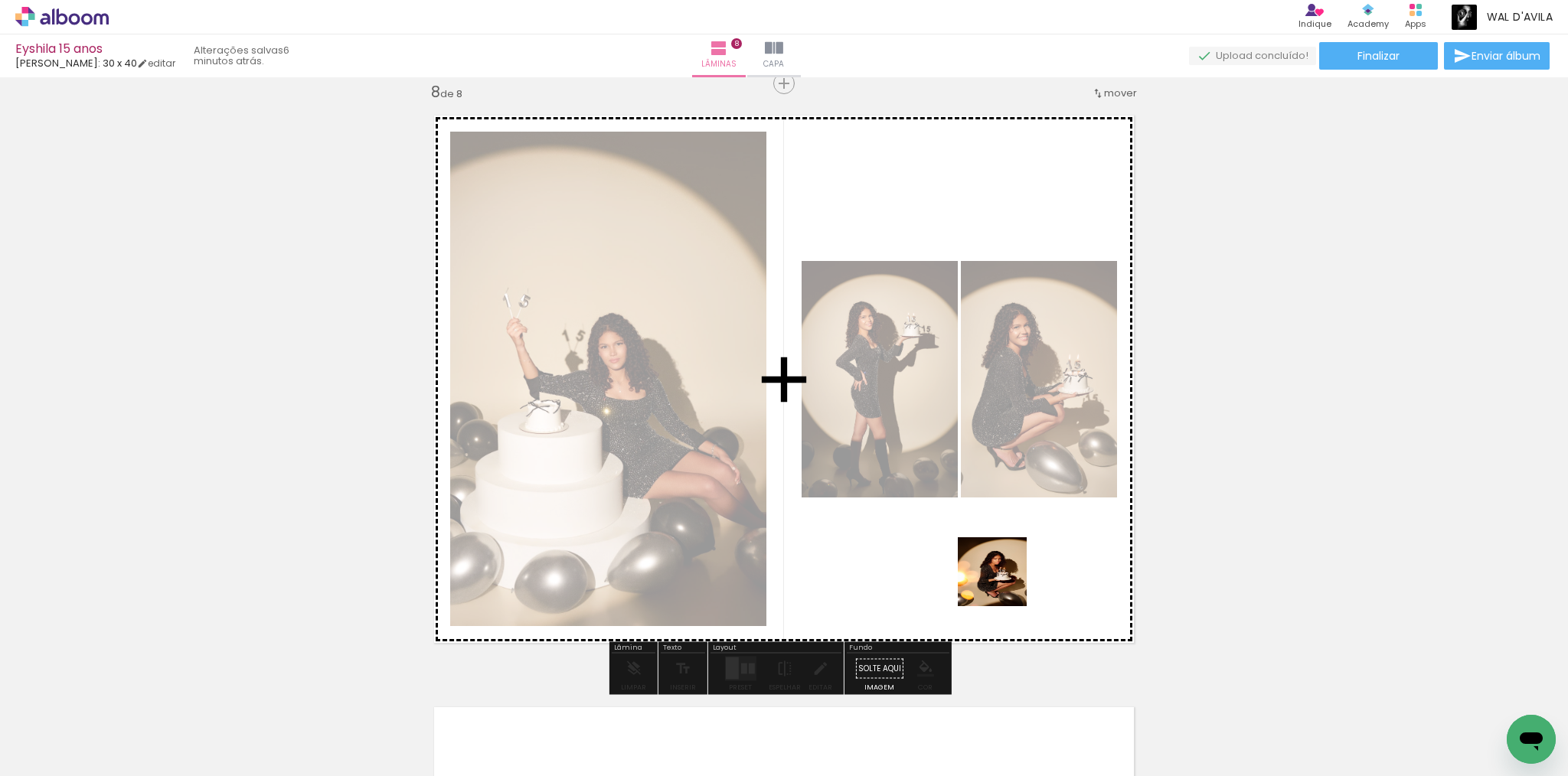
drag, startPoint x: 1093, startPoint y: 732, endPoint x: 990, endPoint y: 500, distance: 253.8
click at [990, 500] on quentale-workspace at bounding box center [784, 388] width 1568 height 776
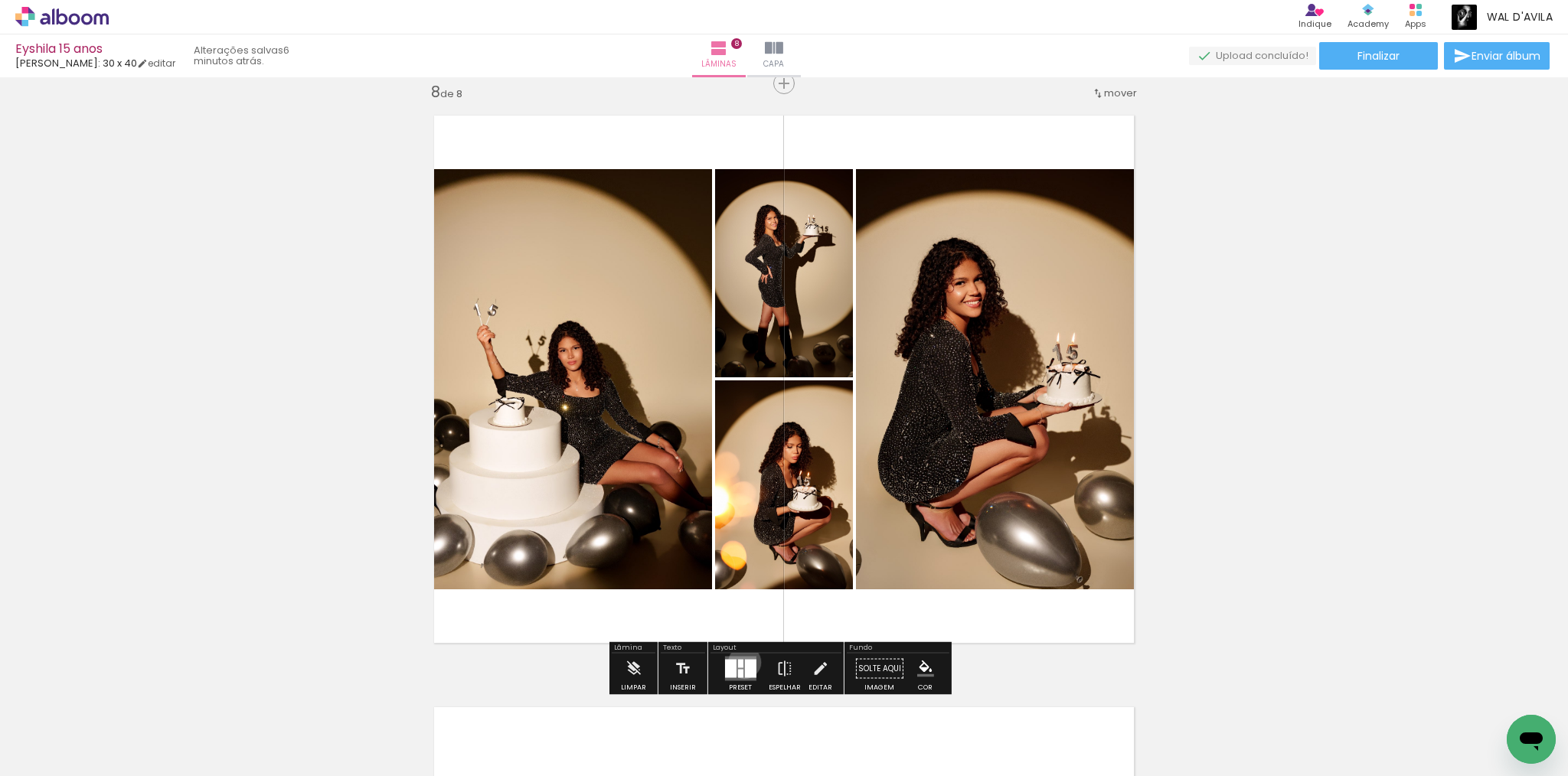
click at [744, 662] on div at bounding box center [750, 669] width 11 height 19
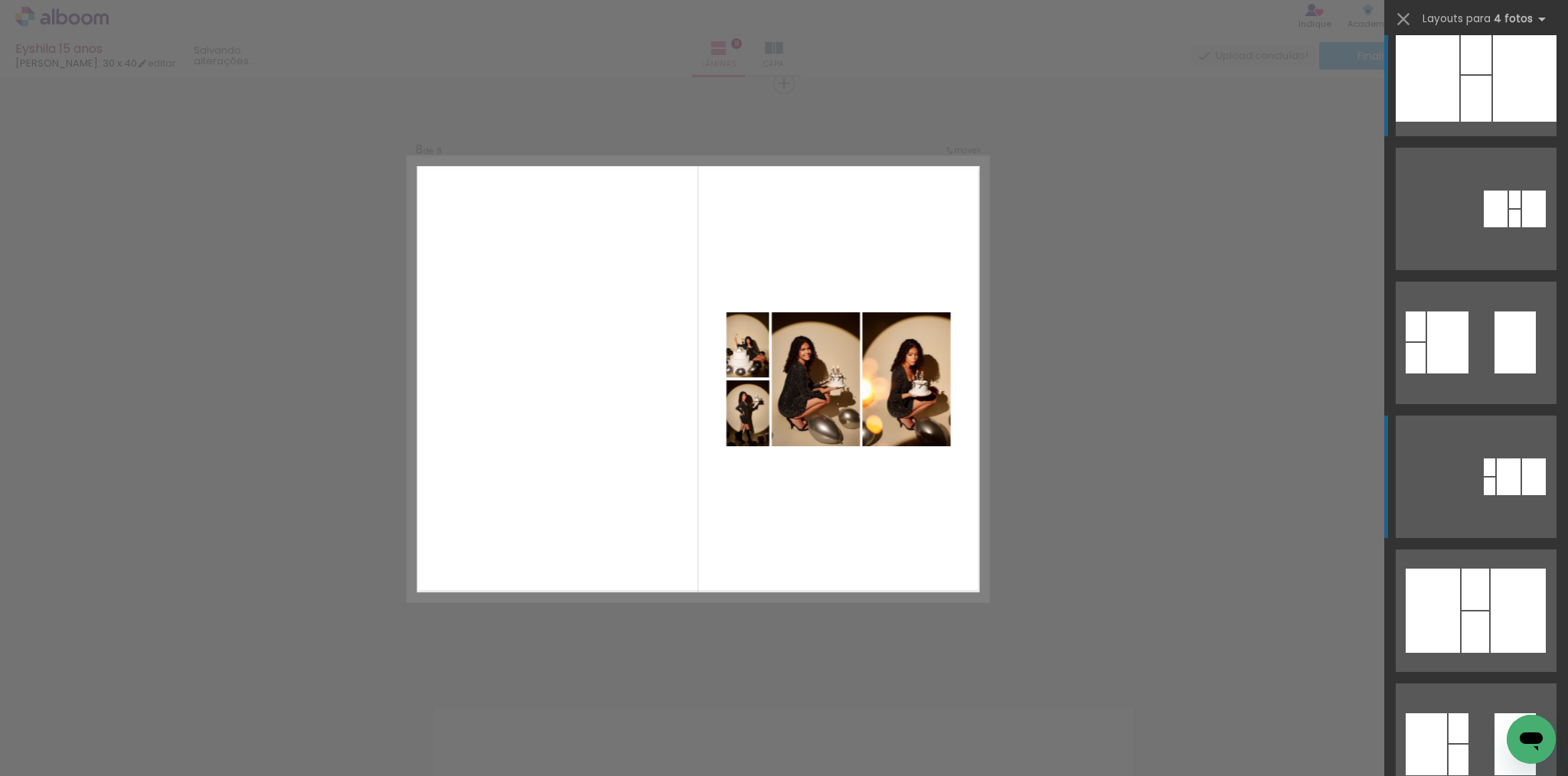
scroll to position [0, 0]
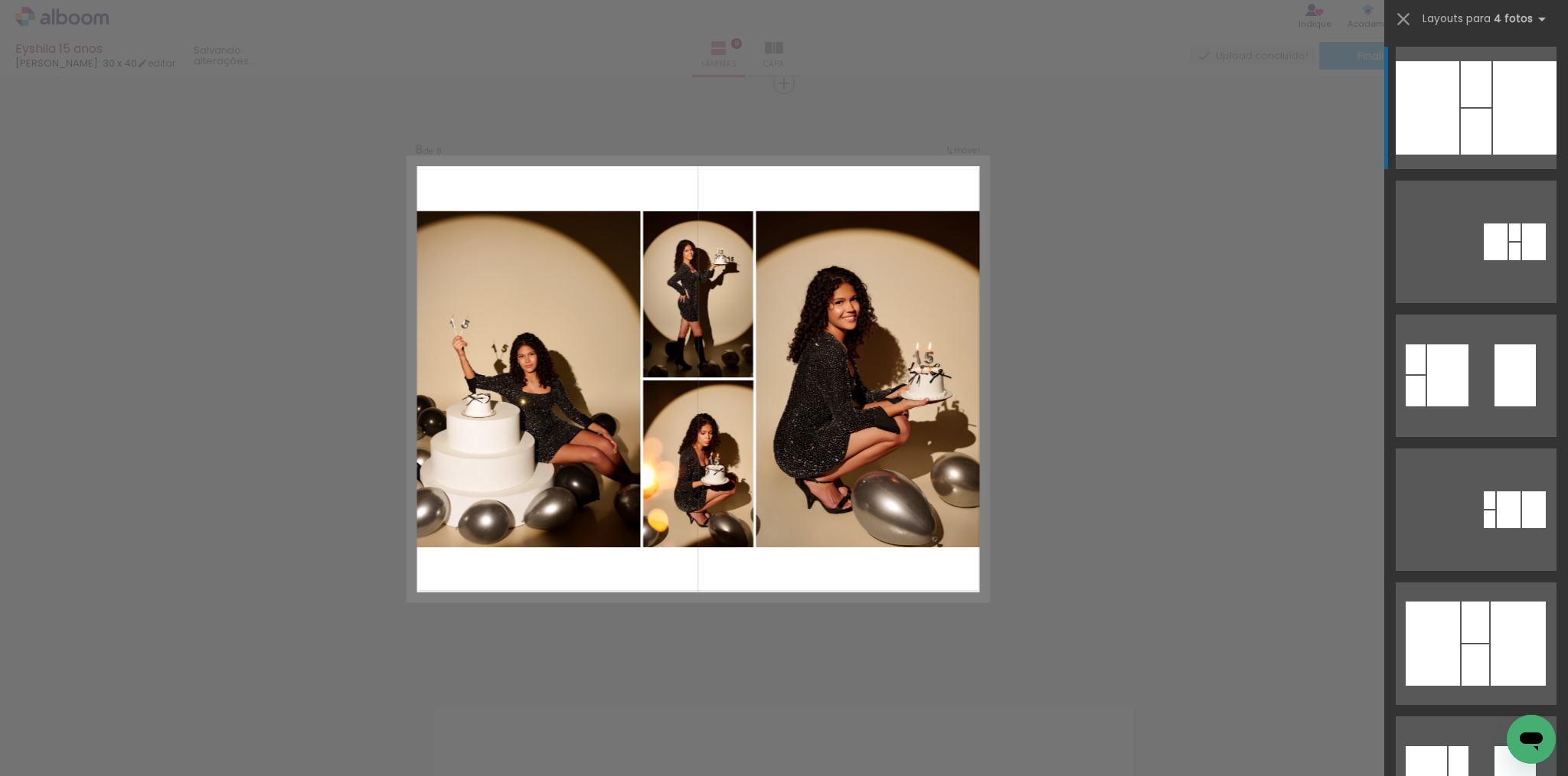
click at [876, 436] on quentale-photo at bounding box center [872, 379] width 233 height 336
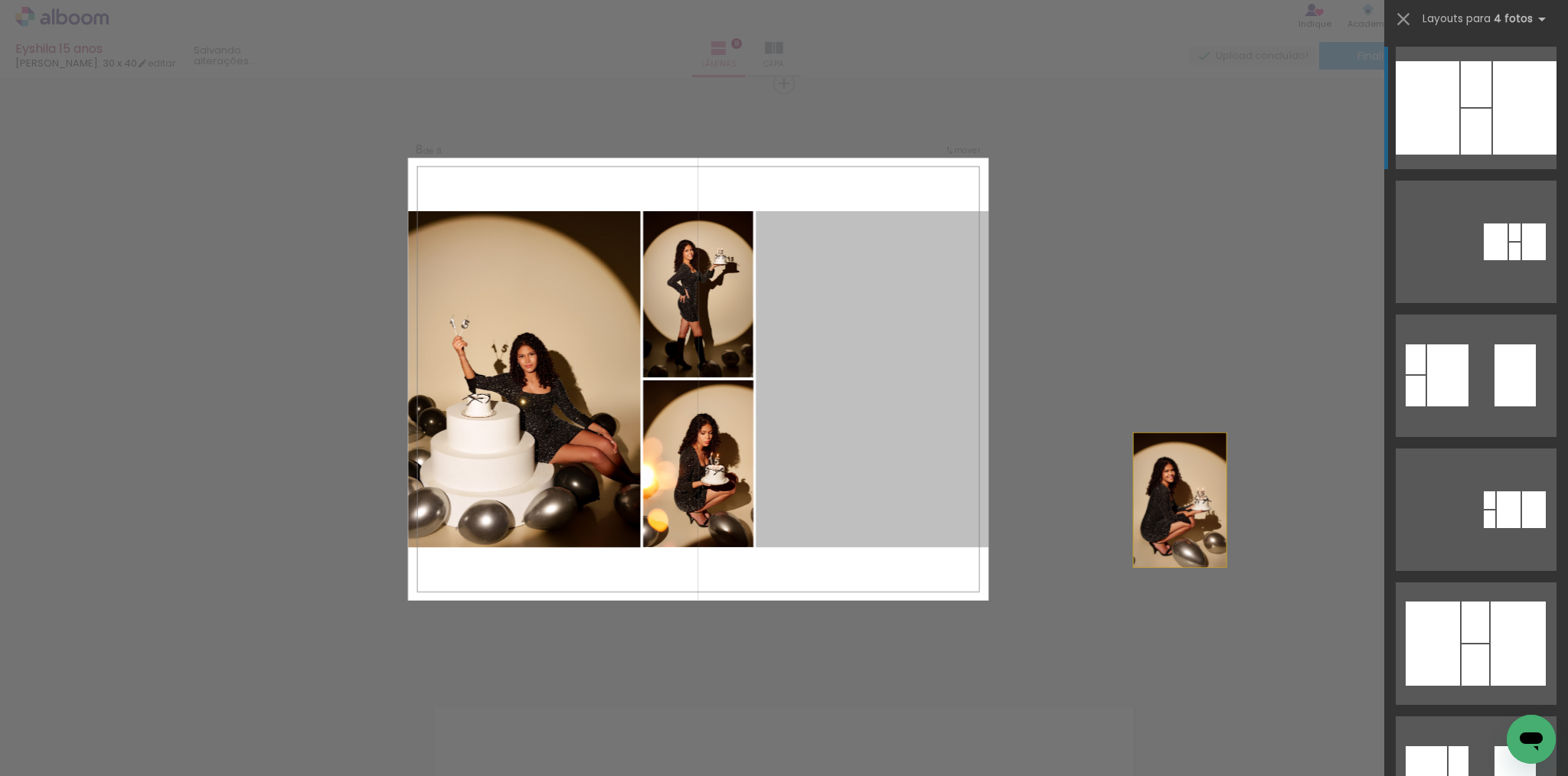
drag, startPoint x: 890, startPoint y: 395, endPoint x: 1252, endPoint y: 531, distance: 386.7
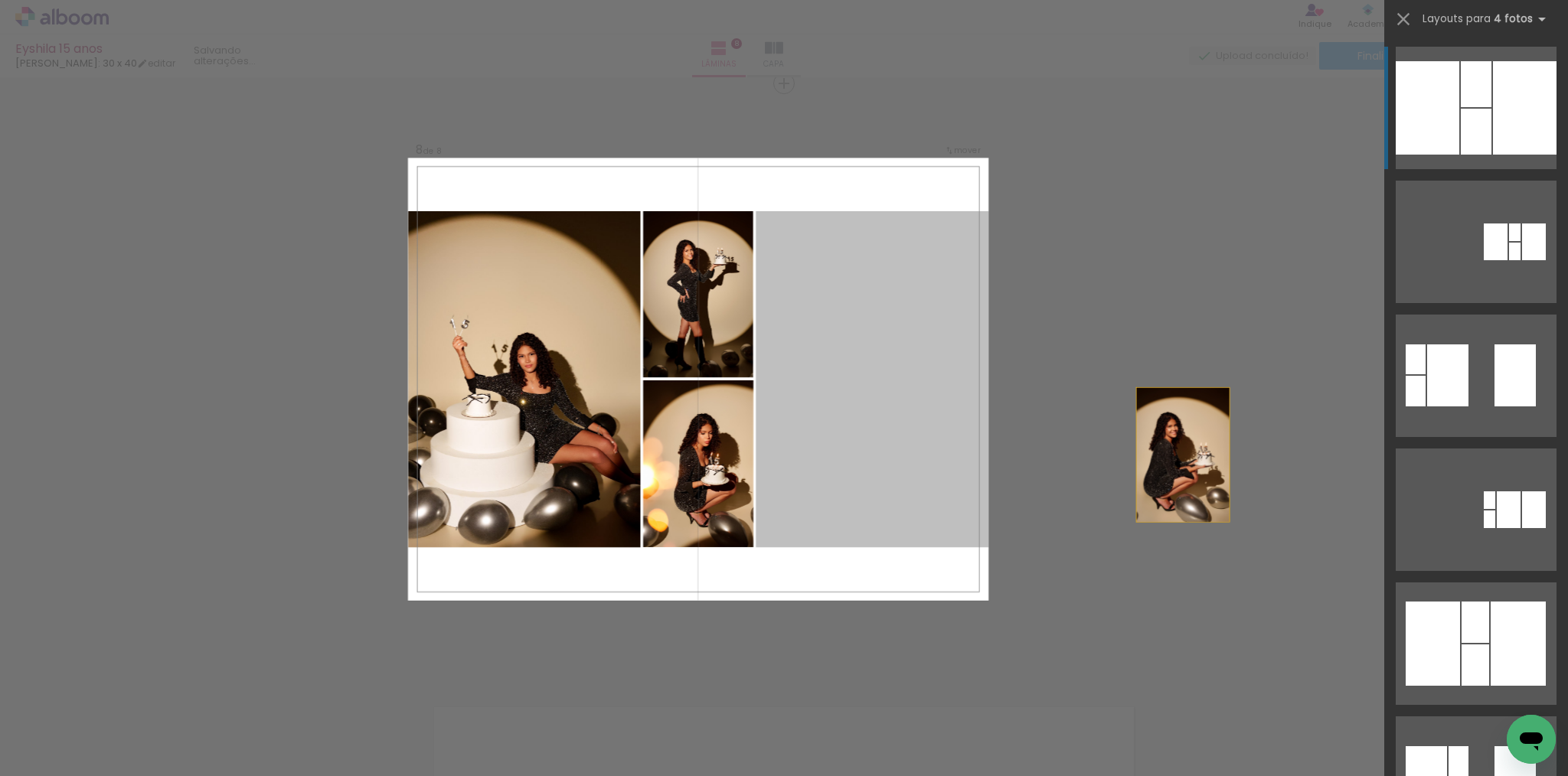
drag, startPoint x: 854, startPoint y: 413, endPoint x: 1272, endPoint y: 479, distance: 423.2
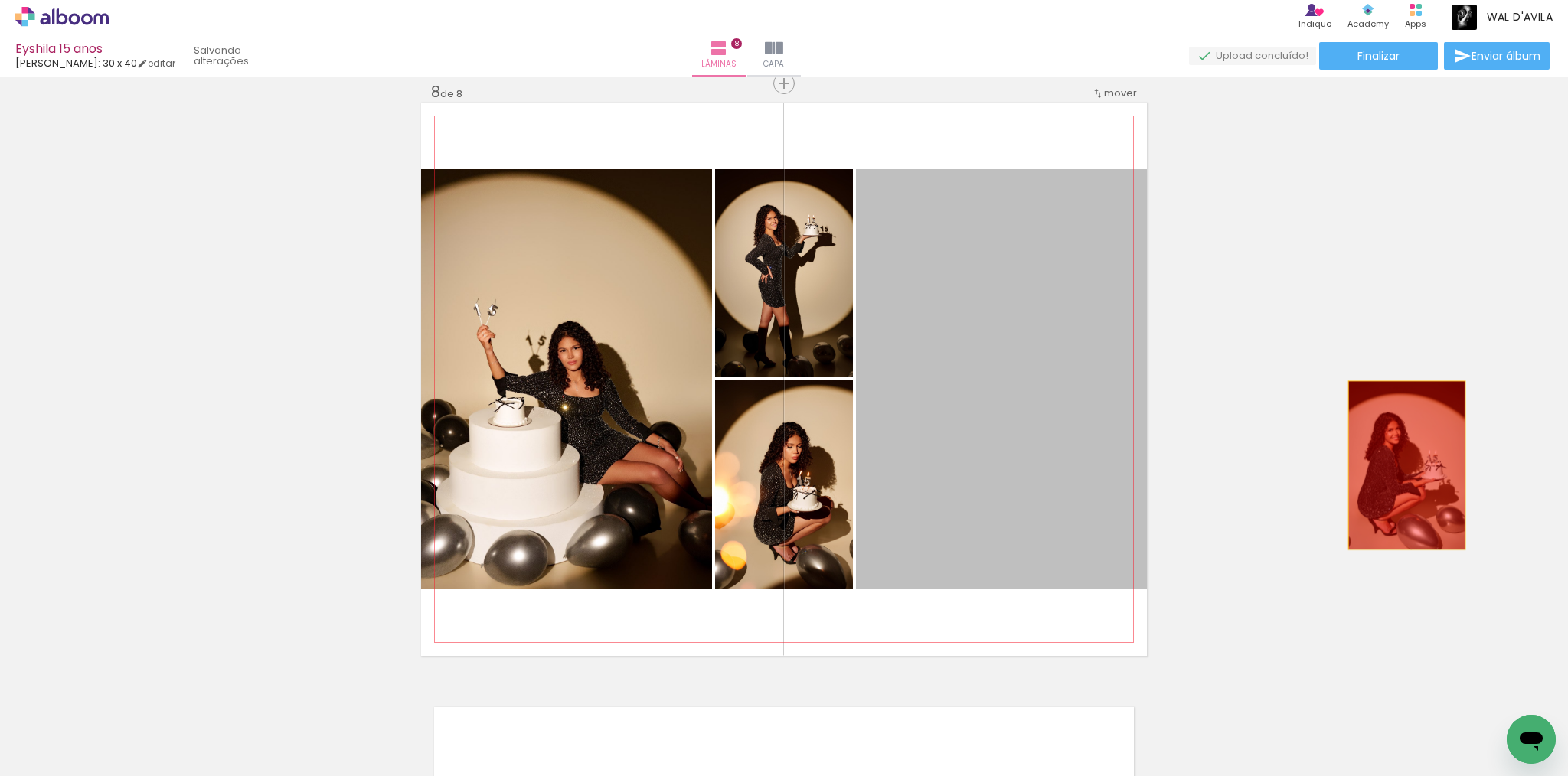
drag, startPoint x: 1008, startPoint y: 460, endPoint x: 1401, endPoint y: 466, distance: 393.0
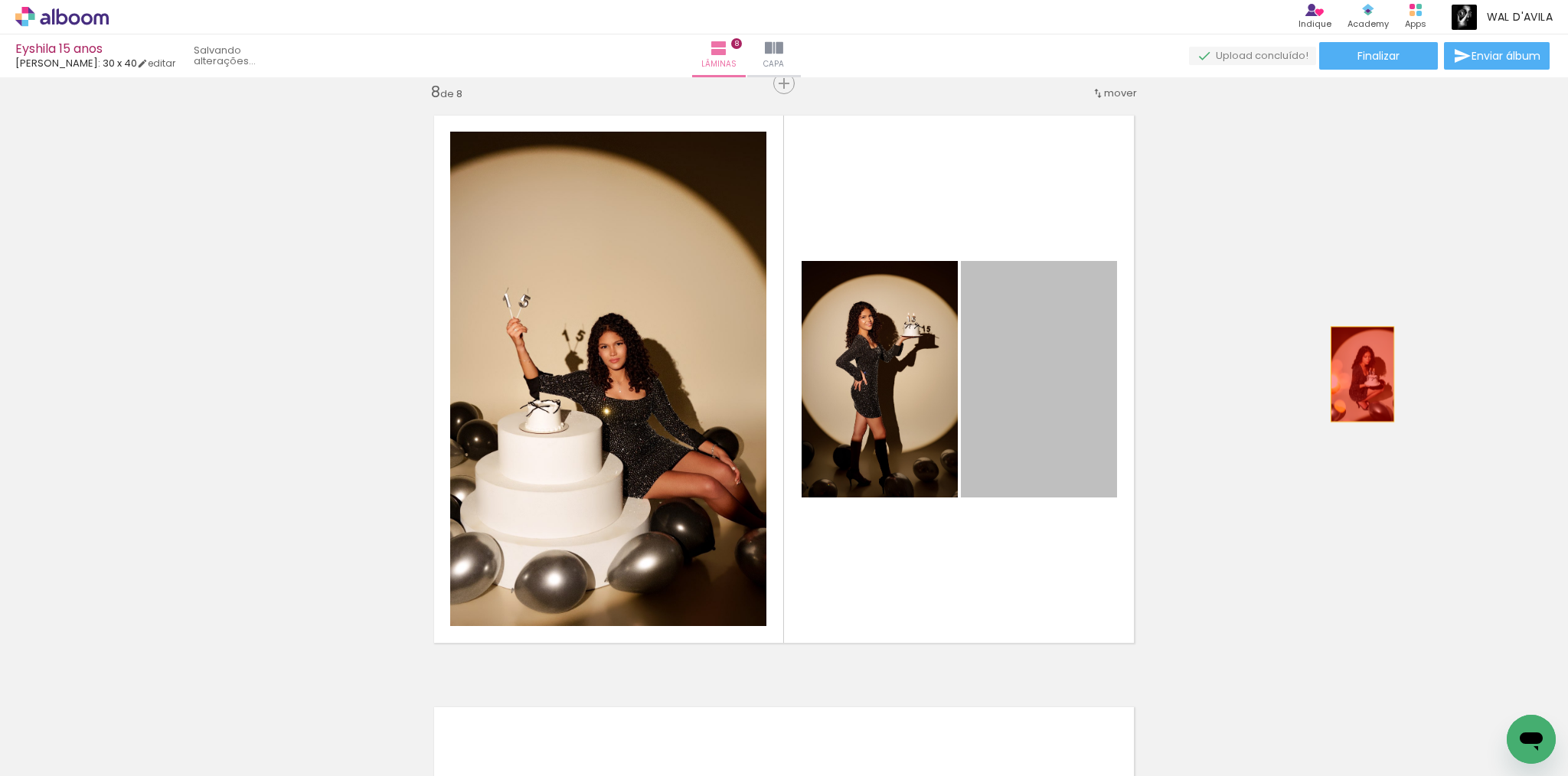
drag, startPoint x: 1047, startPoint y: 368, endPoint x: 1361, endPoint y: 374, distance: 314.1
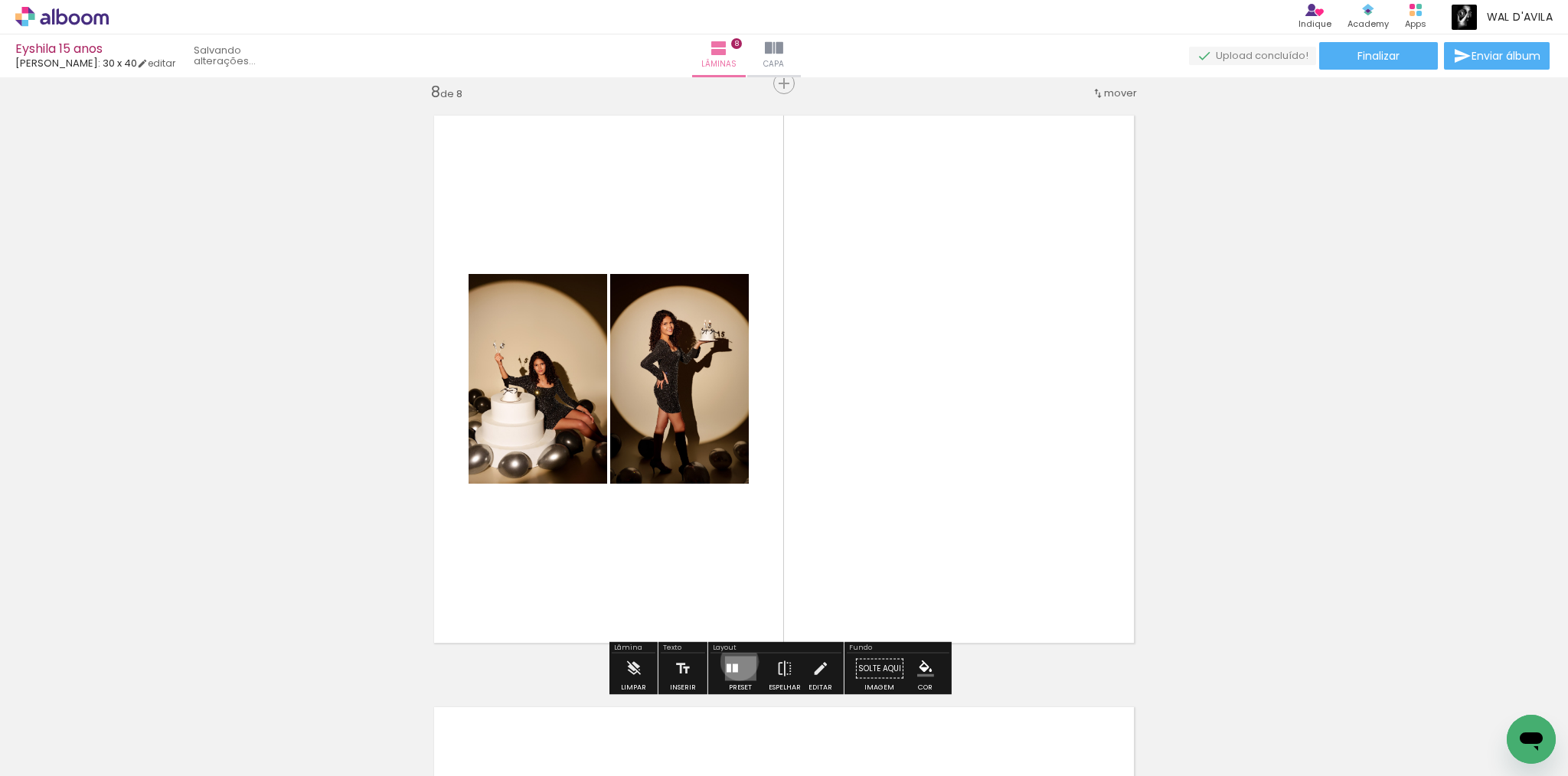
click at [736, 661] on quentale-layouter at bounding box center [741, 669] width 32 height 24
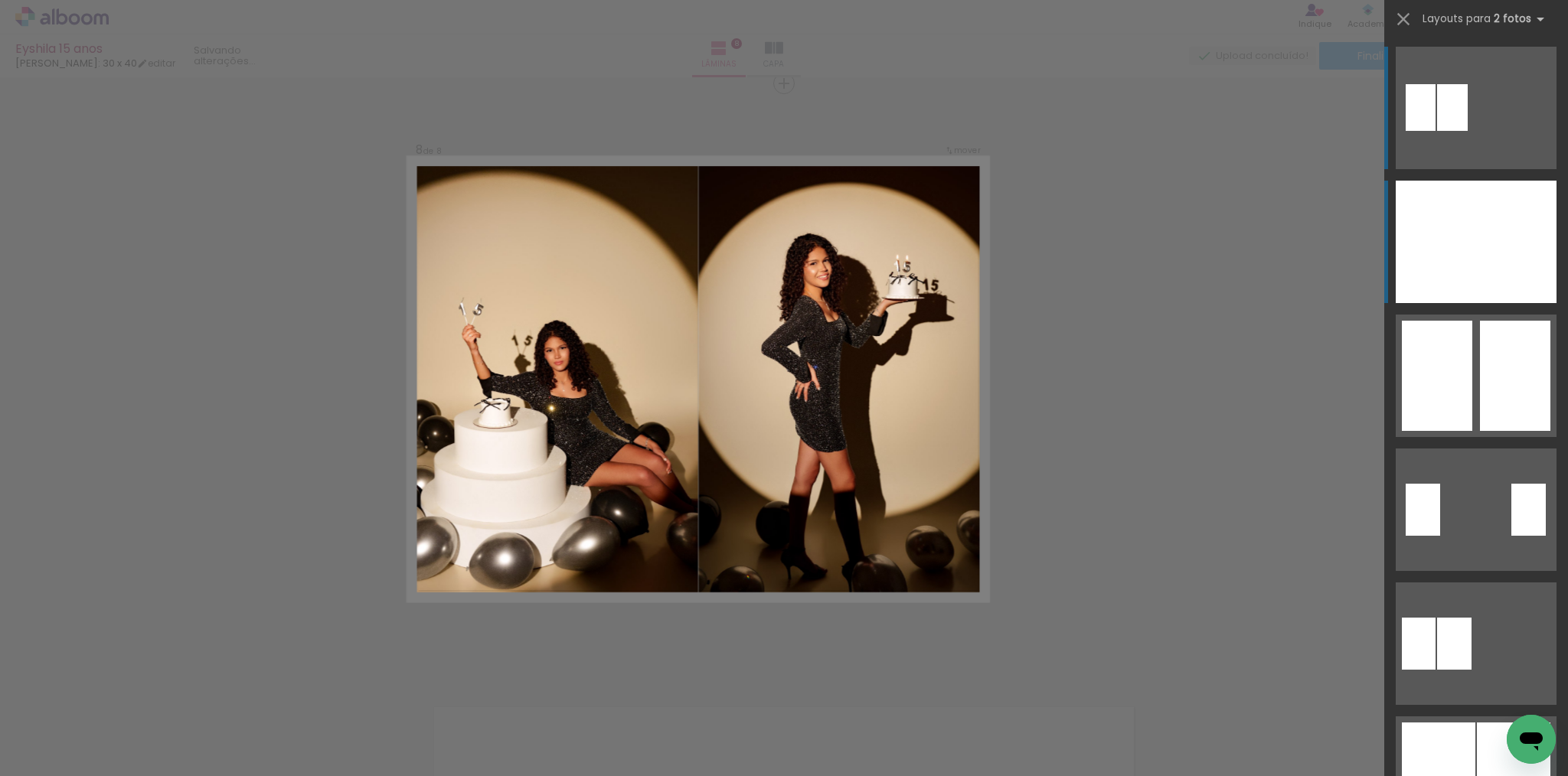
click at [1454, 222] on div at bounding box center [1436, 242] width 80 height 123
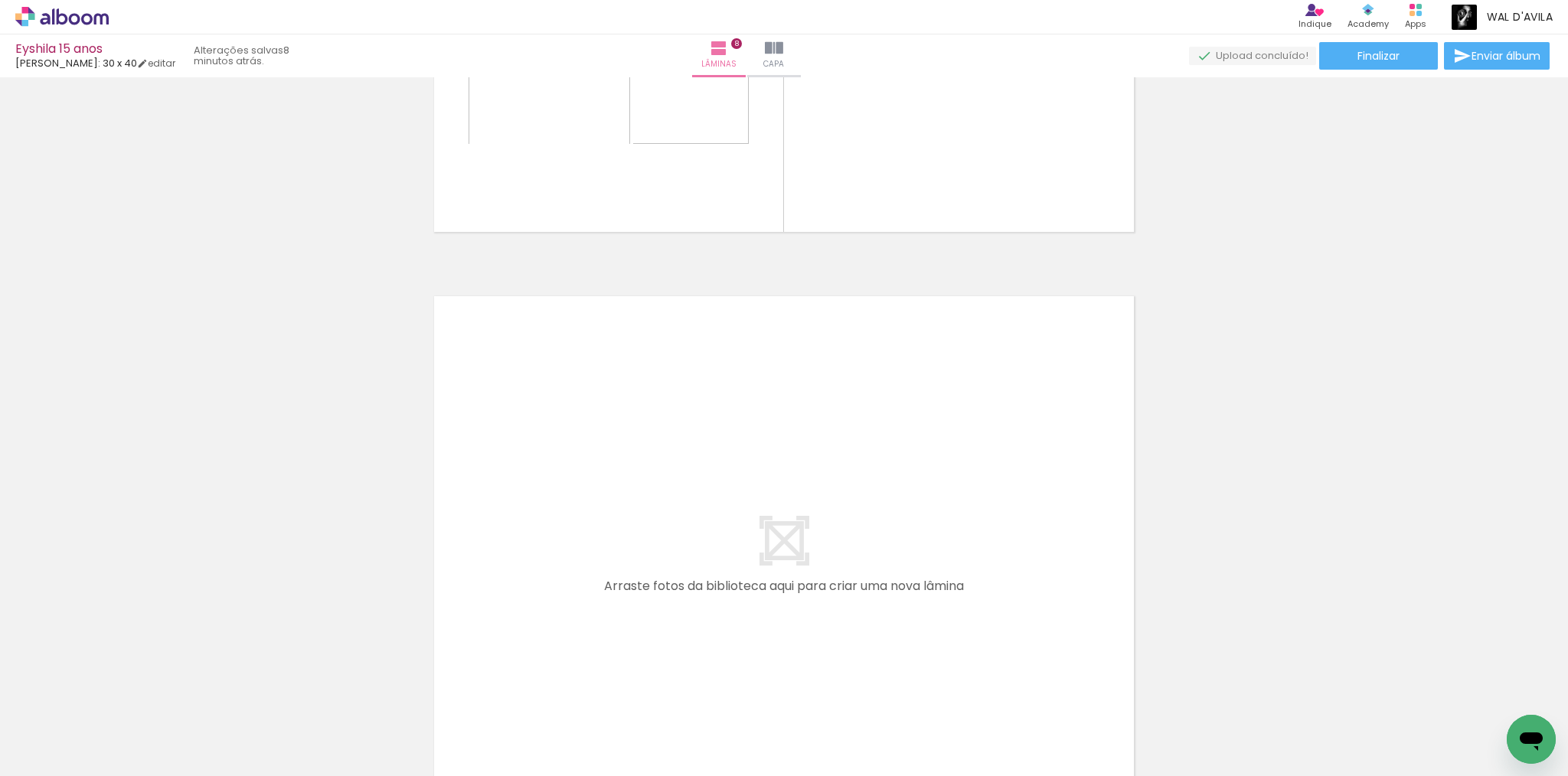
scroll to position [4783, 0]
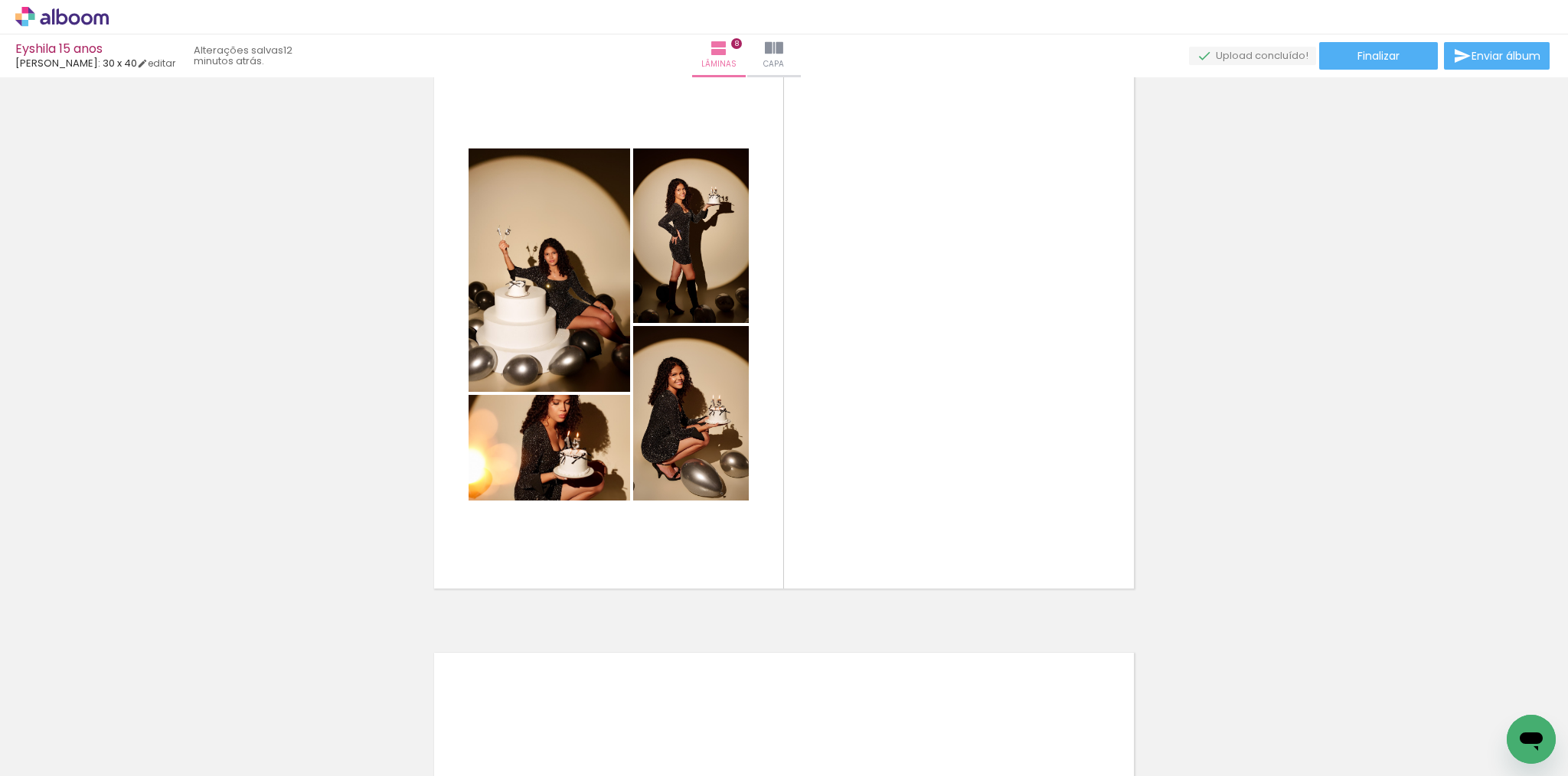
scroll to position [4220, 0]
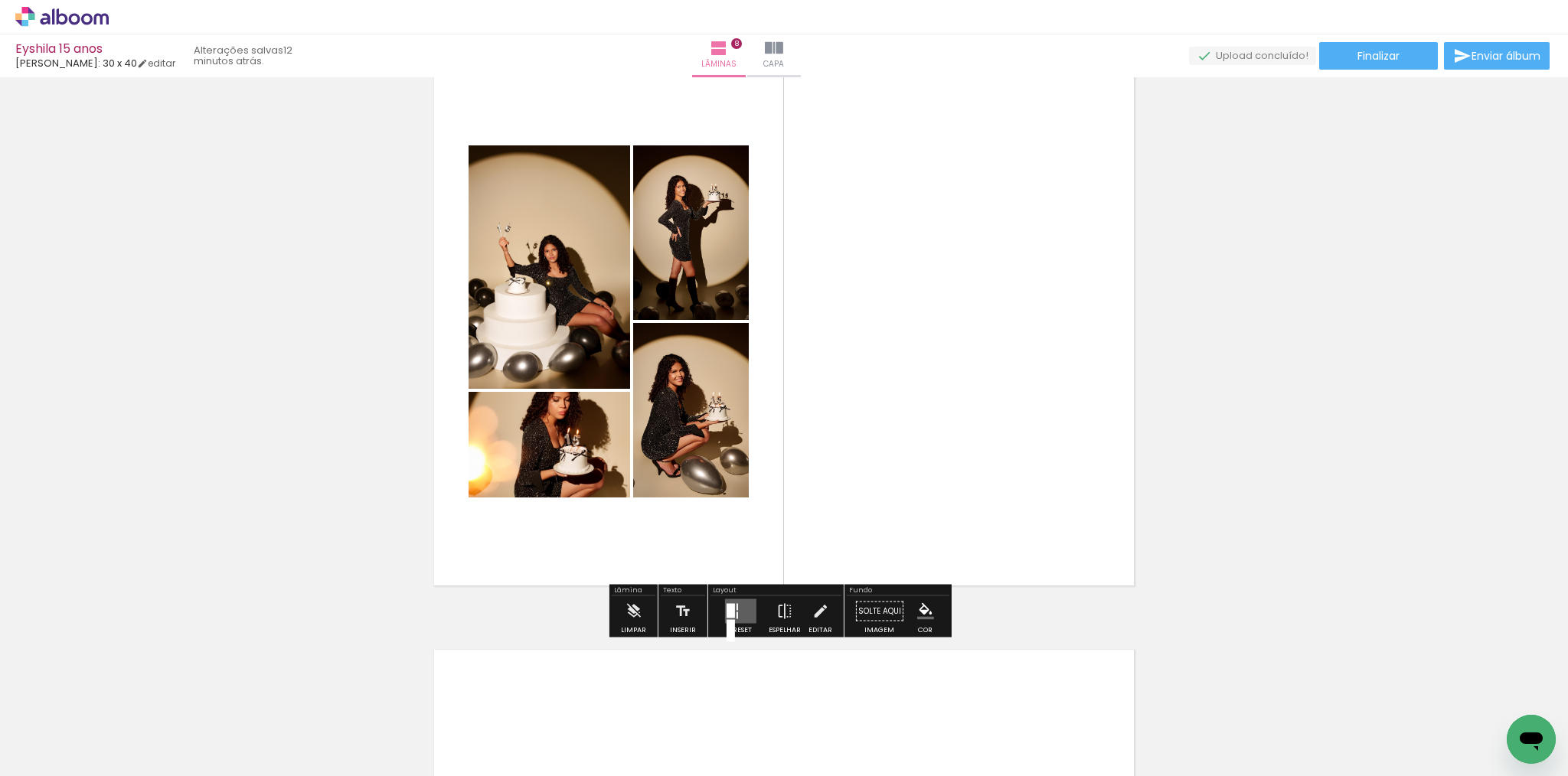
click at [755, 364] on quentale-layouter at bounding box center [784, 321] width 726 height 553
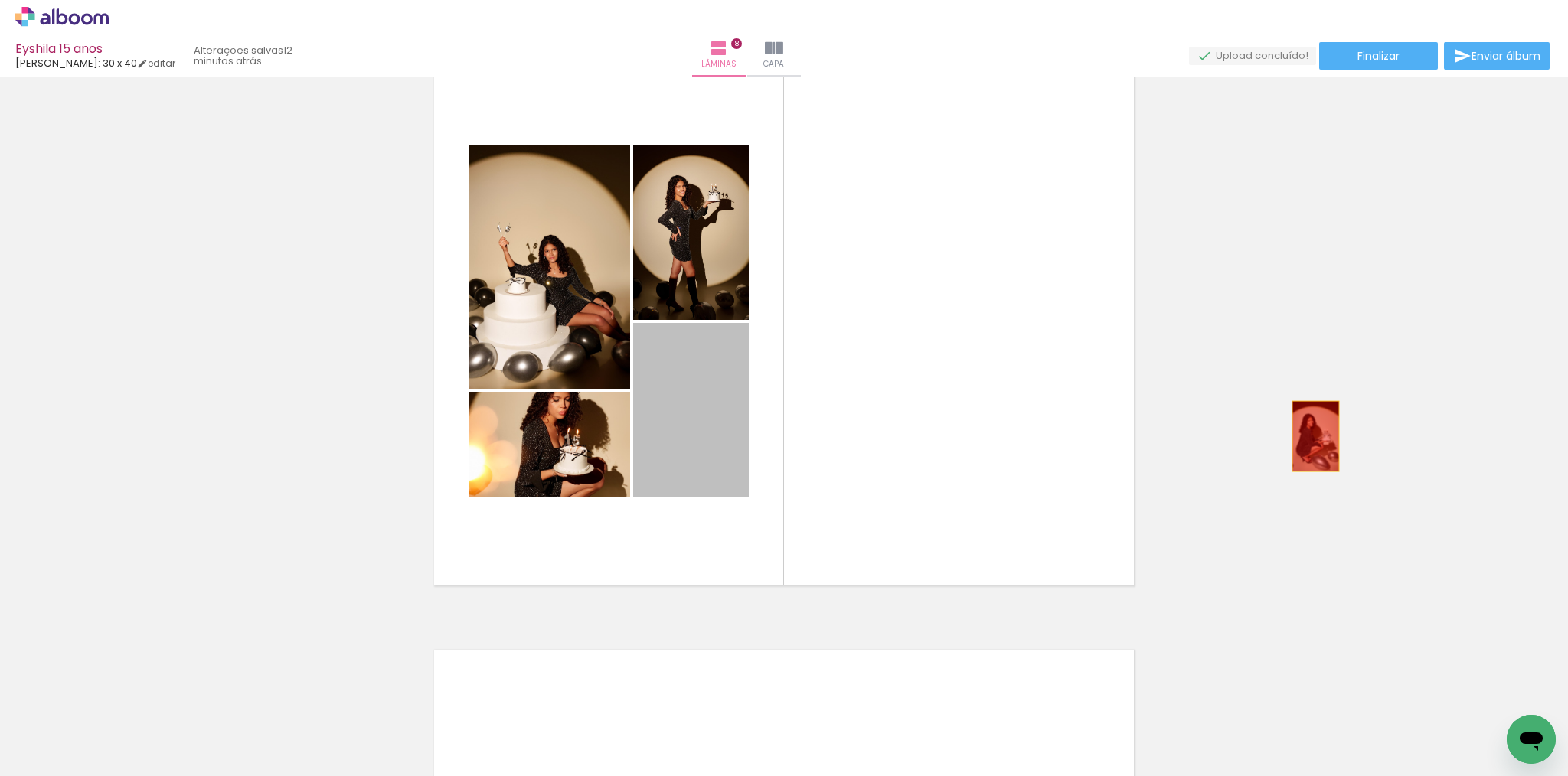
drag, startPoint x: 708, startPoint y: 423, endPoint x: 1310, endPoint y: 436, distance: 602.1
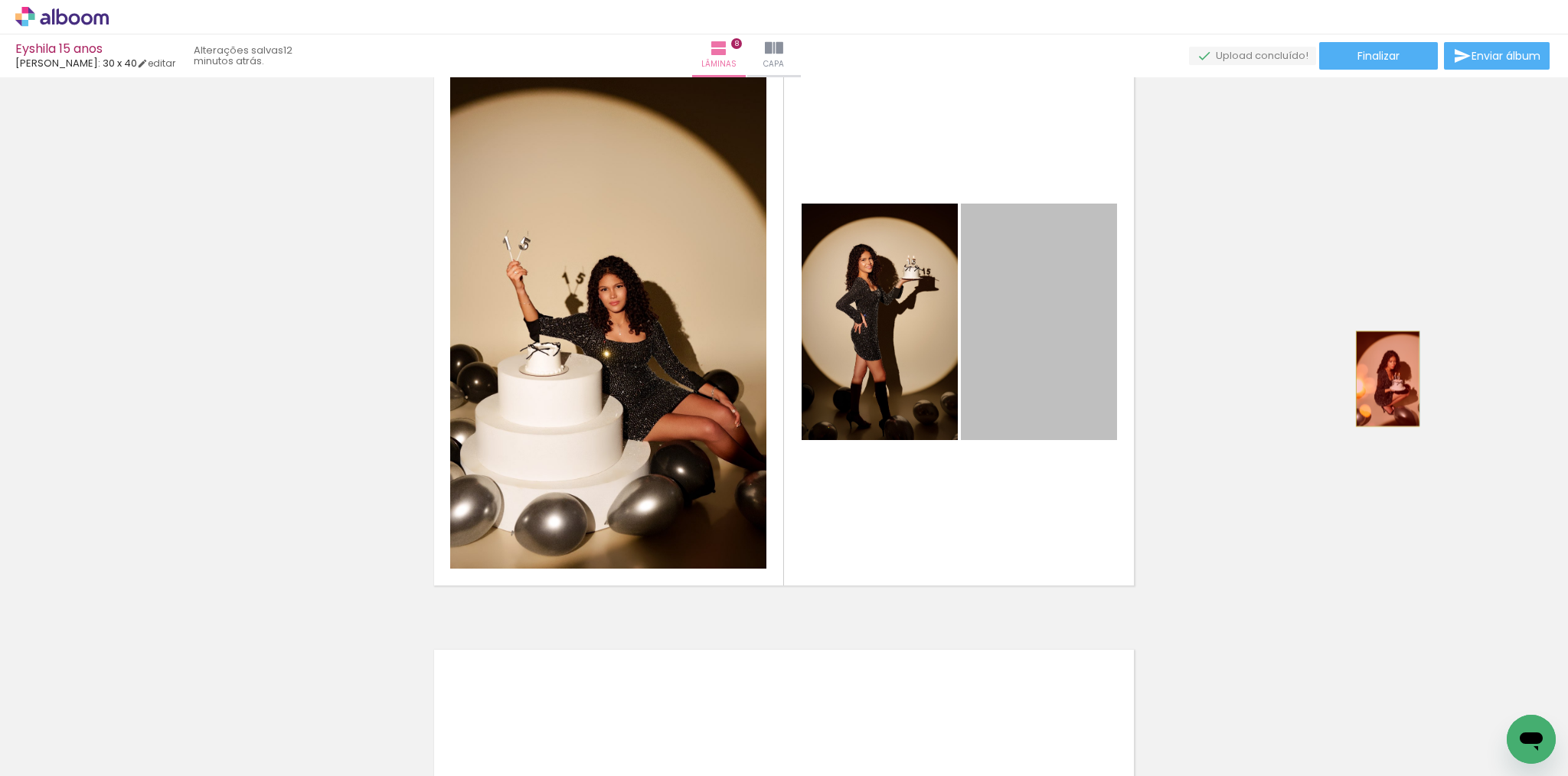
drag, startPoint x: 1056, startPoint y: 368, endPoint x: 1383, endPoint y: 379, distance: 327.2
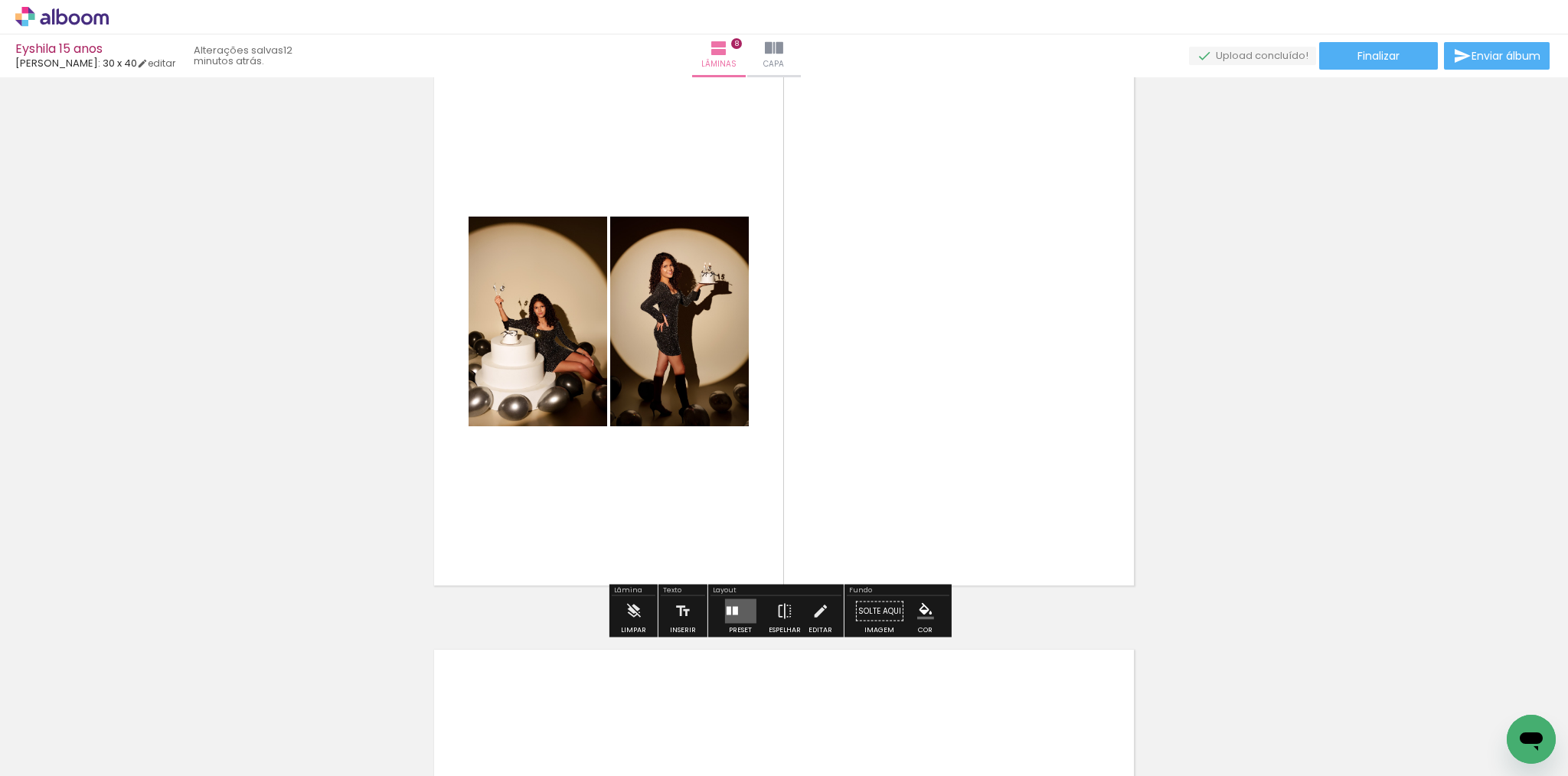
click at [731, 616] on quentale-layouter at bounding box center [741, 612] width 32 height 24
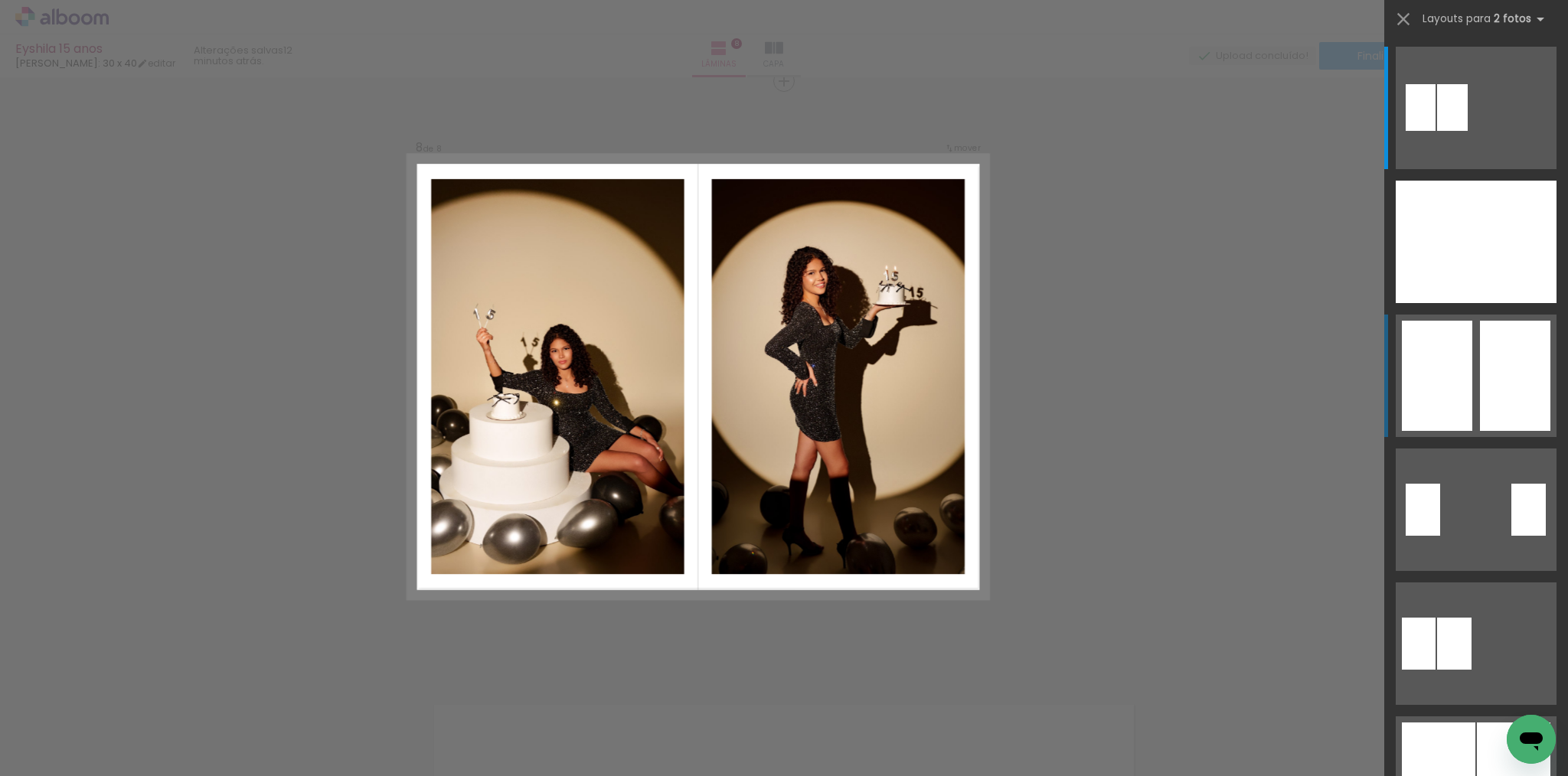
scroll to position [4162, 0]
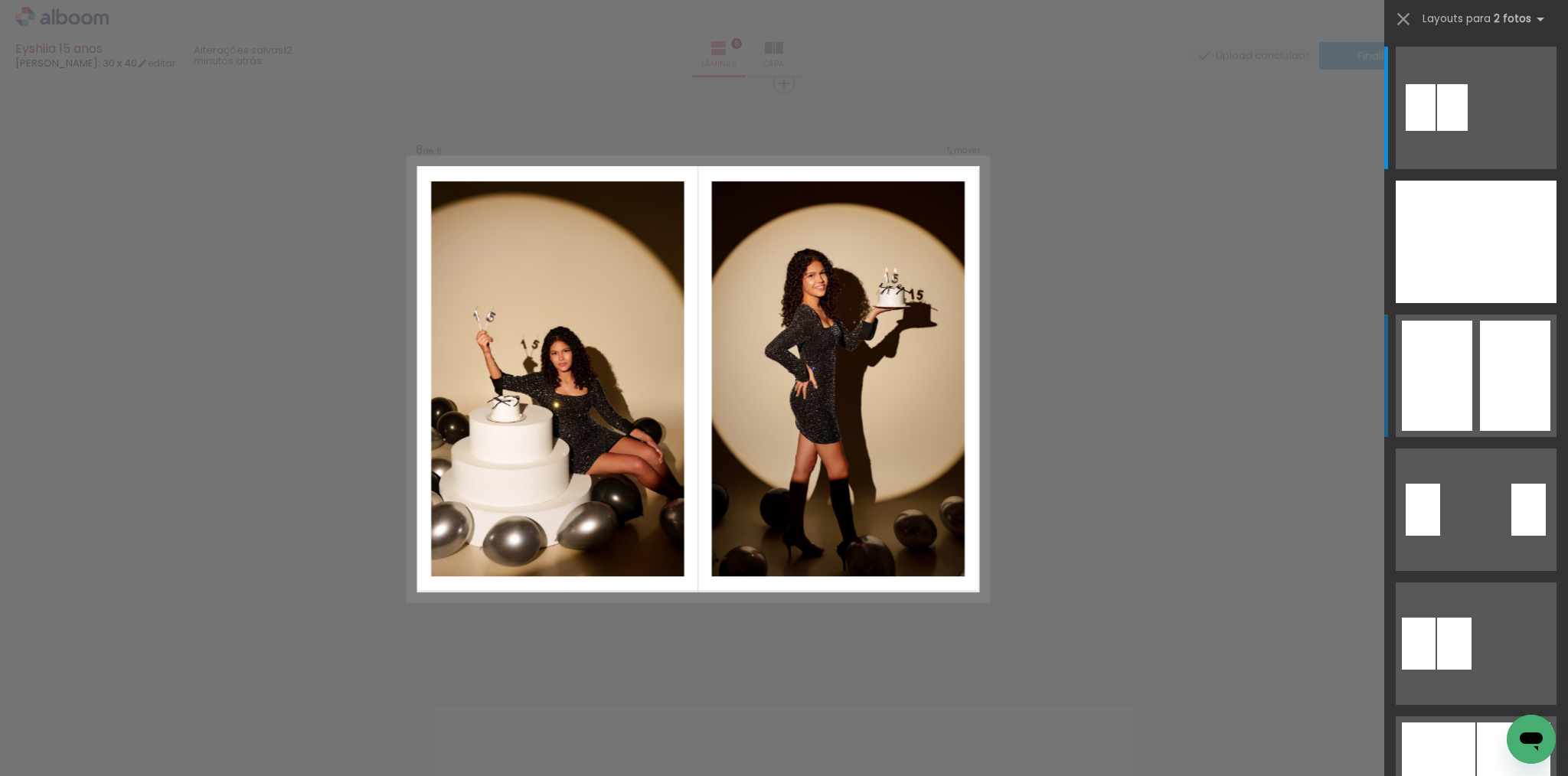
click at [1439, 407] on div at bounding box center [1438, 375] width 71 height 110
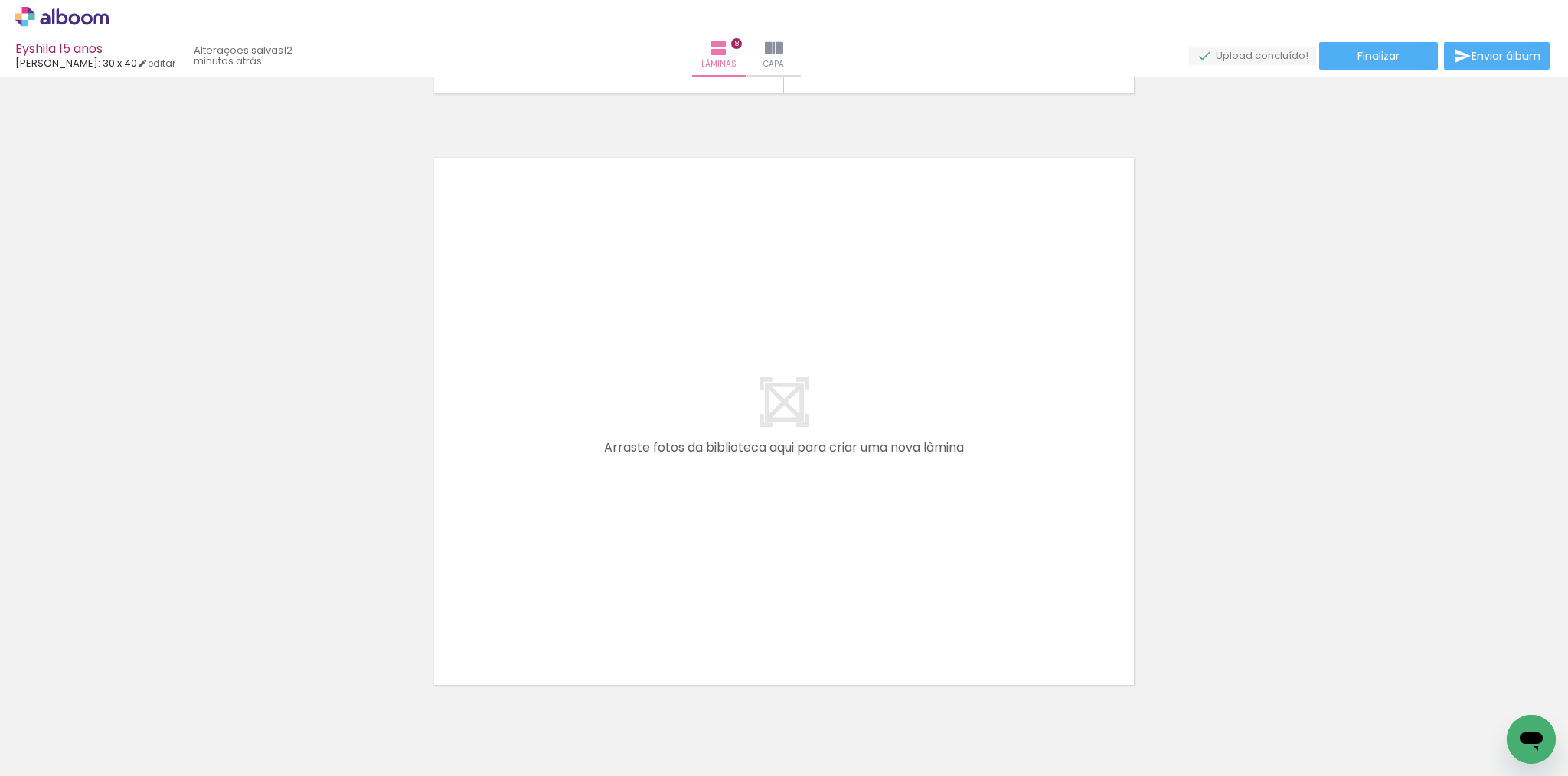
scroll to position [4783, 0]
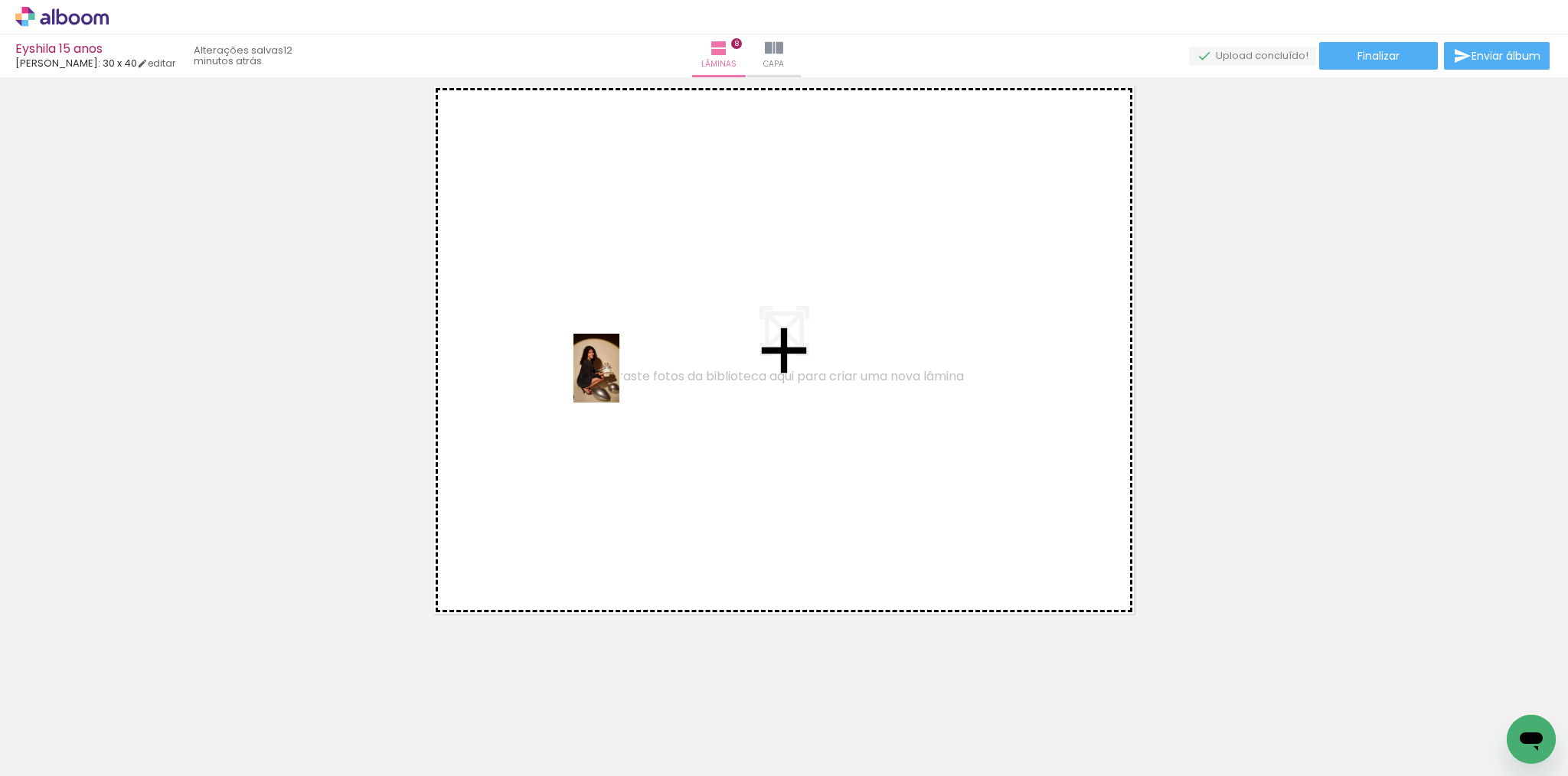
drag, startPoint x: 681, startPoint y: 719, endPoint x: 620, endPoint y: 380, distance: 344.4
click at [620, 380] on quentale-workspace at bounding box center [784, 388] width 1568 height 776
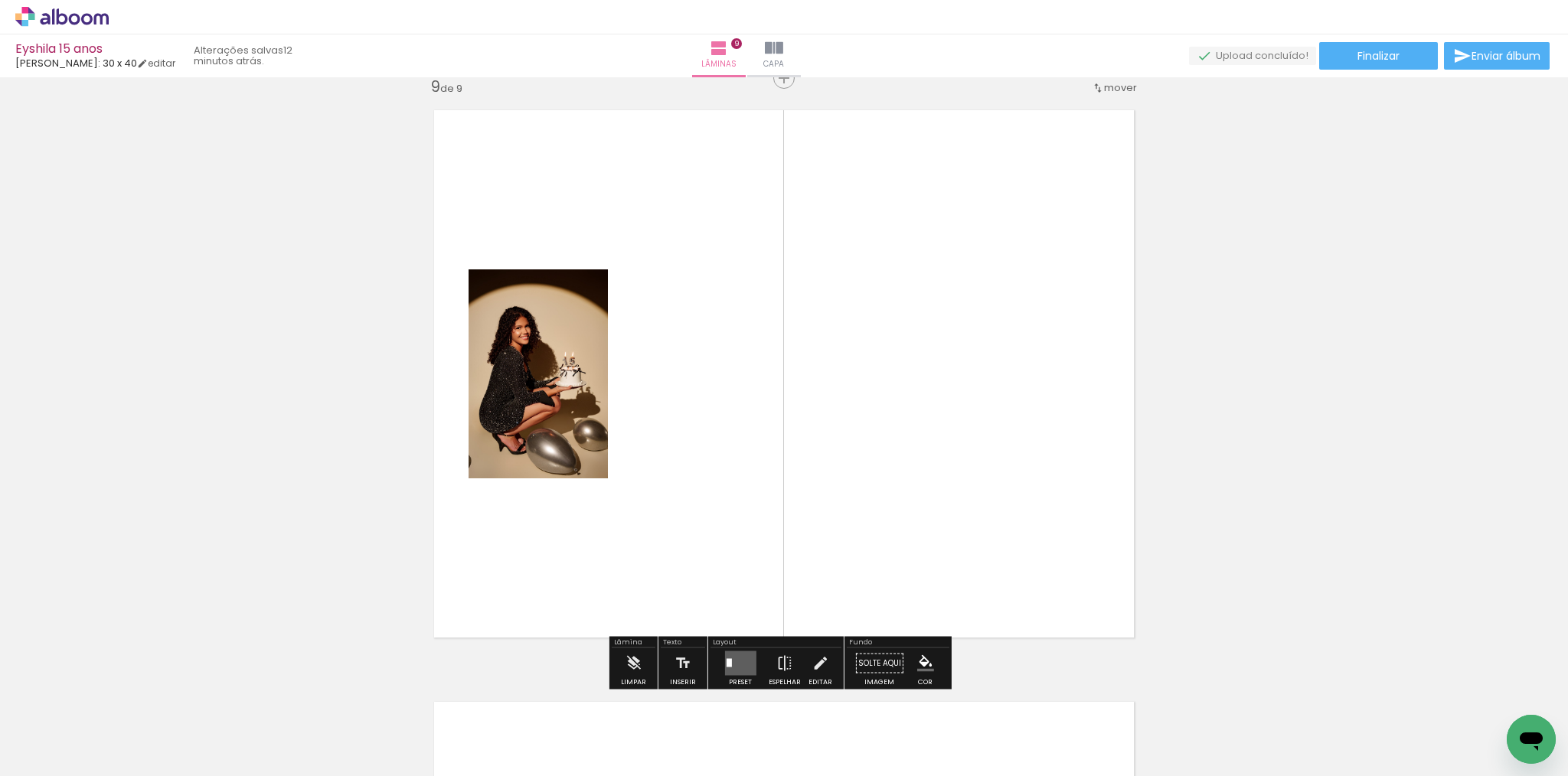
scroll to position [4754, 0]
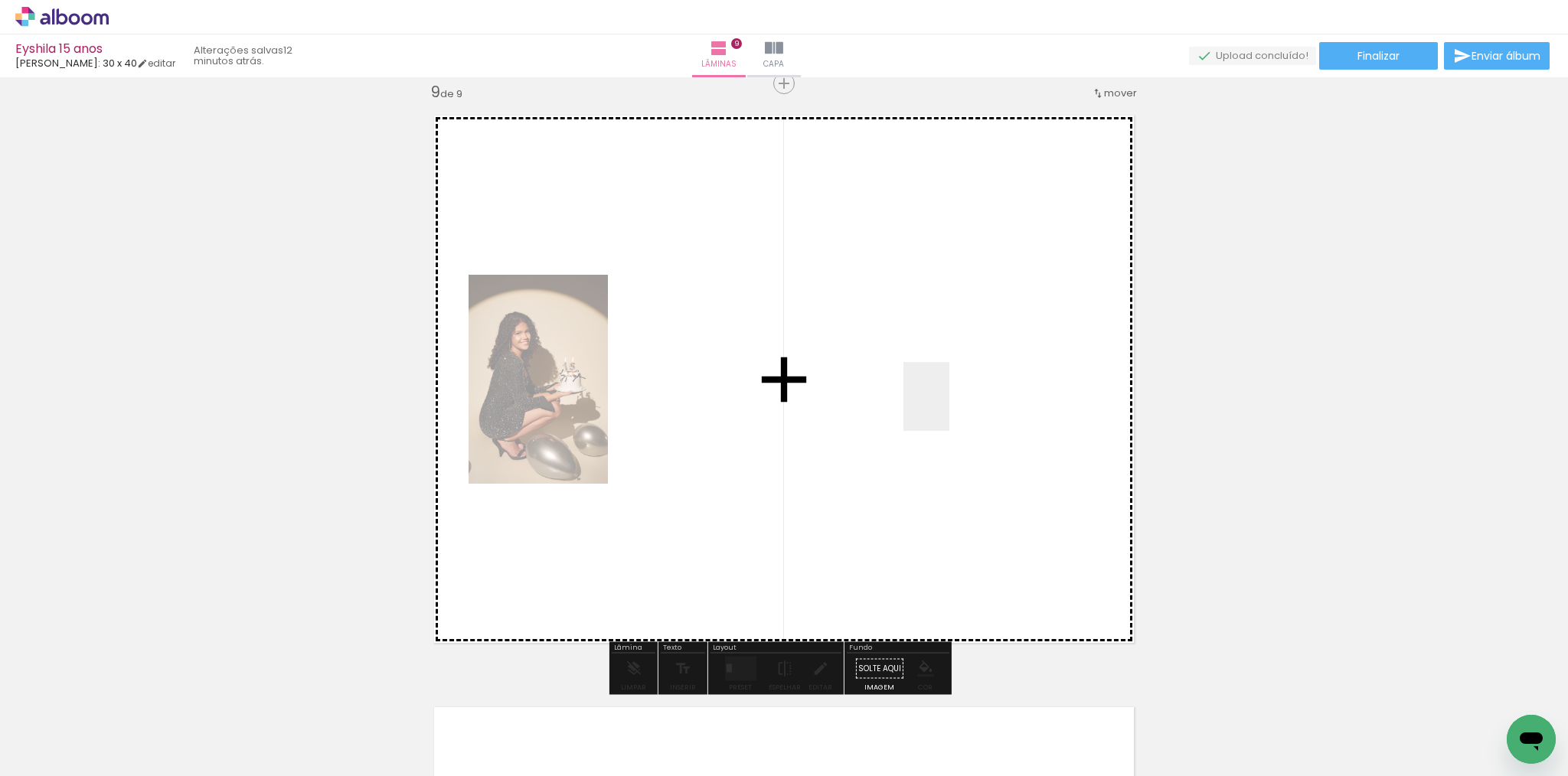
drag, startPoint x: 761, startPoint y: 720, endPoint x: 972, endPoint y: 376, distance: 403.6
click at [972, 376] on quentale-workspace at bounding box center [784, 388] width 1568 height 776
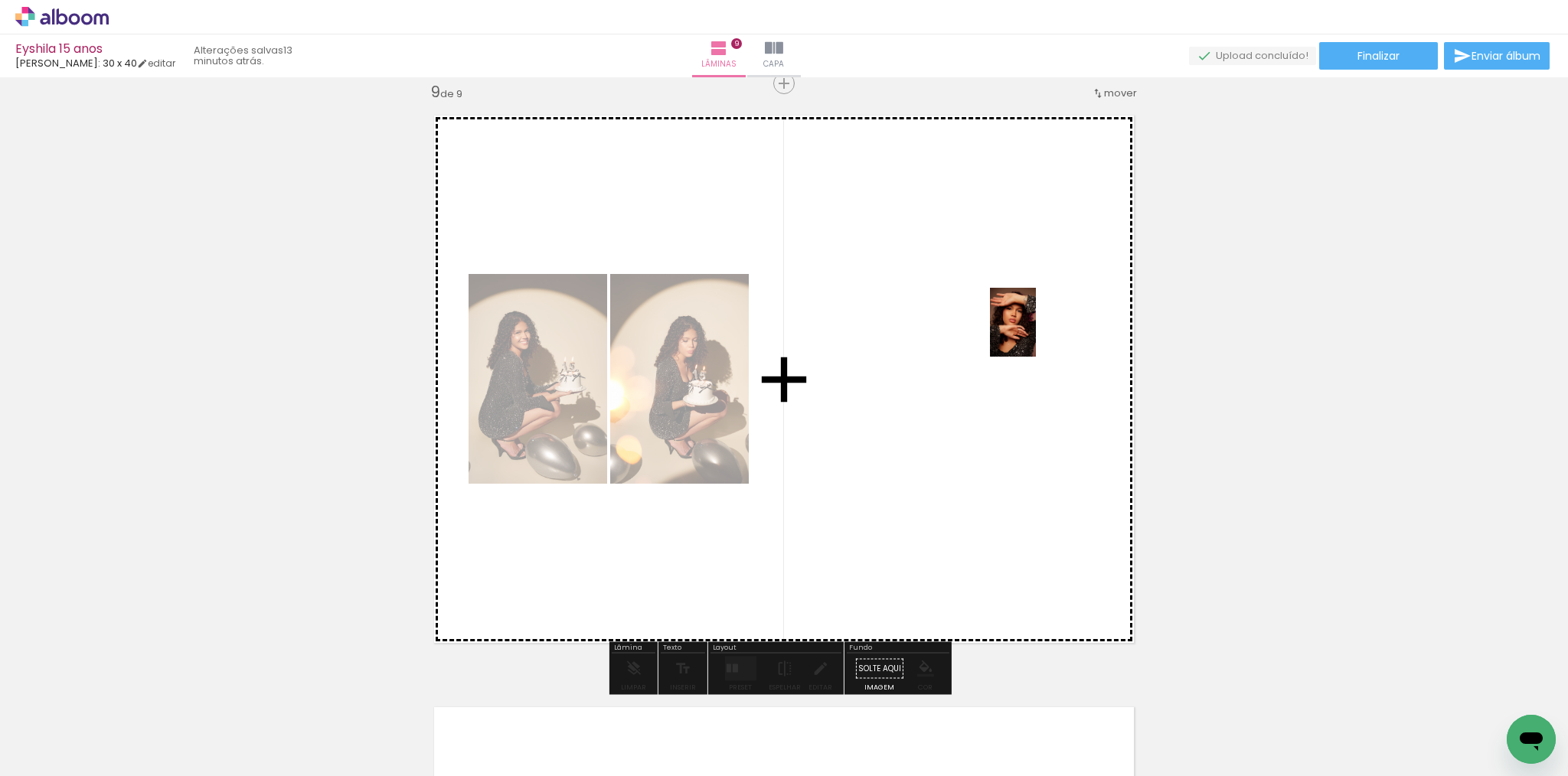
drag, startPoint x: 1016, startPoint y: 718, endPoint x: 1036, endPoint y: 334, distance: 384.5
click at [1036, 334] on quentale-workspace at bounding box center [784, 388] width 1568 height 776
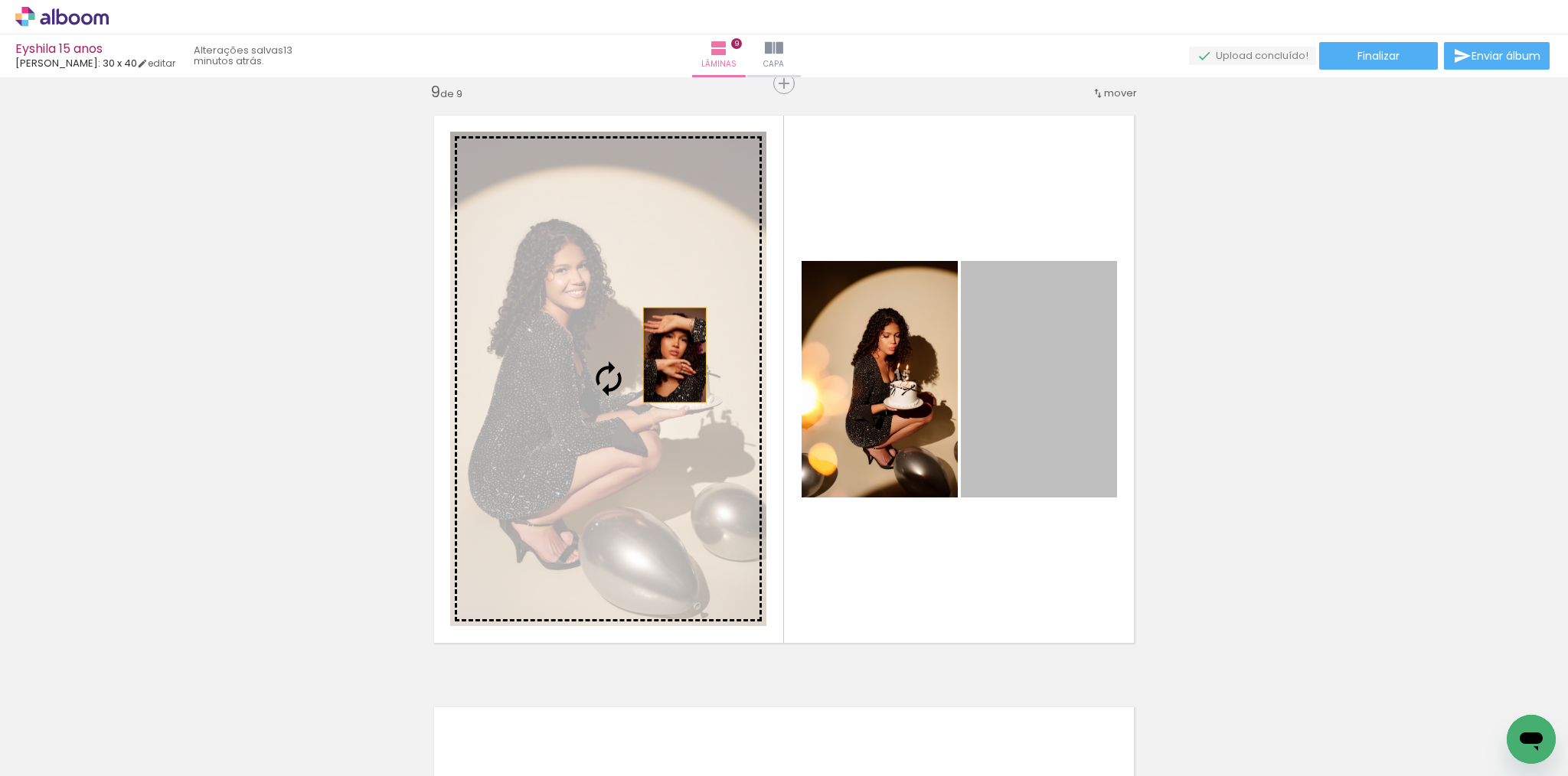
drag, startPoint x: 1034, startPoint y: 430, endPoint x: 629, endPoint y: 352, distance: 412.4
click at [0, 0] on slot at bounding box center [0, 0] width 0 height 0
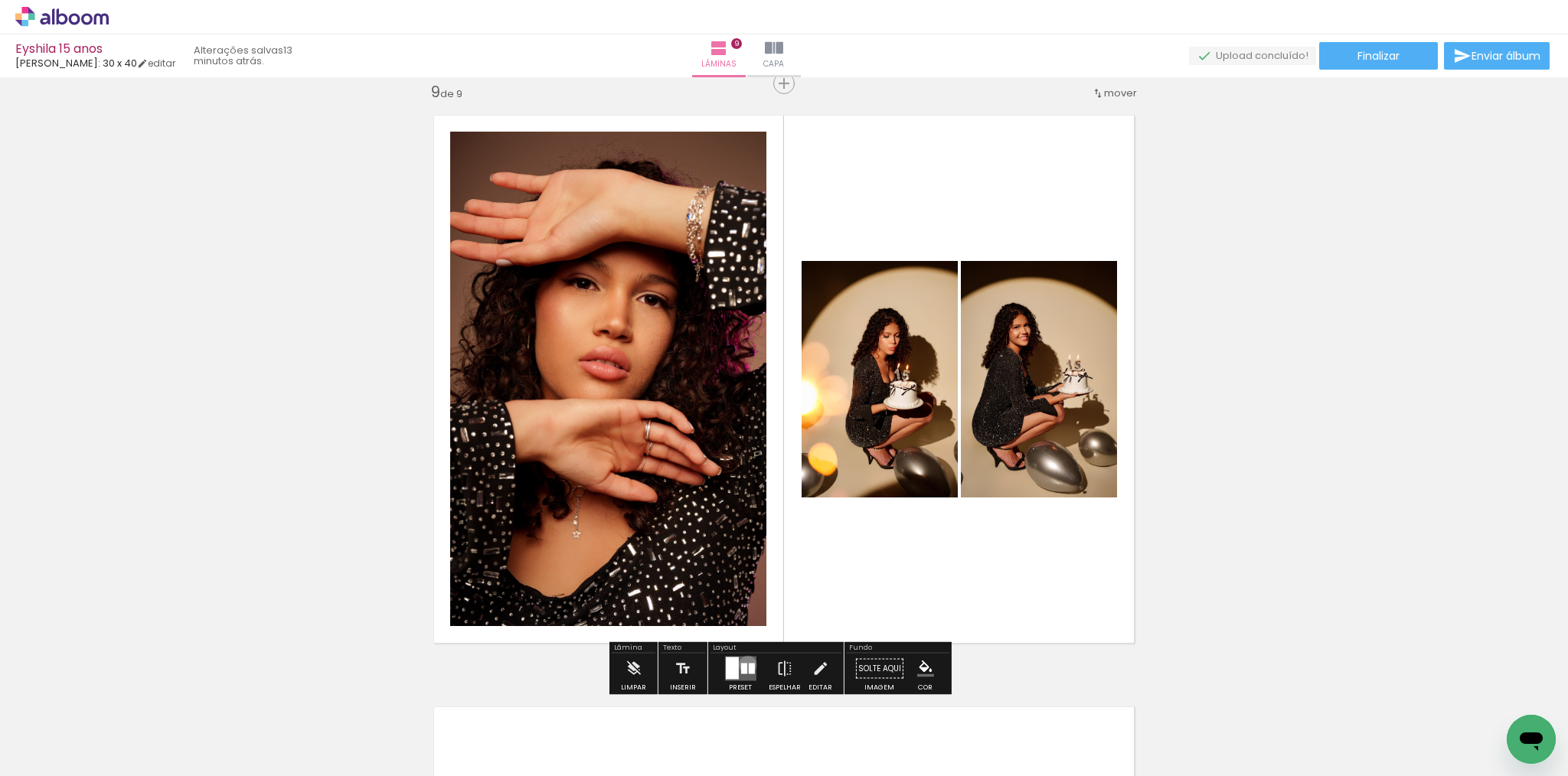
click at [748, 664] on div at bounding box center [751, 670] width 7 height 11
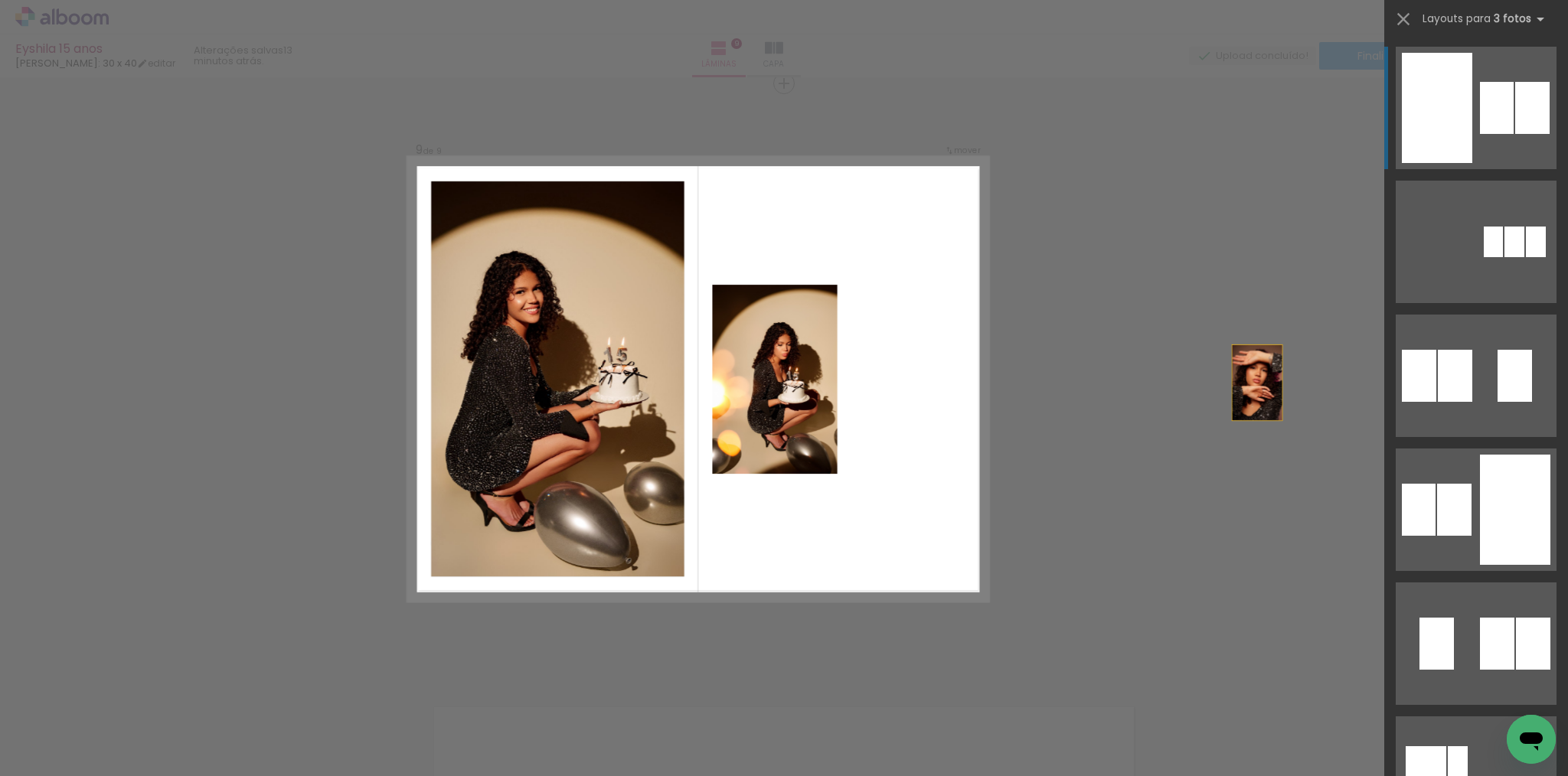
drag, startPoint x: 855, startPoint y: 368, endPoint x: 1228, endPoint y: 384, distance: 373.3
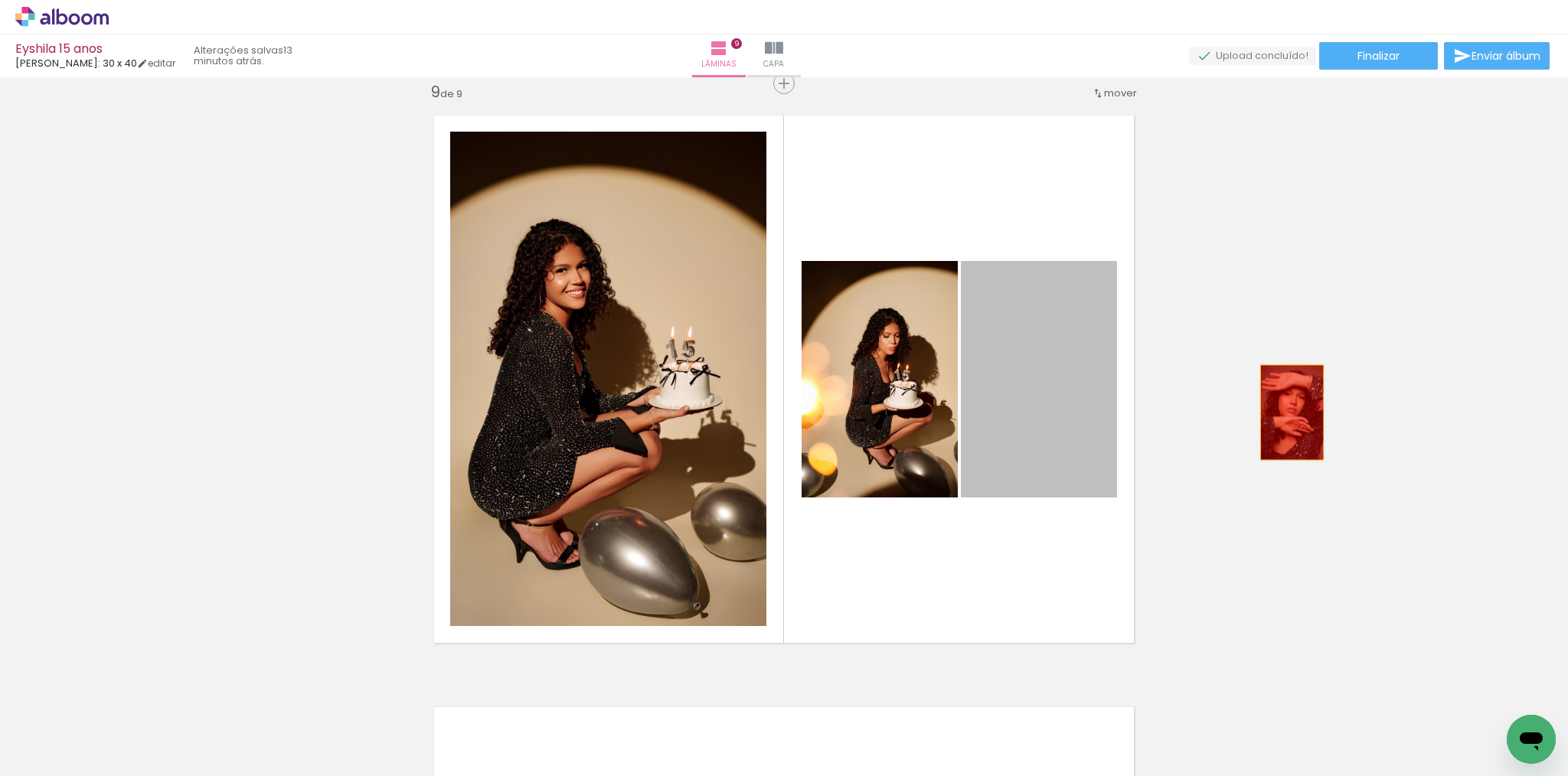
drag, startPoint x: 1056, startPoint y: 402, endPoint x: 1339, endPoint y: 413, distance: 283.2
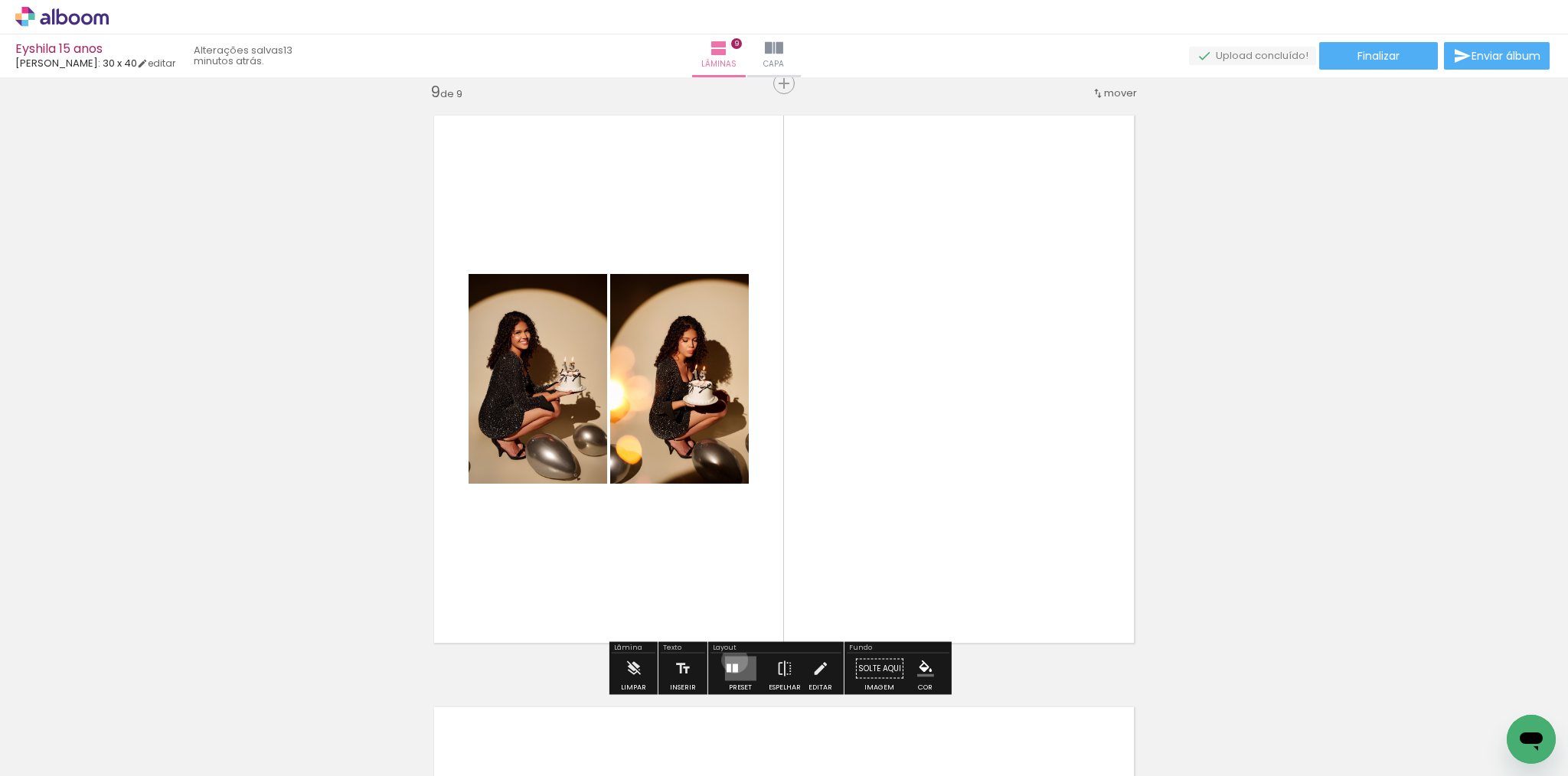
click at [730, 660] on quentale-layouter at bounding box center [741, 669] width 32 height 24
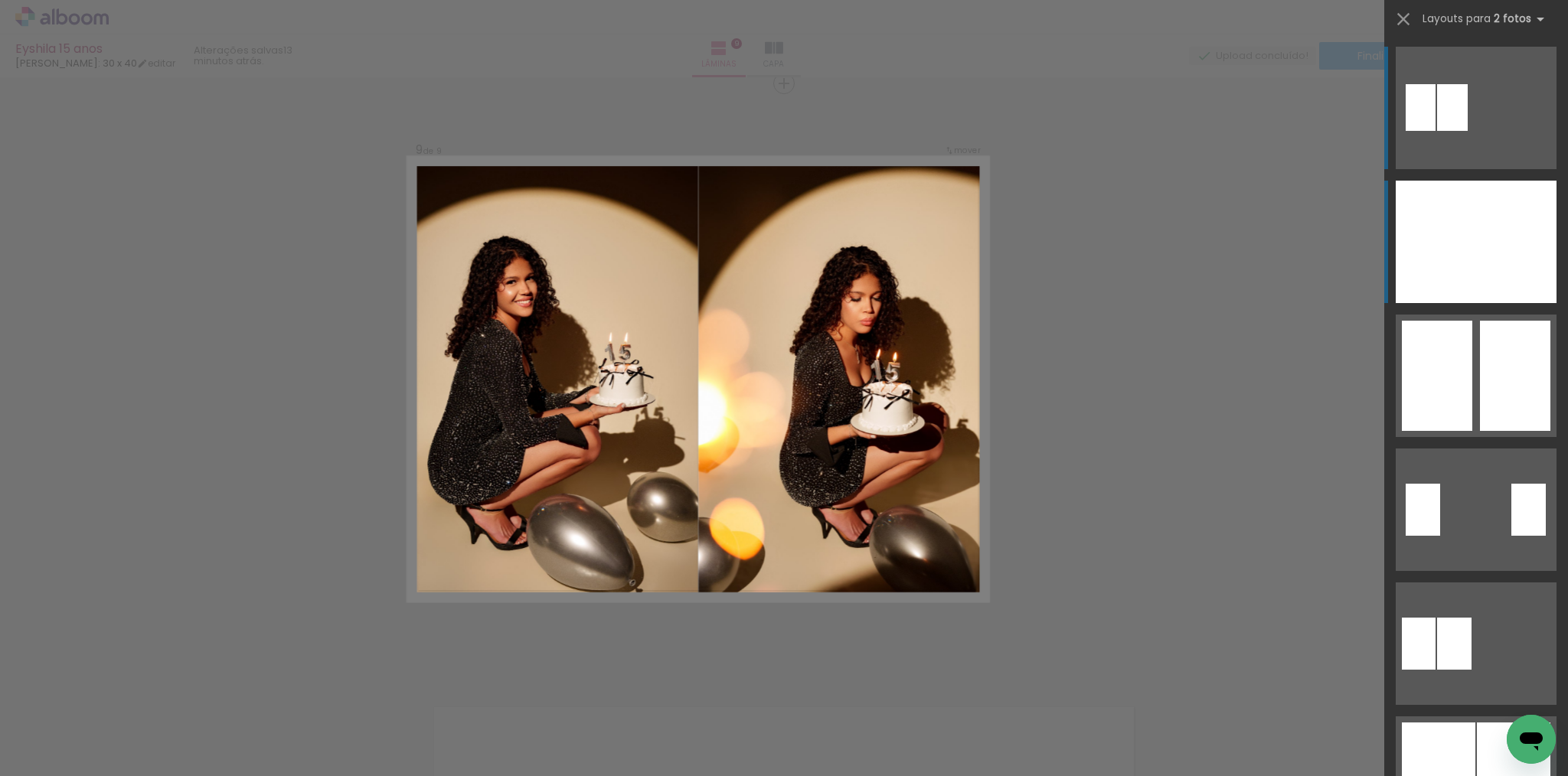
click at [1466, 260] on div at bounding box center [1436, 242] width 80 height 123
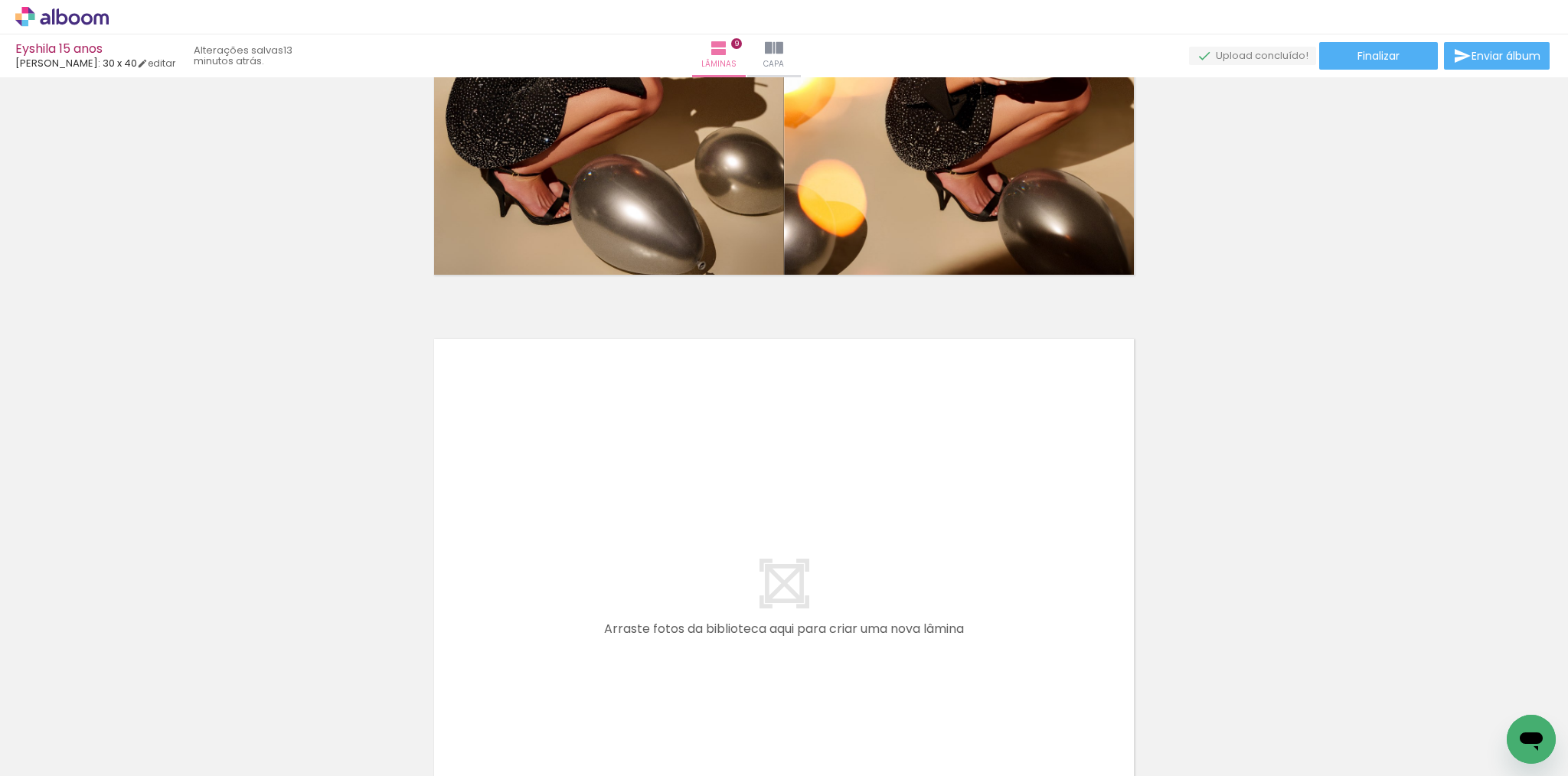
scroll to position [5375, 0]
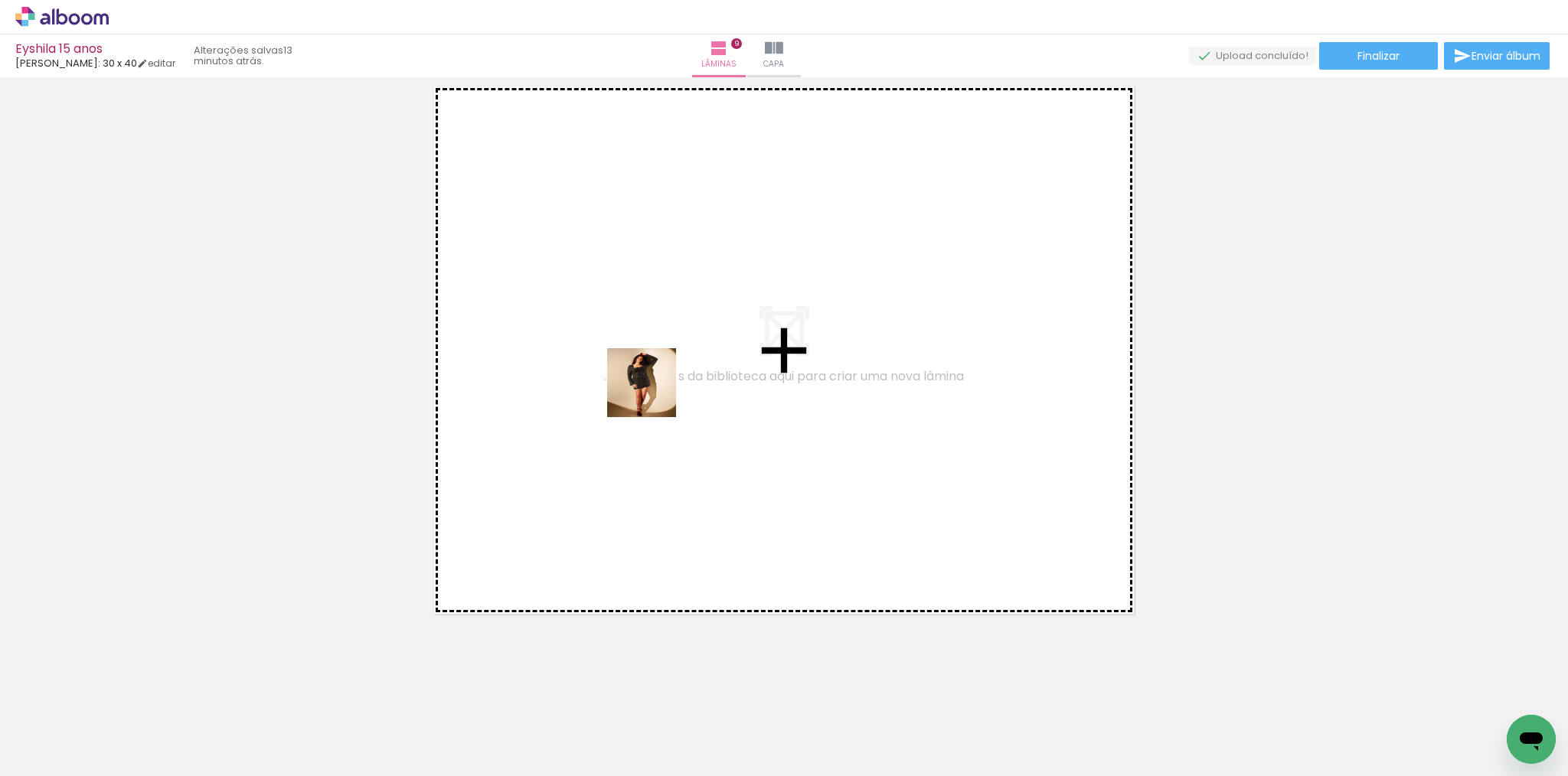
drag, startPoint x: 805, startPoint y: 666, endPoint x: 648, endPoint y: 380, distance: 326.3
click at [648, 380] on quentale-workspace at bounding box center [784, 388] width 1568 height 776
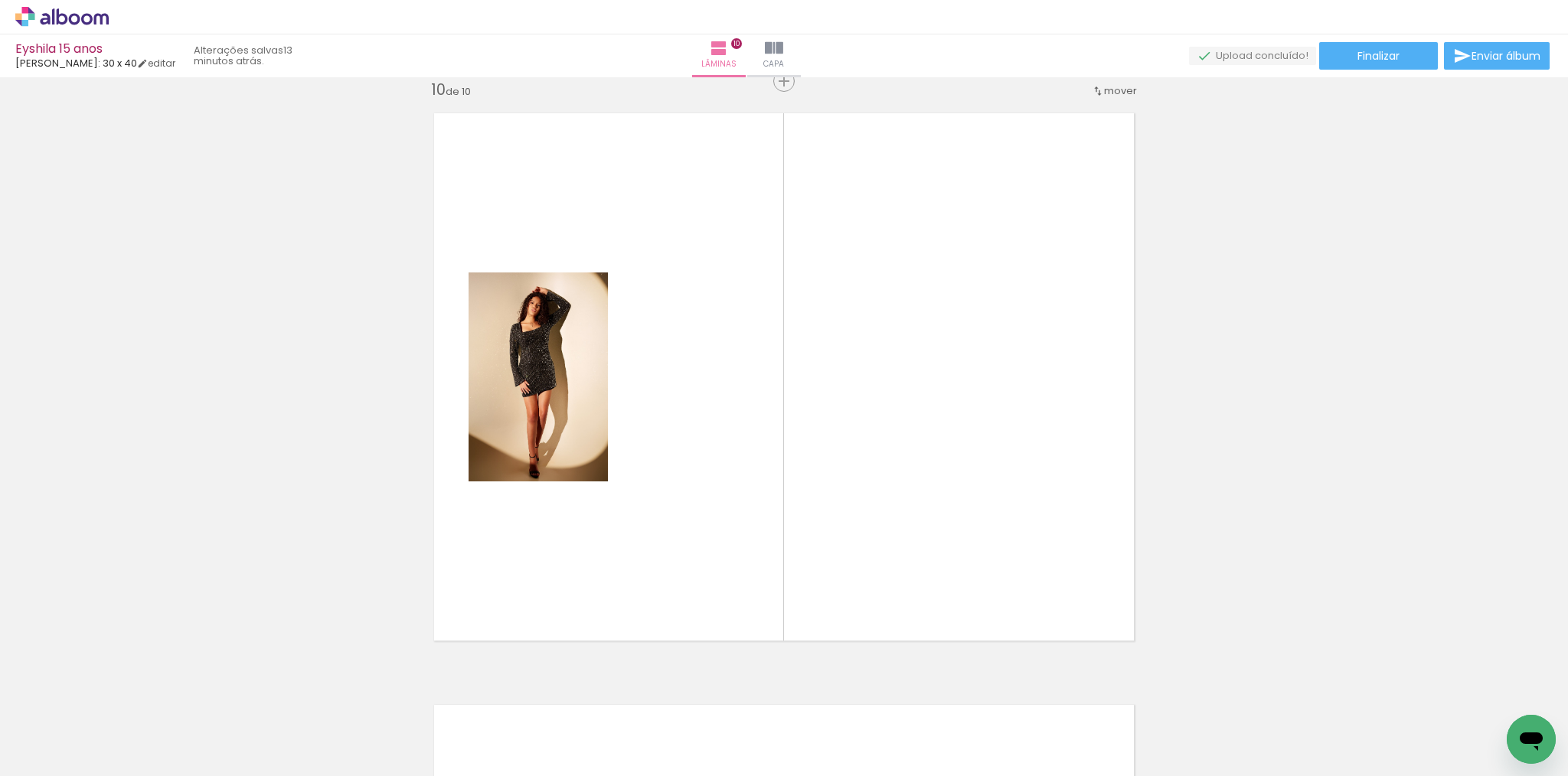
scroll to position [5346, 0]
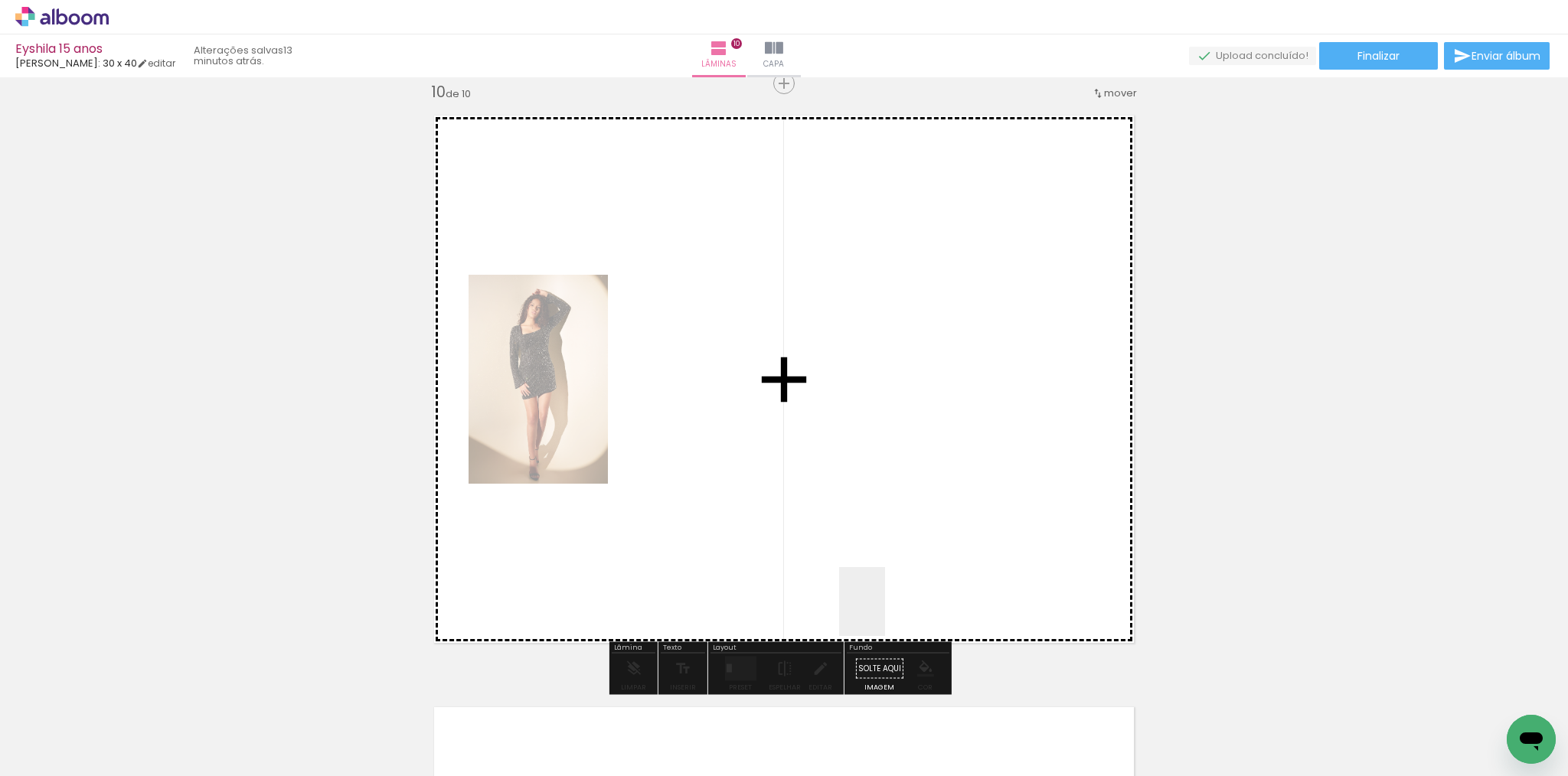
drag, startPoint x: 931, startPoint y: 725, endPoint x: 839, endPoint y: 494, distance: 248.6
click at [839, 494] on quentale-workspace at bounding box center [784, 388] width 1568 height 776
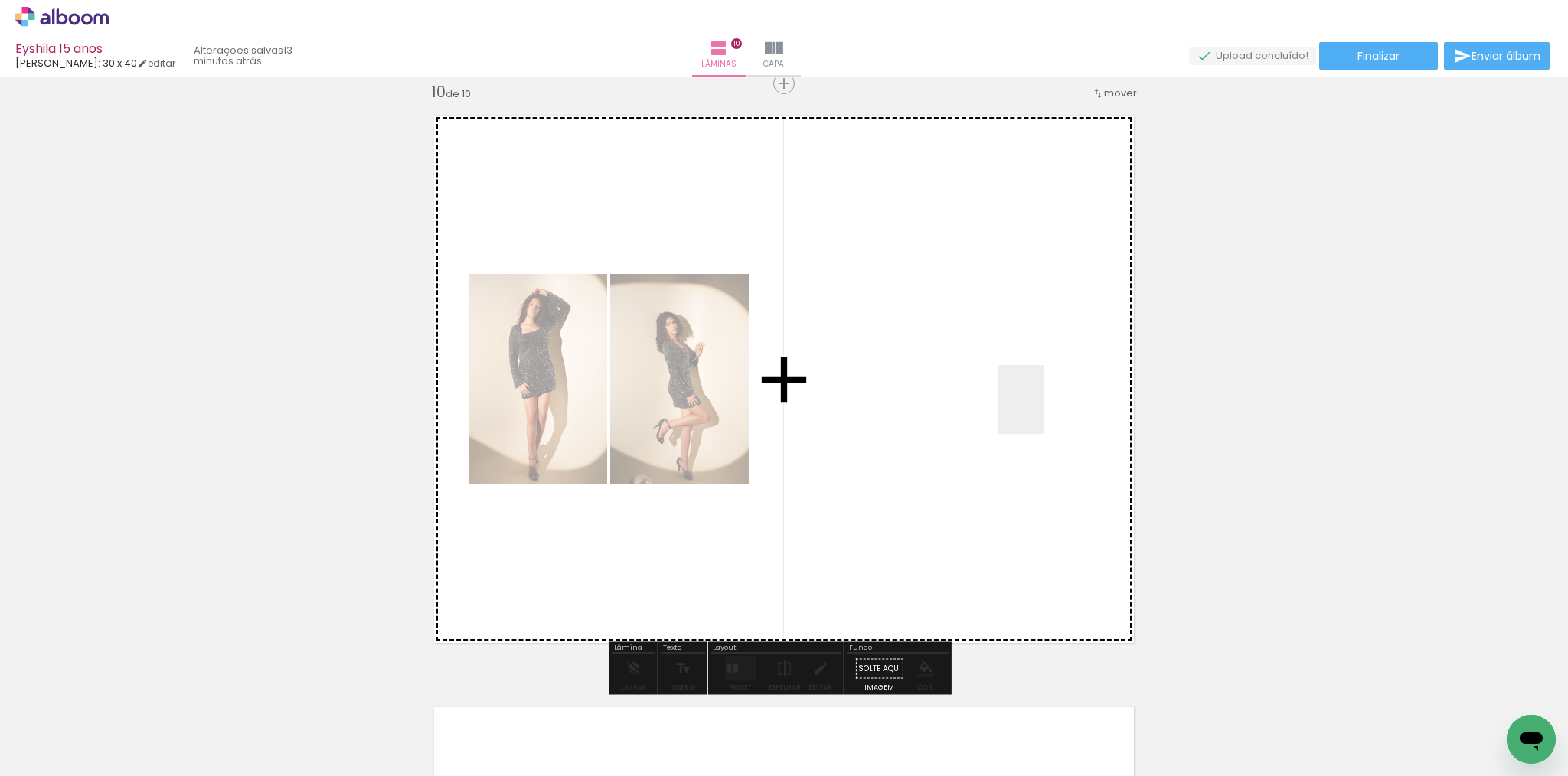
drag, startPoint x: 1019, startPoint y: 742, endPoint x: 1043, endPoint y: 361, distance: 381.8
click at [1043, 361] on quentale-workspace at bounding box center [784, 388] width 1568 height 776
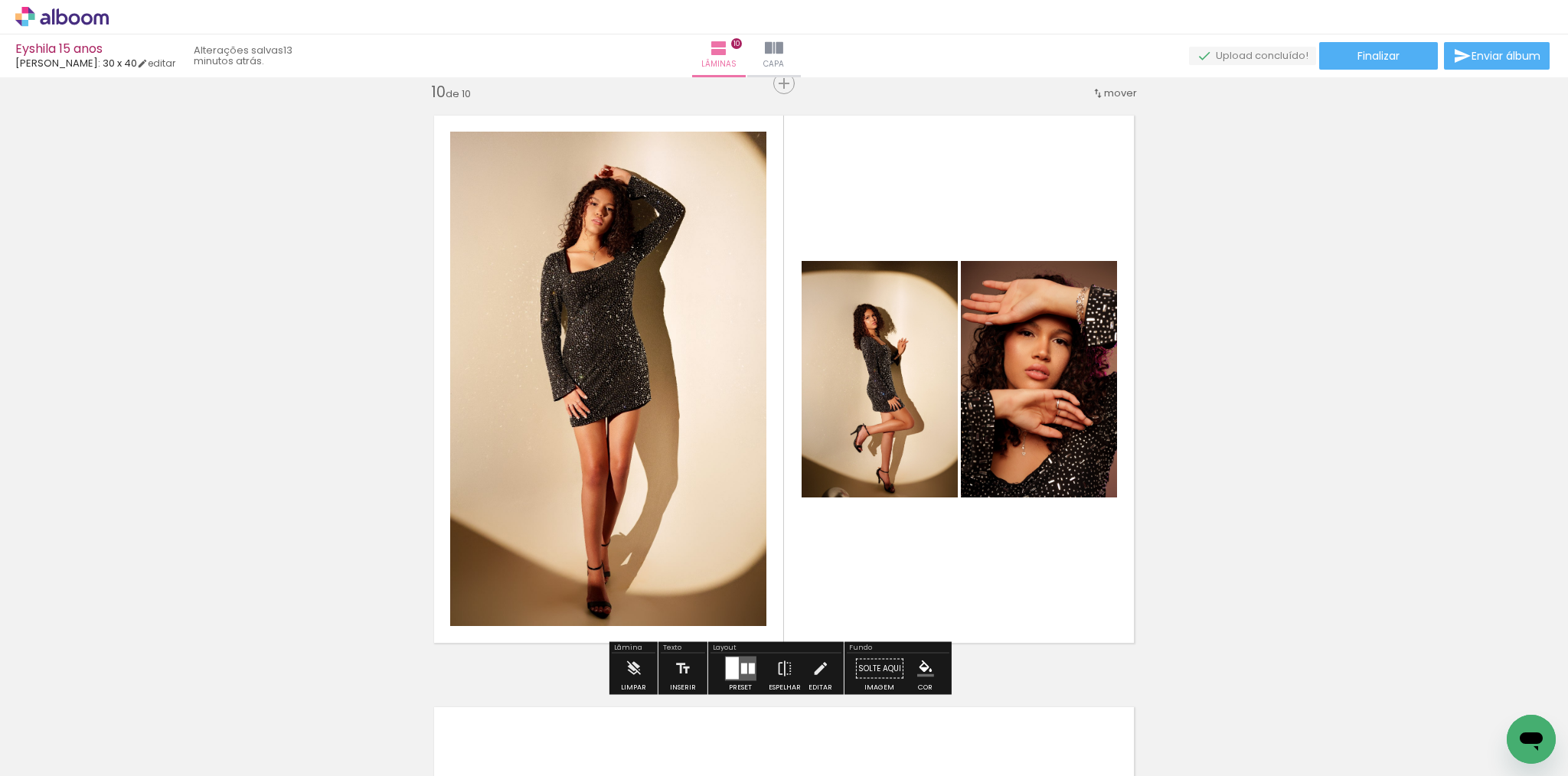
click at [734, 669] on div at bounding box center [731, 669] width 13 height 22
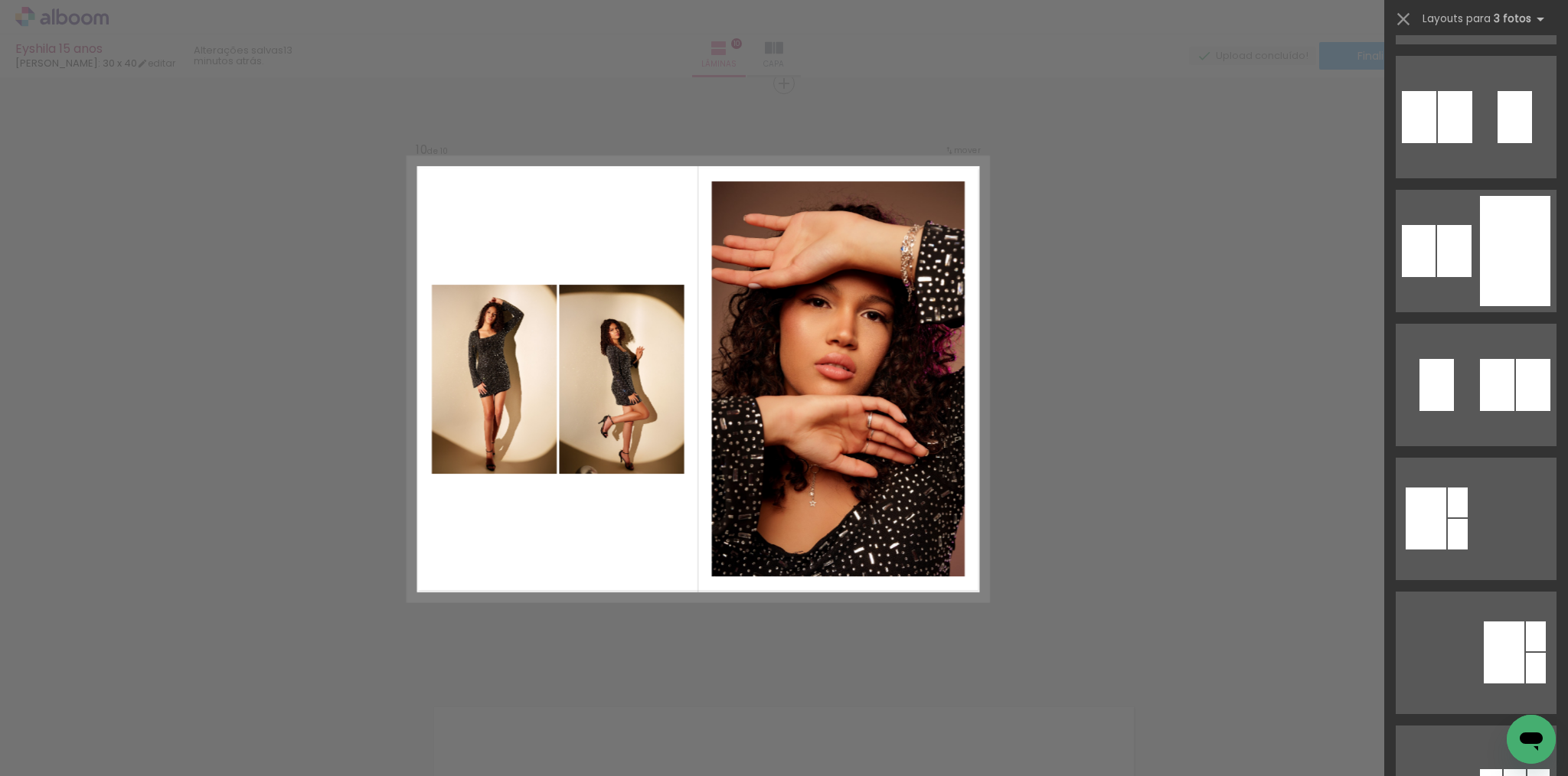
scroll to position [551, 0]
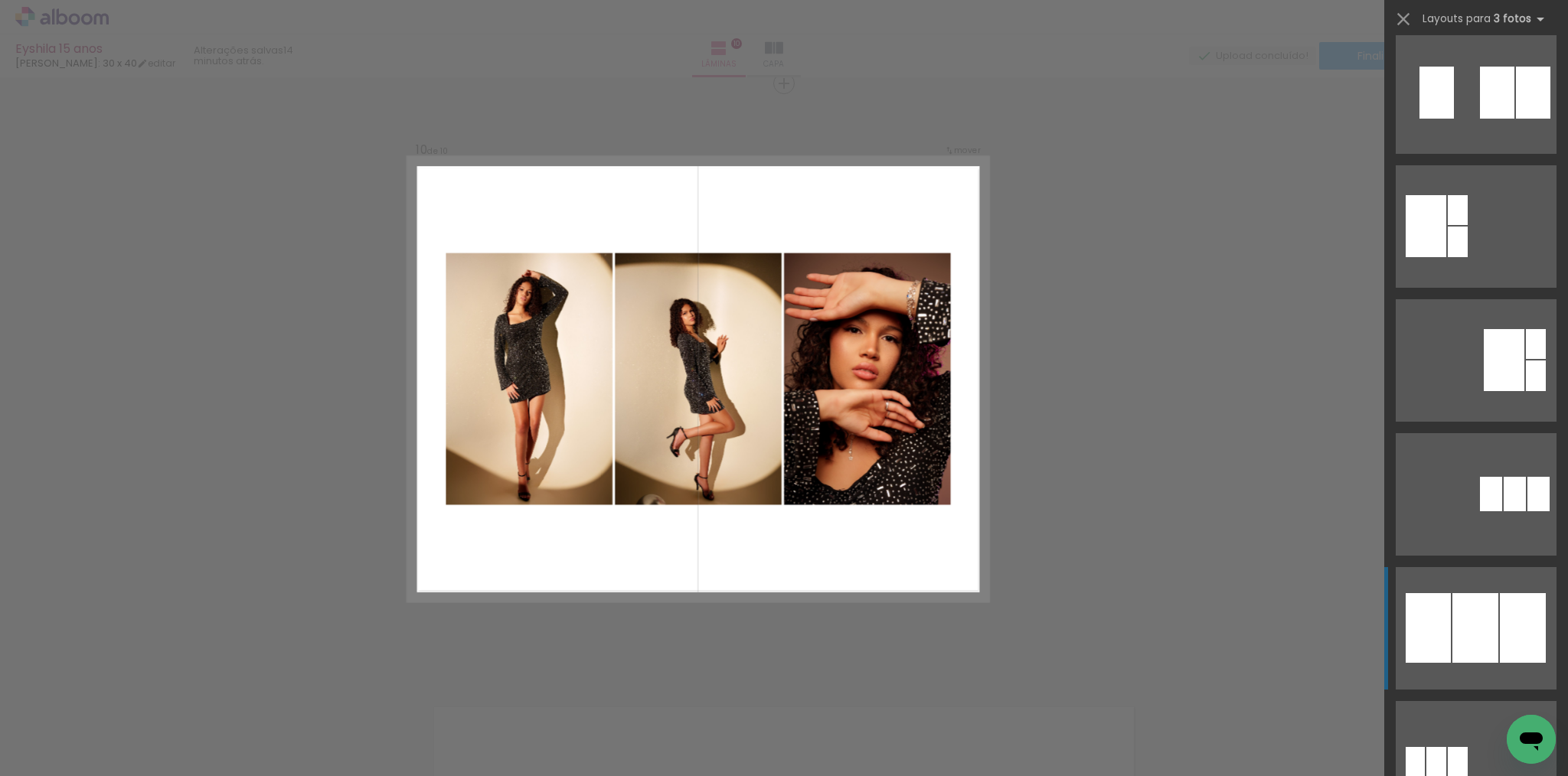
click at [1484, 625] on div at bounding box center [1475, 628] width 46 height 70
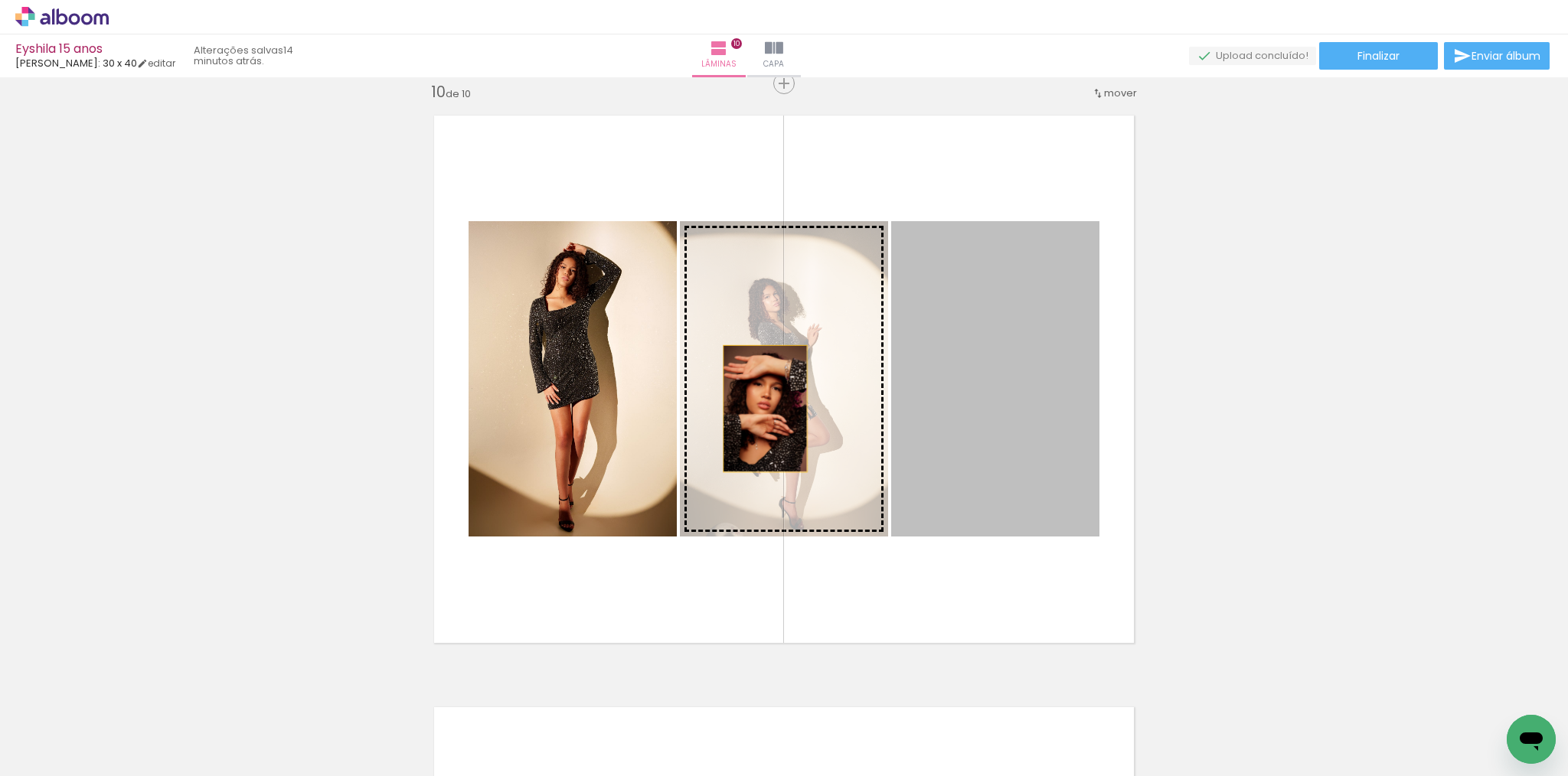
drag, startPoint x: 1017, startPoint y: 433, endPoint x: 760, endPoint y: 407, distance: 258.3
click at [0, 0] on slot at bounding box center [0, 0] width 0 height 0
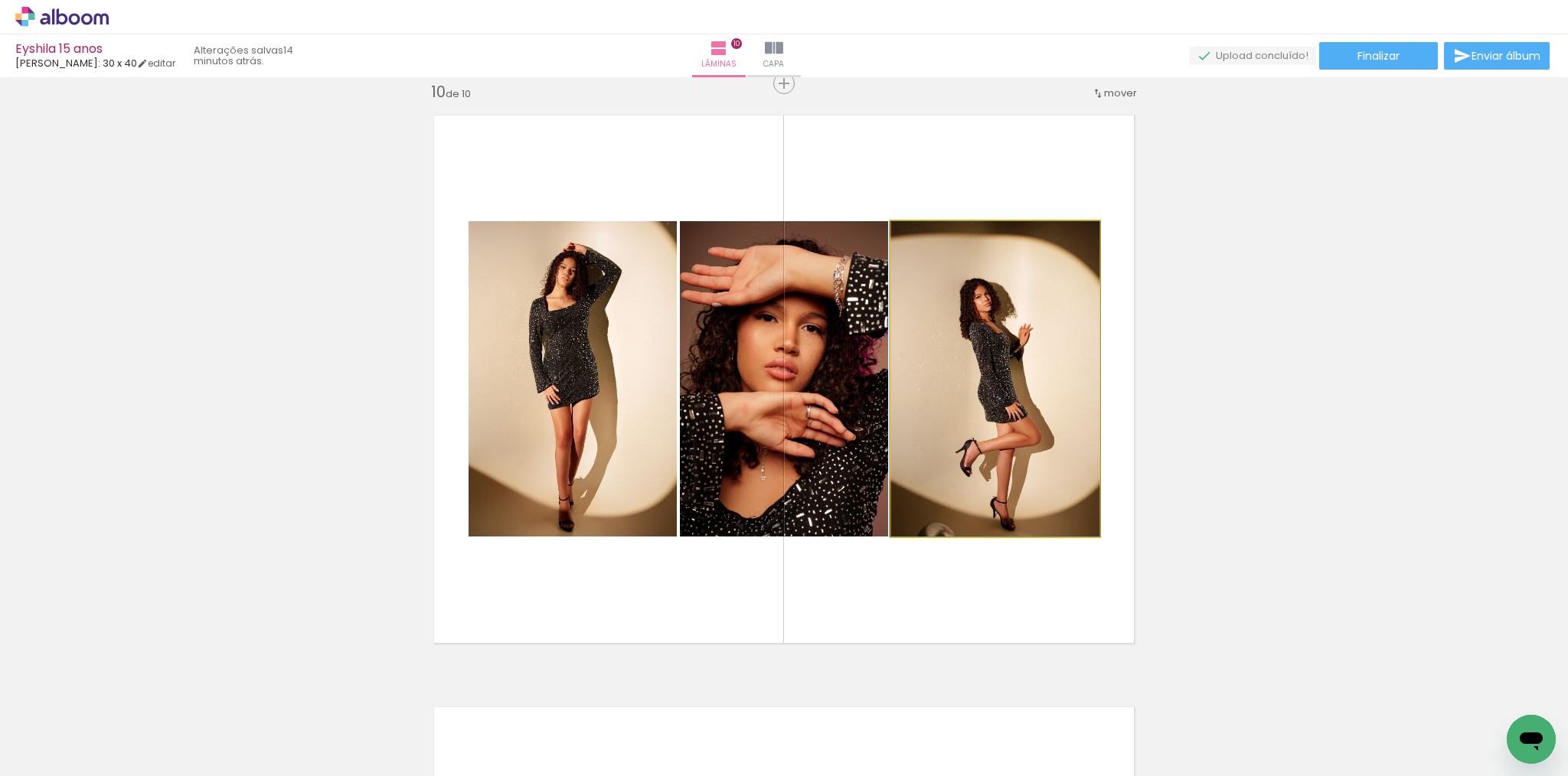
drag, startPoint x: 1026, startPoint y: 416, endPoint x: 1026, endPoint y: 385, distance: 31.0
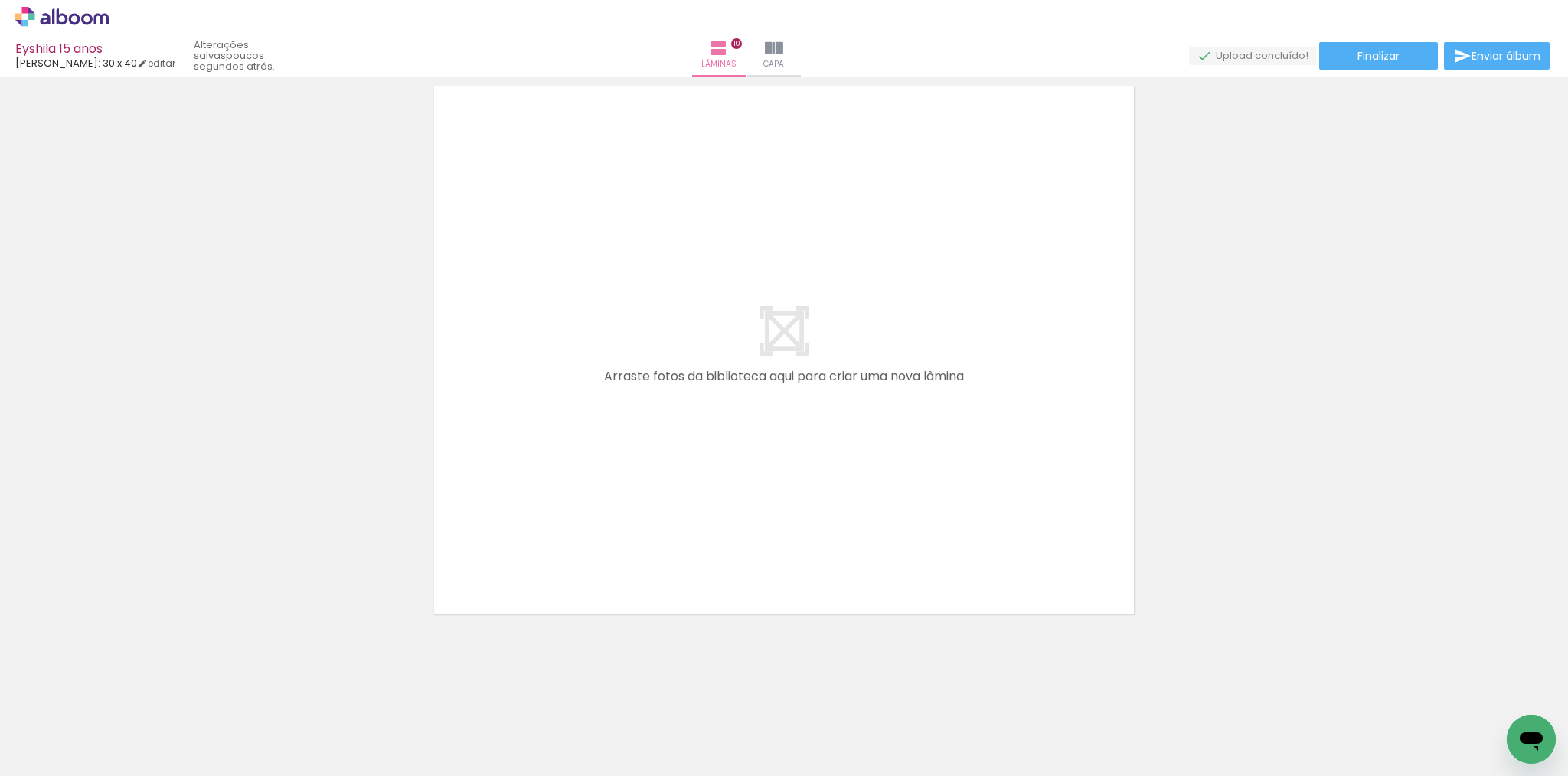
scroll to position [0, 1194]
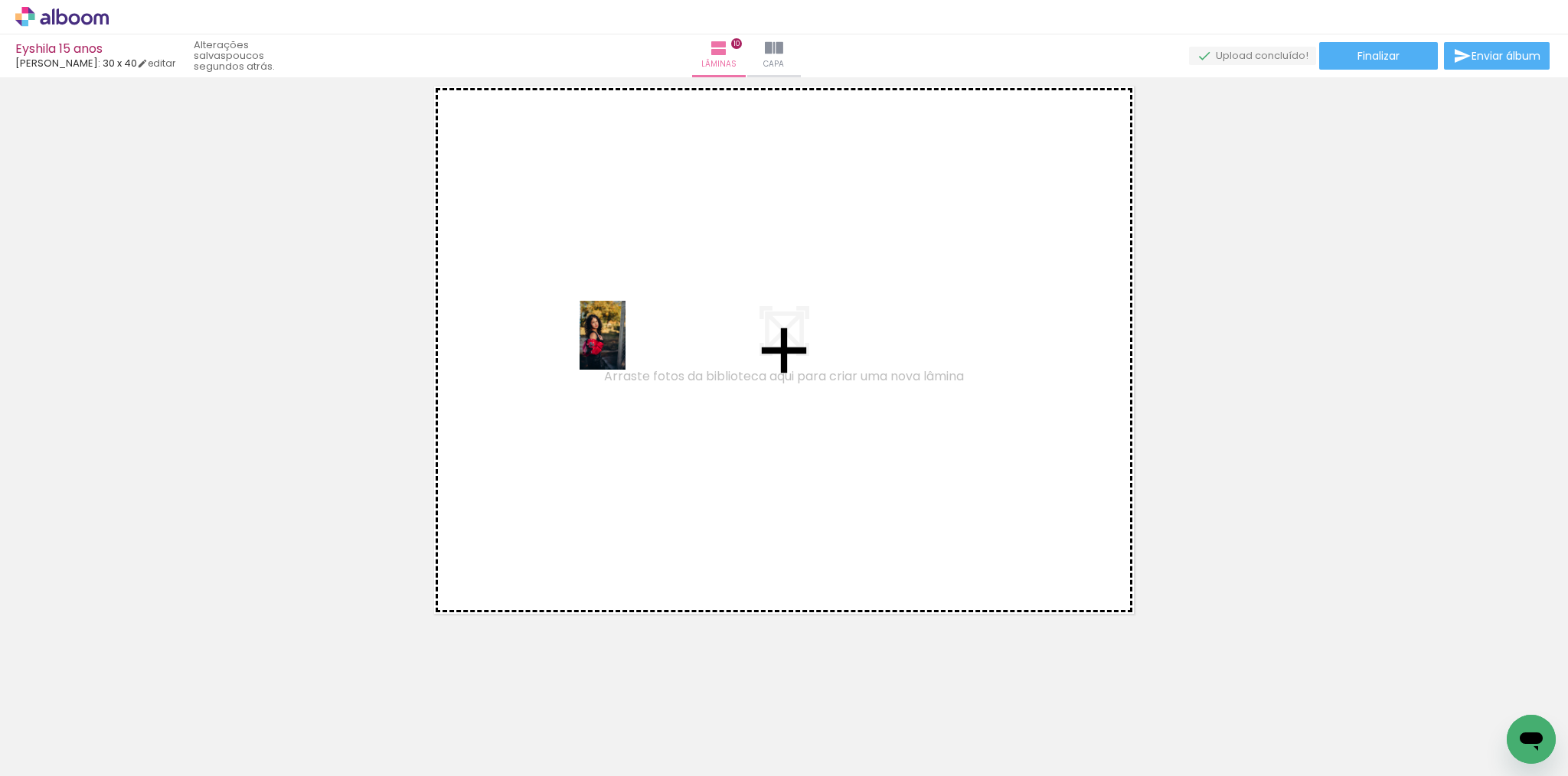
drag, startPoint x: 766, startPoint y: 723, endPoint x: 625, endPoint y: 347, distance: 401.6
click at [625, 347] on quentale-workspace at bounding box center [784, 388] width 1568 height 776
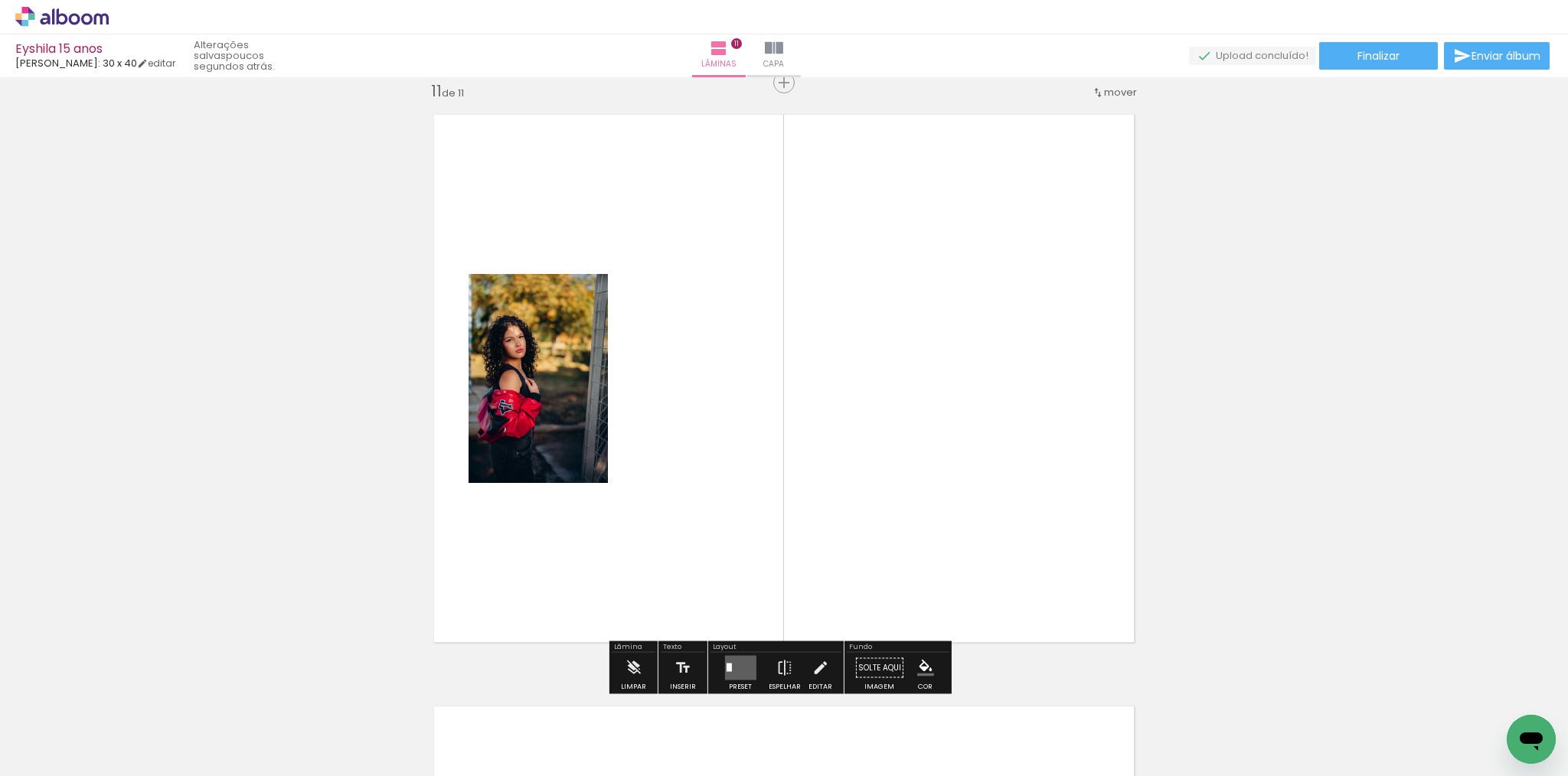
scroll to position [5938, 0]
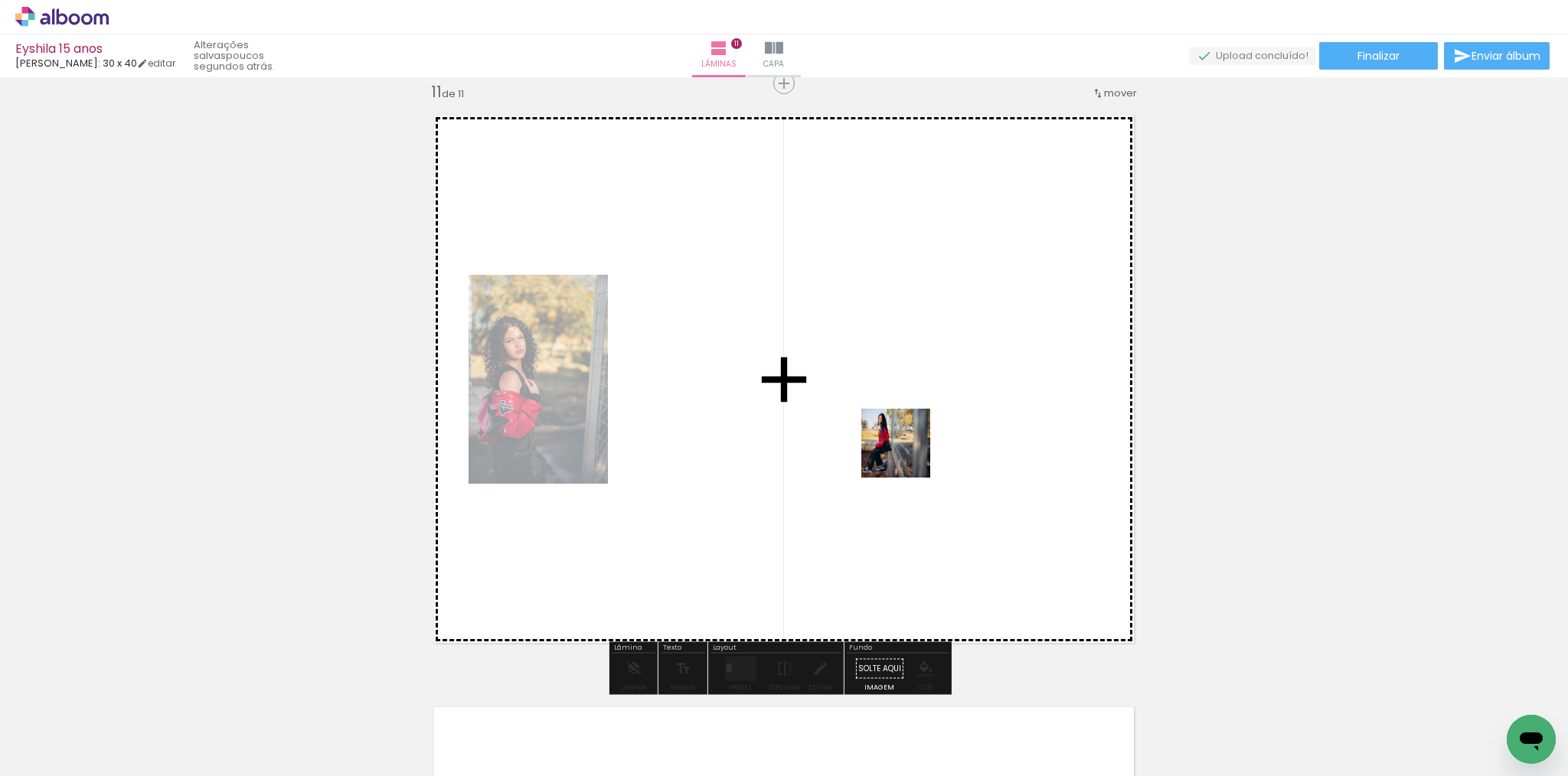
drag, startPoint x: 852, startPoint y: 703, endPoint x: 907, endPoint y: 454, distance: 255.0
click at [907, 454] on quentale-workspace at bounding box center [784, 388] width 1568 height 776
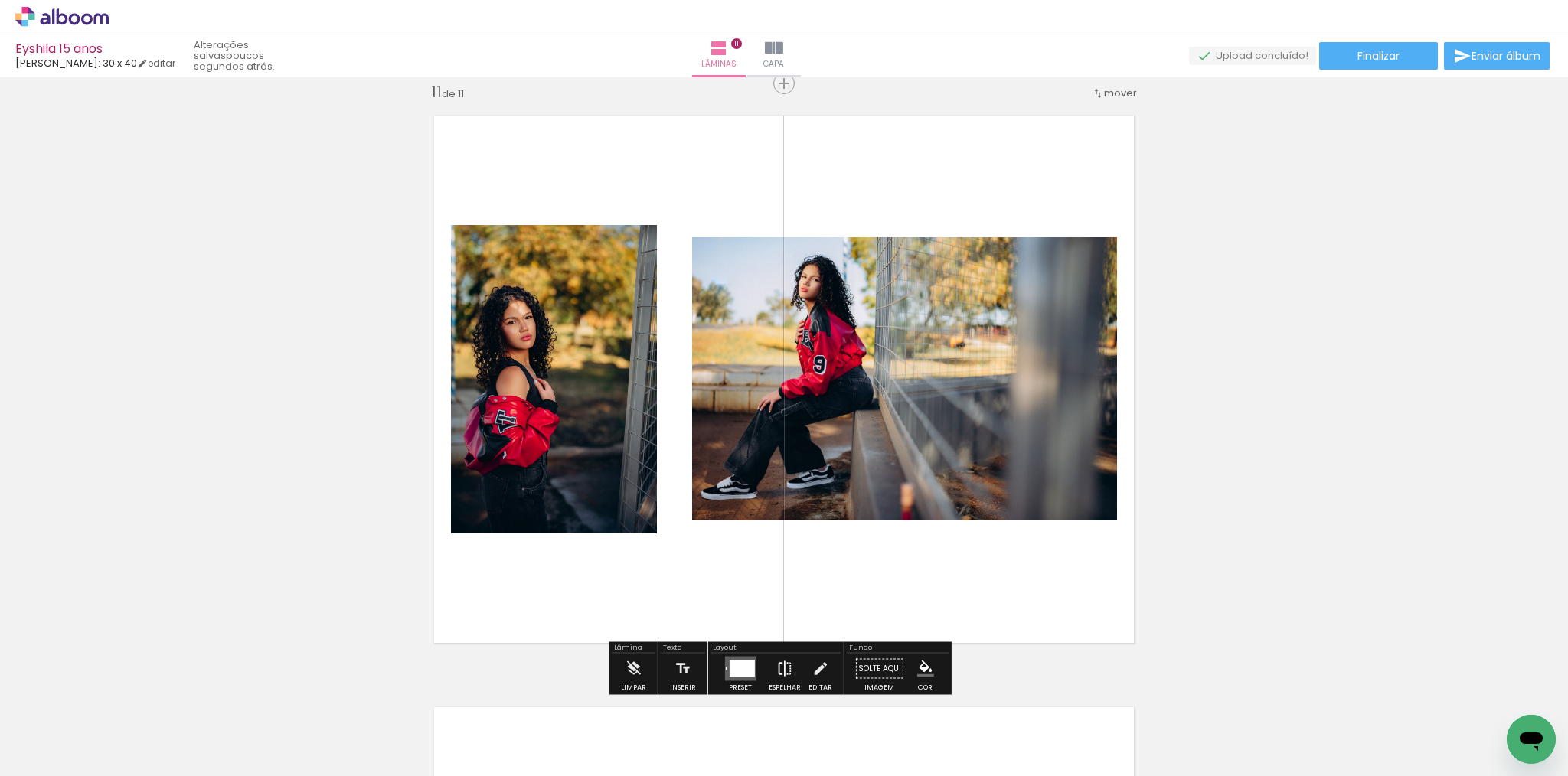
click at [782, 669] on iron-icon at bounding box center [784, 669] width 17 height 31
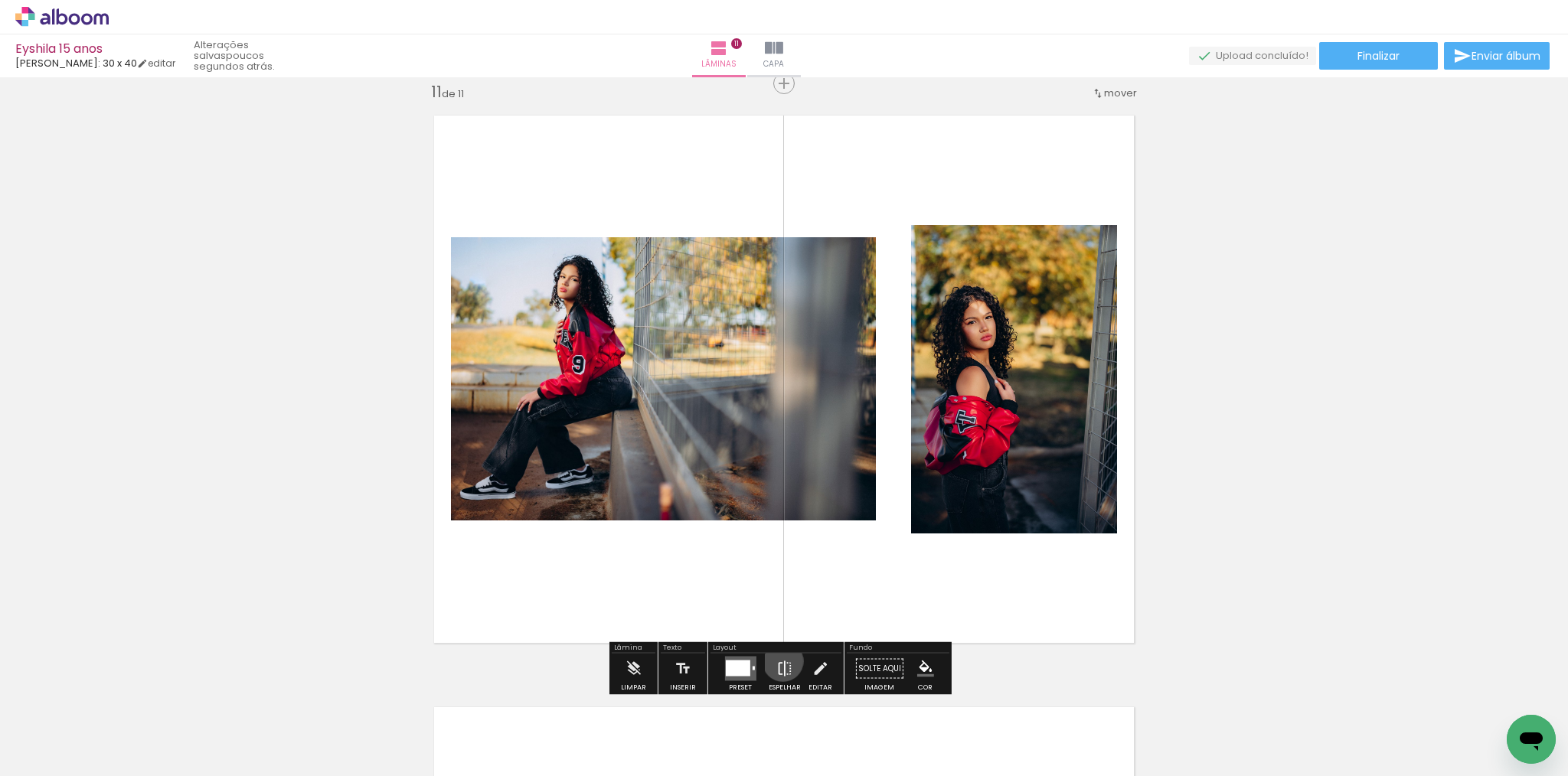
click at [780, 661] on iron-icon at bounding box center [784, 669] width 17 height 31
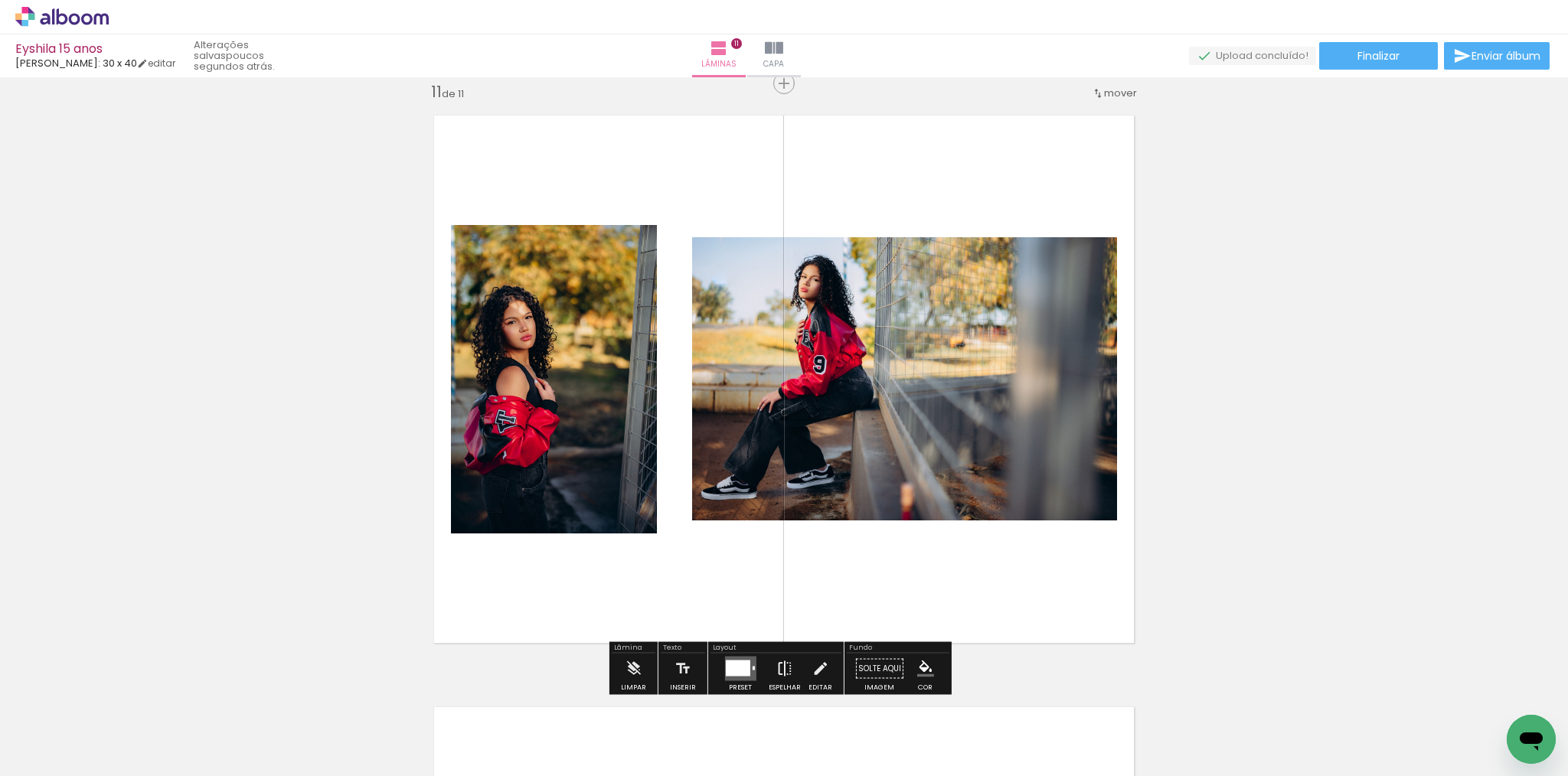
click at [780, 661] on iron-icon at bounding box center [784, 669] width 17 height 31
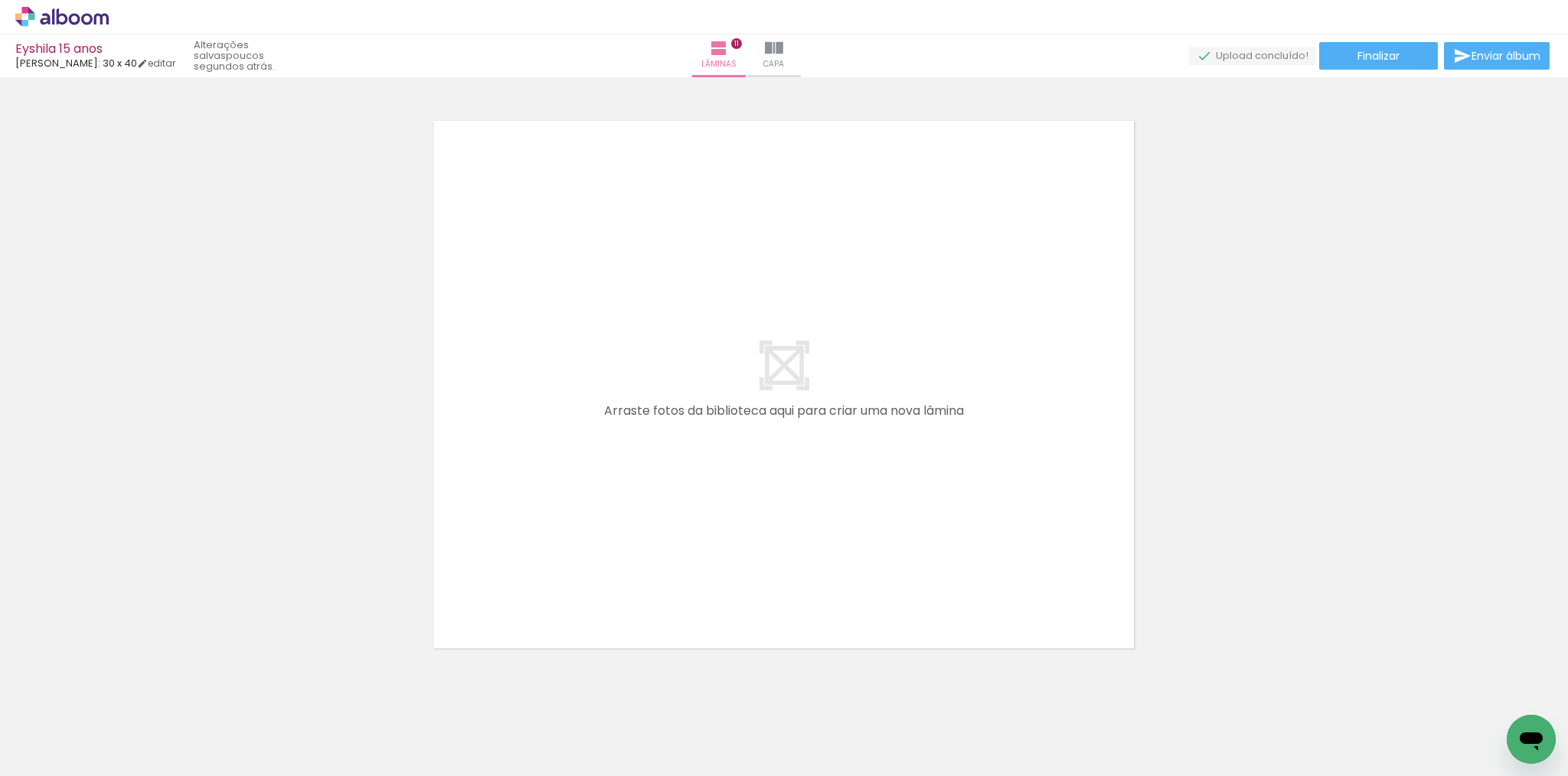
scroll to position [6558, 0]
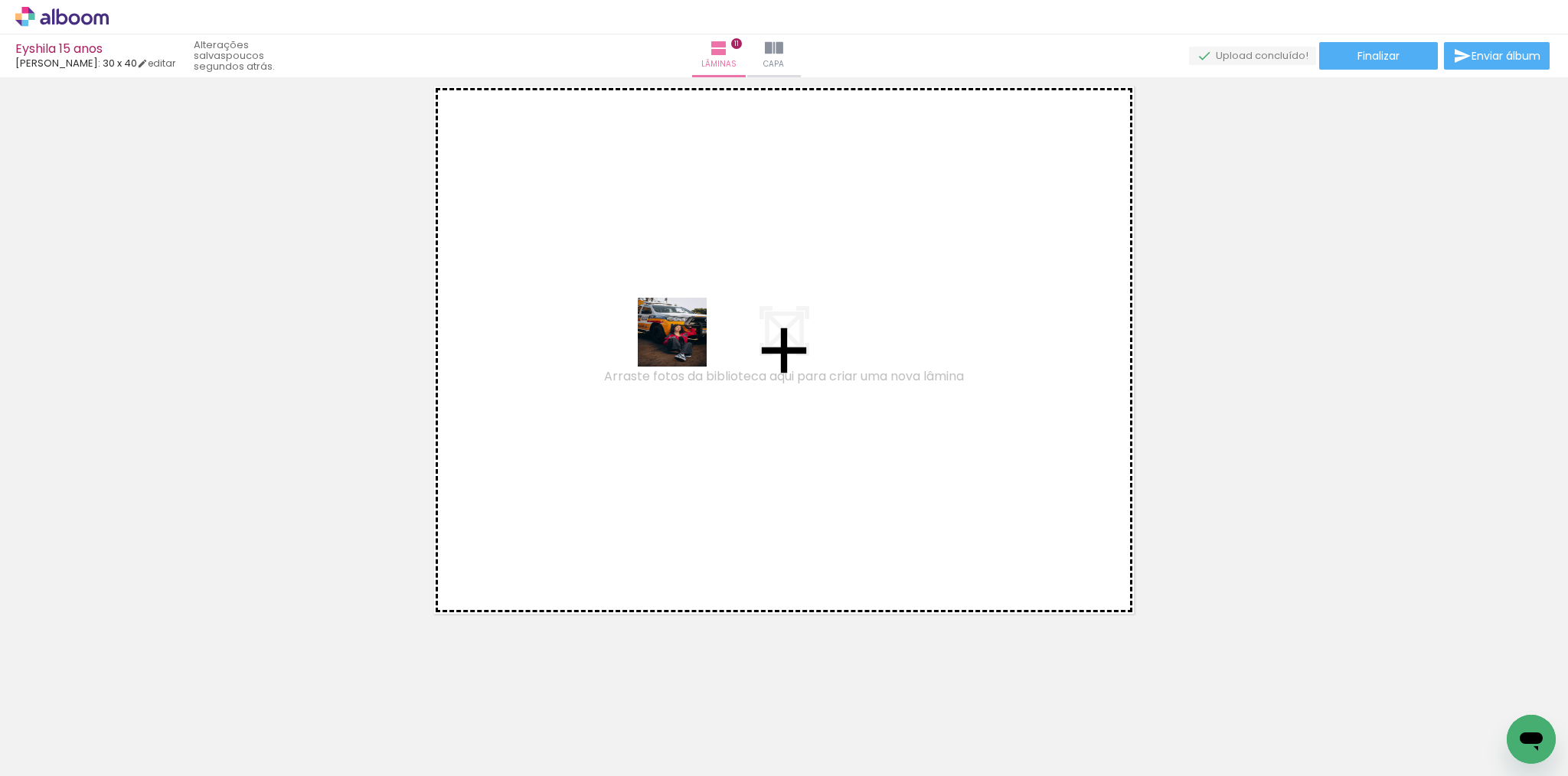
drag, startPoint x: 942, startPoint y: 728, endPoint x: 681, endPoint y: 339, distance: 468.4
click at [681, 339] on quentale-workspace at bounding box center [784, 388] width 1568 height 776
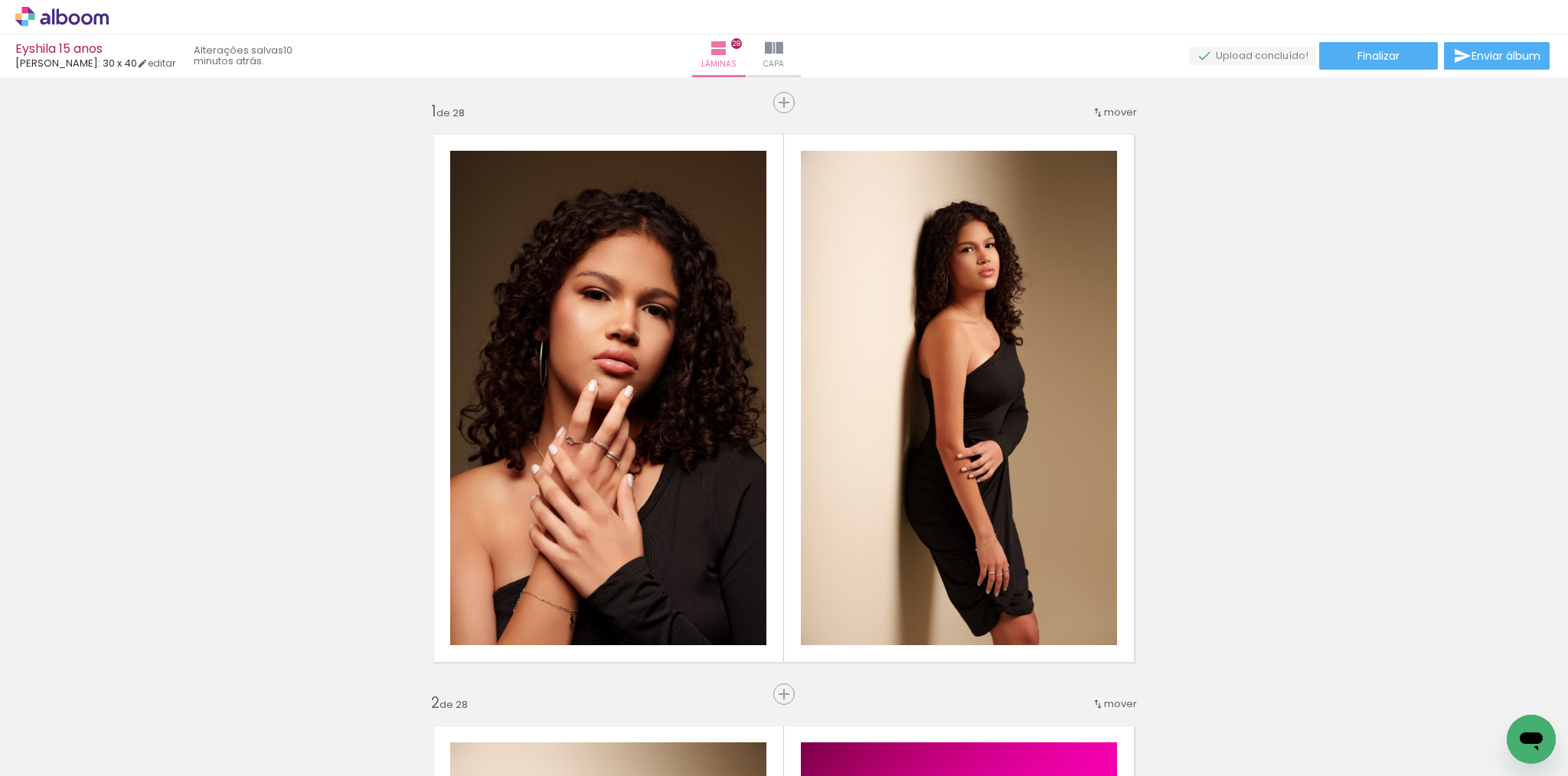
scroll to position [0, 3692]
